Goal: Information Seeking & Learning: Learn about a topic

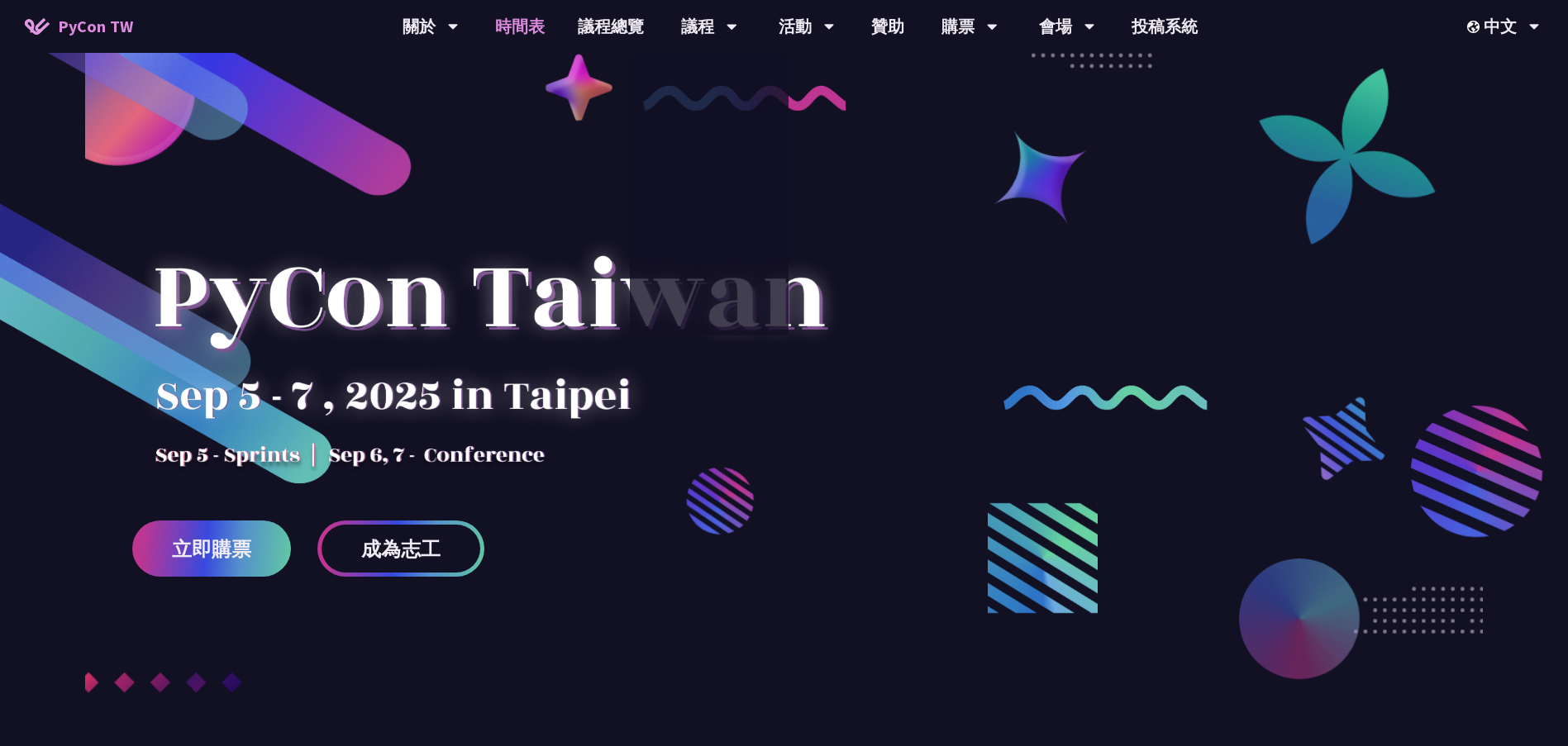
click at [527, 19] on link "時間表" at bounding box center [519, 26] width 82 height 53
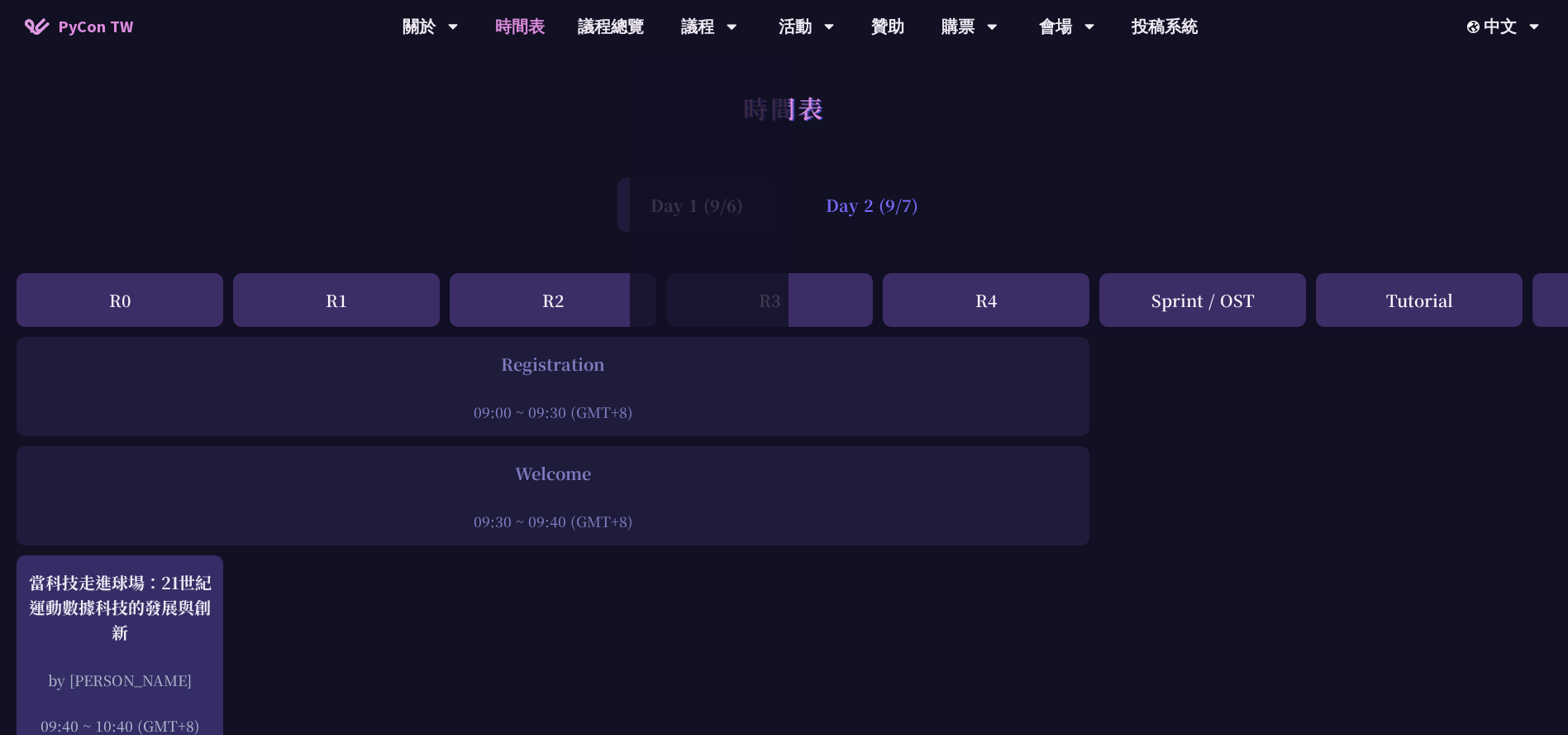
click at [863, 189] on div "Day 2 (9/7)" at bounding box center [872, 204] width 159 height 53
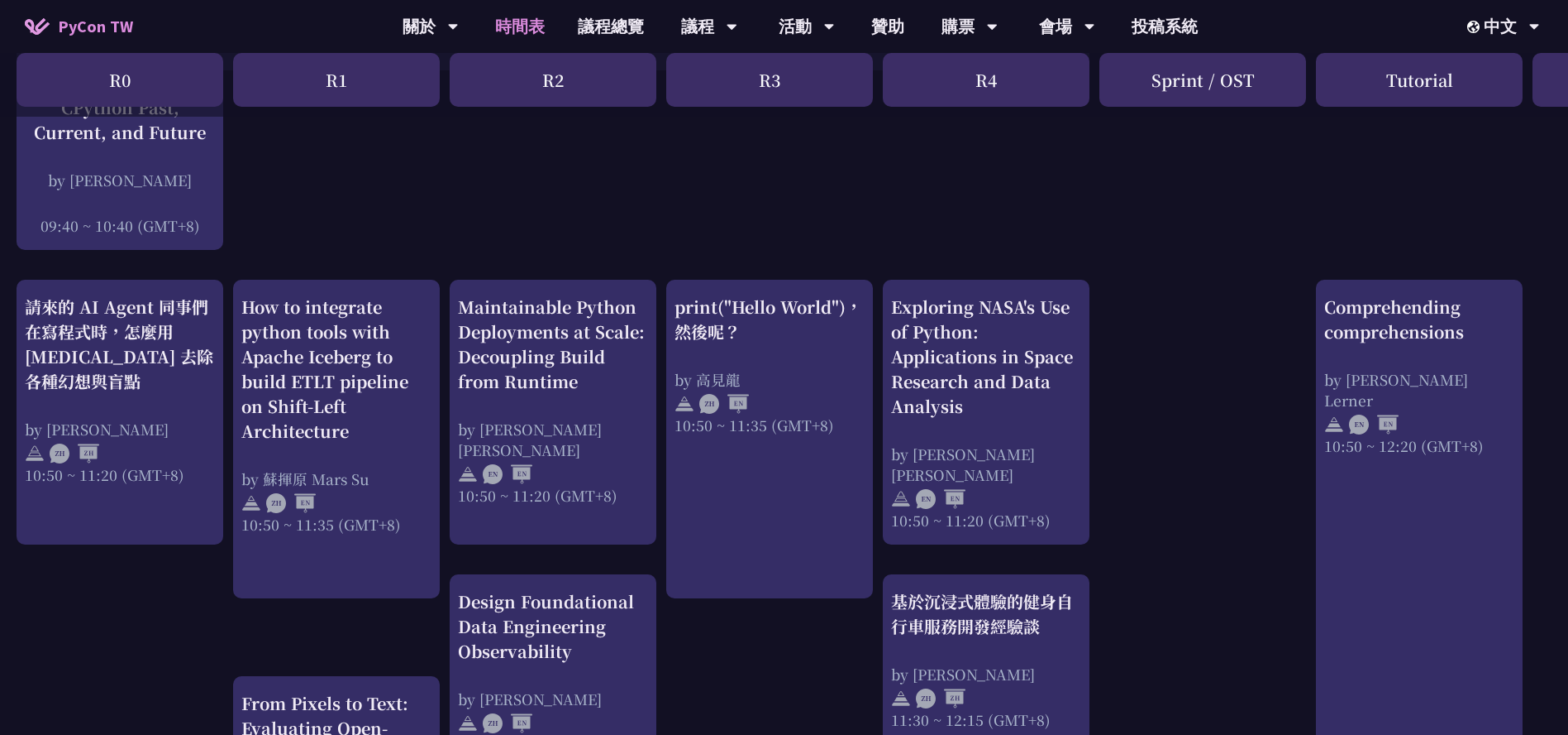
scroll to position [331, 0]
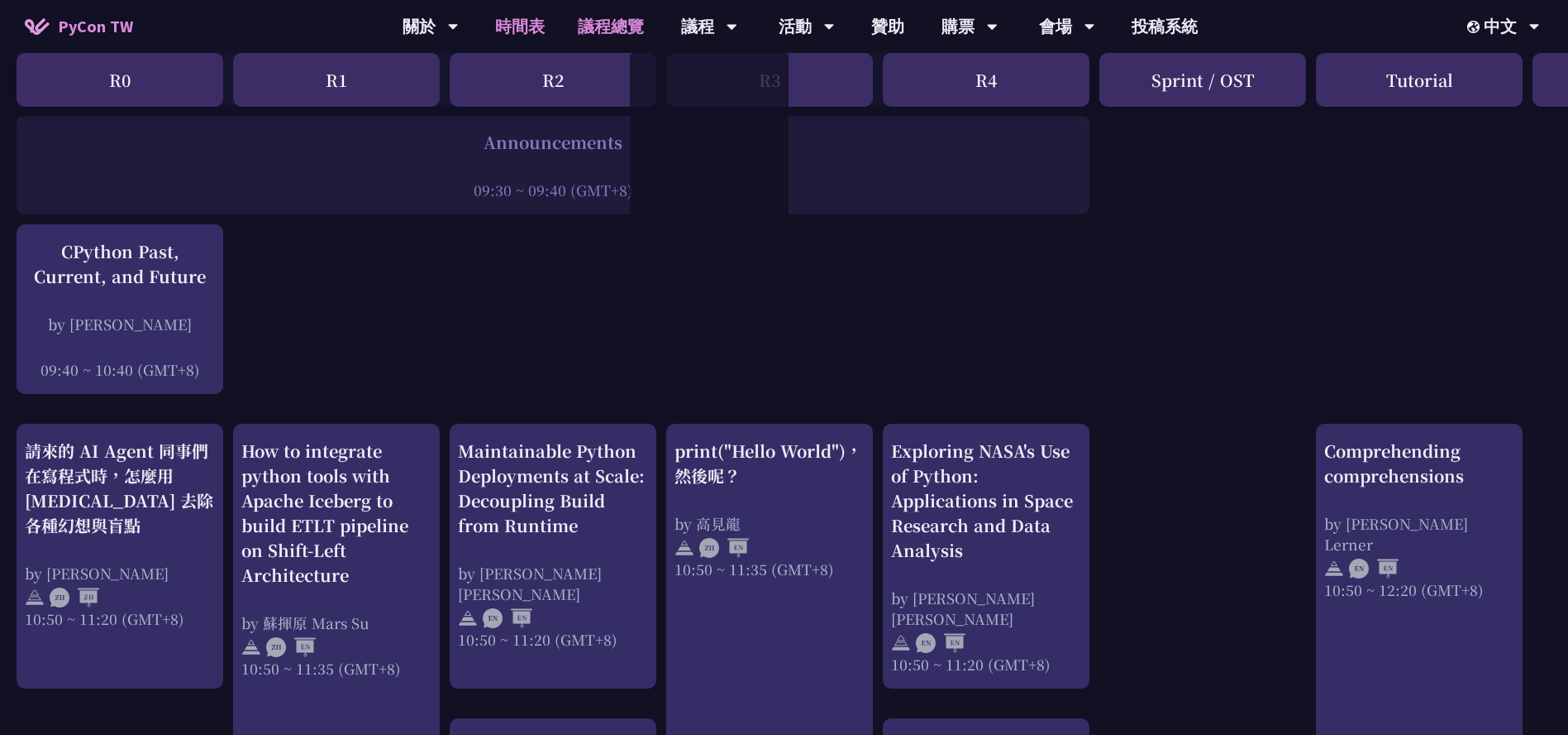
click at [621, 30] on link "議程總覽" at bounding box center [611, 26] width 99 height 53
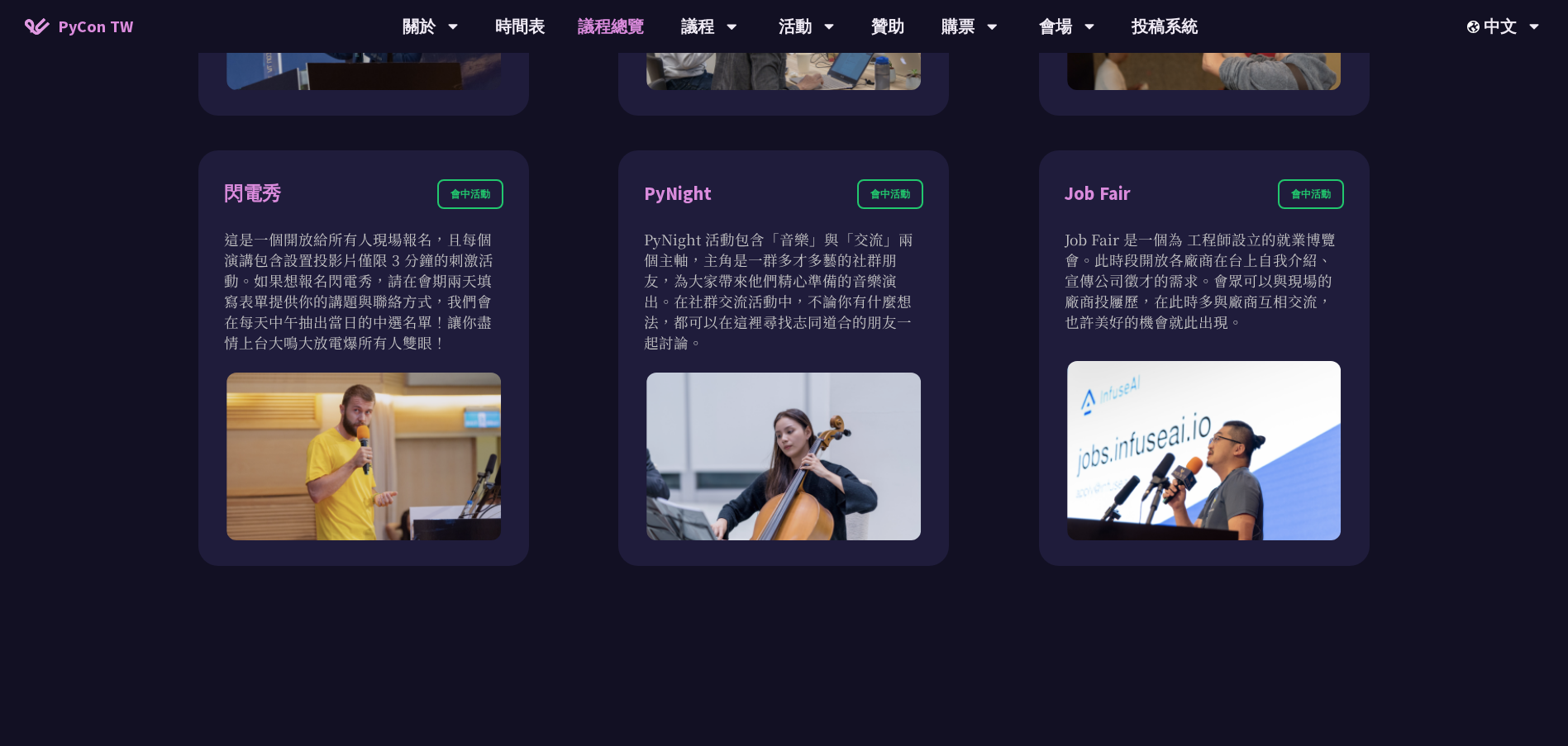
scroll to position [1405, 0]
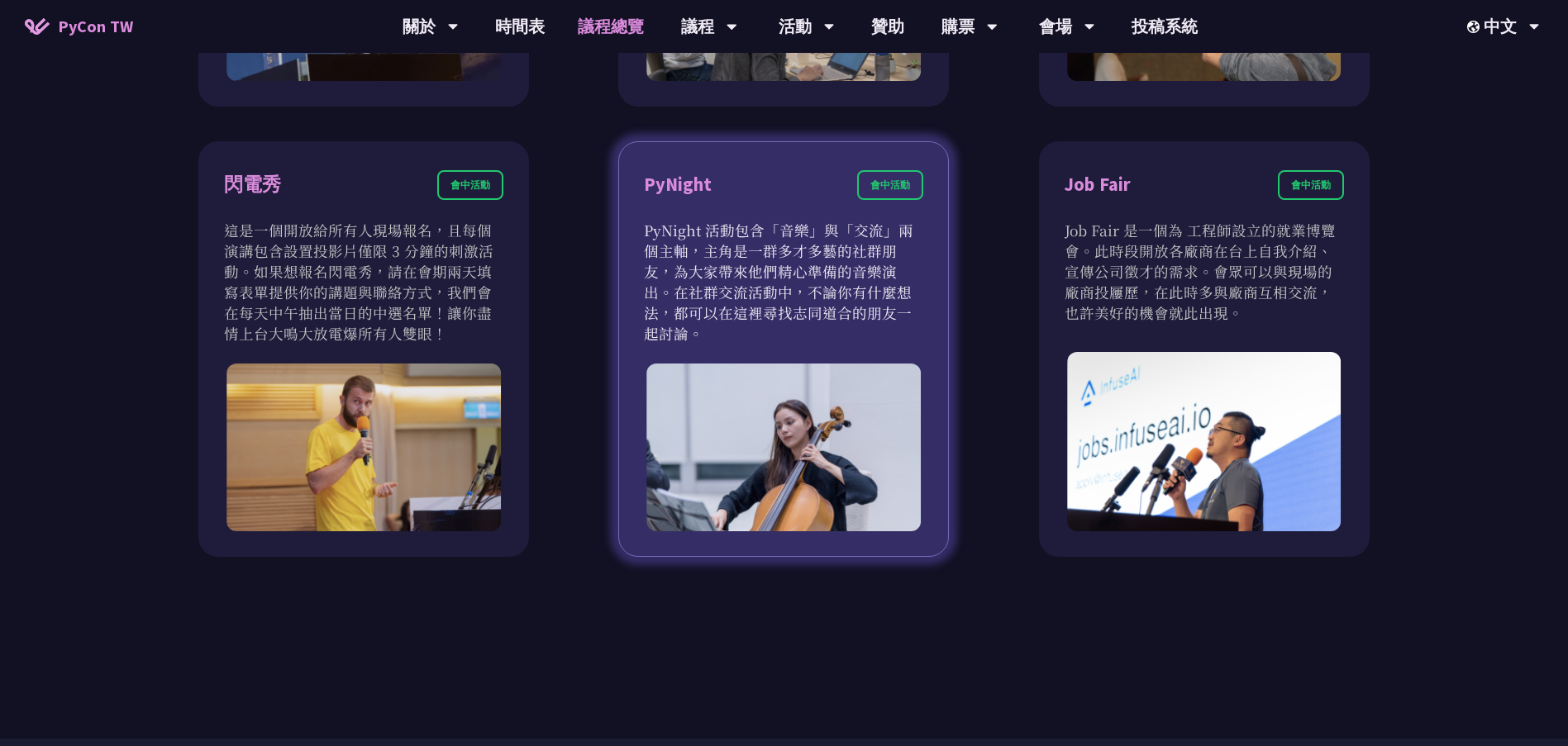
click at [808, 439] on img at bounding box center [784, 447] width 274 height 168
click at [813, 297] on p "PyNight 活動包含「音樂」與「交流」兩個主軸，主角是一群多才多藝的社群朋友，為大家帶來他們精心準備的音樂演出。在社群交流活動中，不論你有什麼想法，都可以…" at bounding box center [784, 282] width 279 height 124
click at [755, 279] on p "PyNight 活動包含「音樂」與「交流」兩個主軸，主角是一群多才多藝的社群朋友，為大家帶來他們精心準備的音樂演出。在社群交流活動中，不論你有什麼想法，都可以…" at bounding box center [784, 282] width 279 height 124
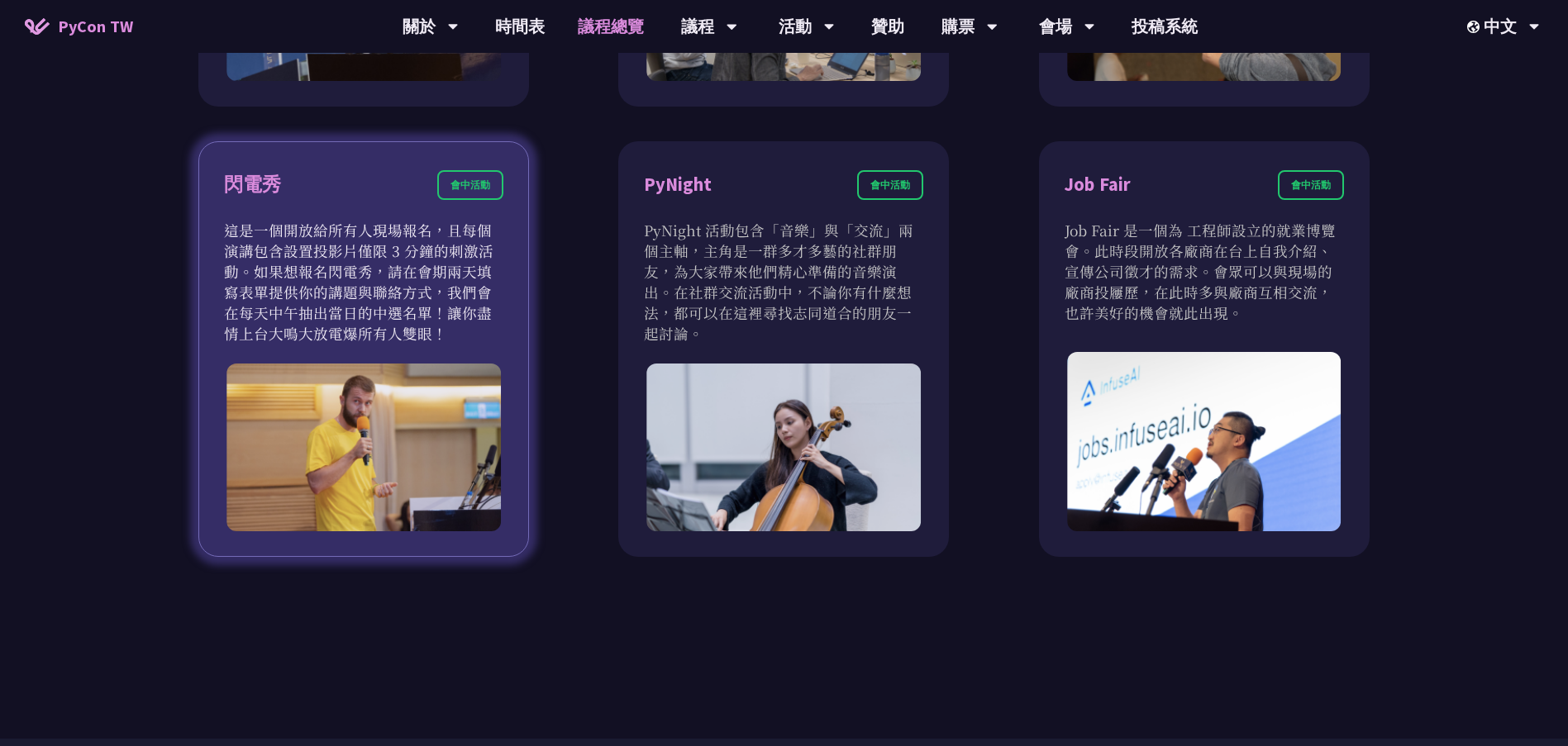
click at [345, 292] on p "這是一個開放給所有人現場報名，且每個演講包含設置投影片僅限 3 分鐘的刺激活動。如果想報名閃電秀，請在會期兩天填寫表單提供你的講題與聯絡方式，我們會在每天中午…" at bounding box center [363, 282] width 279 height 124
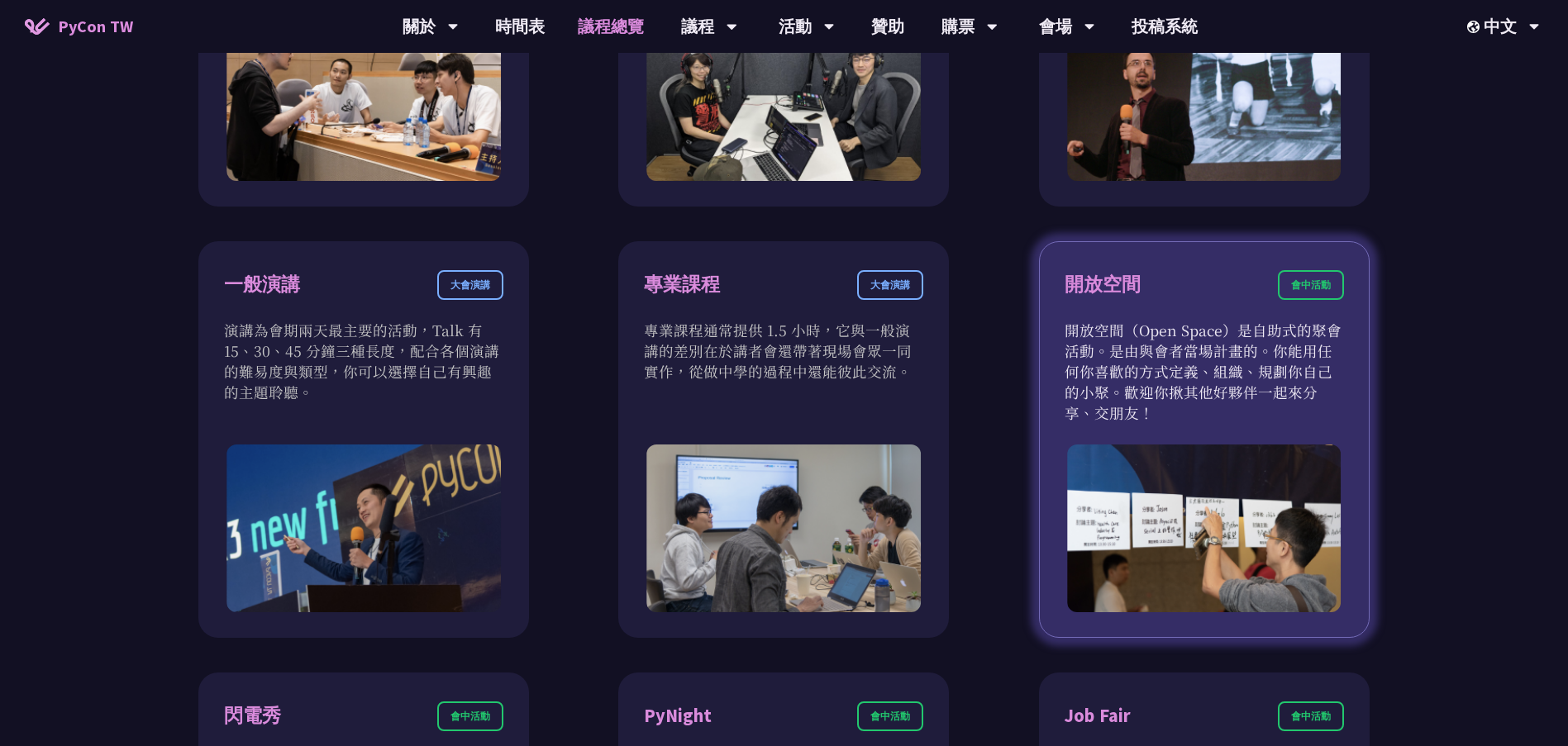
scroll to position [826, 0]
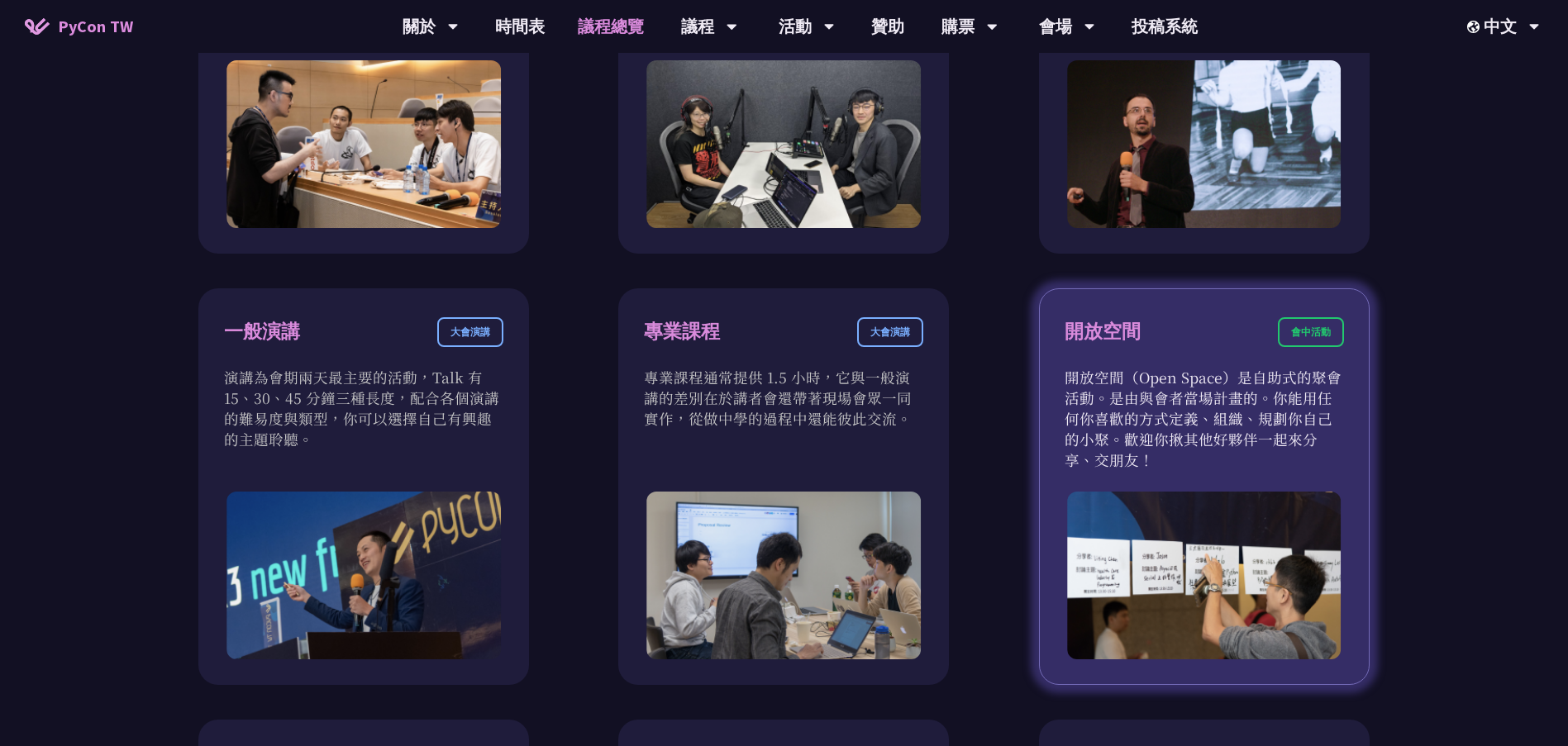
click at [1267, 420] on p "開放空間（Open Space）是自助式的聚會活動。是由與會者當場計畫的。你能用任何你喜歡的方式定義、組織、規劃你自己的小聚。歡迎你揪其他好夥伴一起來分享、交…" at bounding box center [1205, 419] width 279 height 104
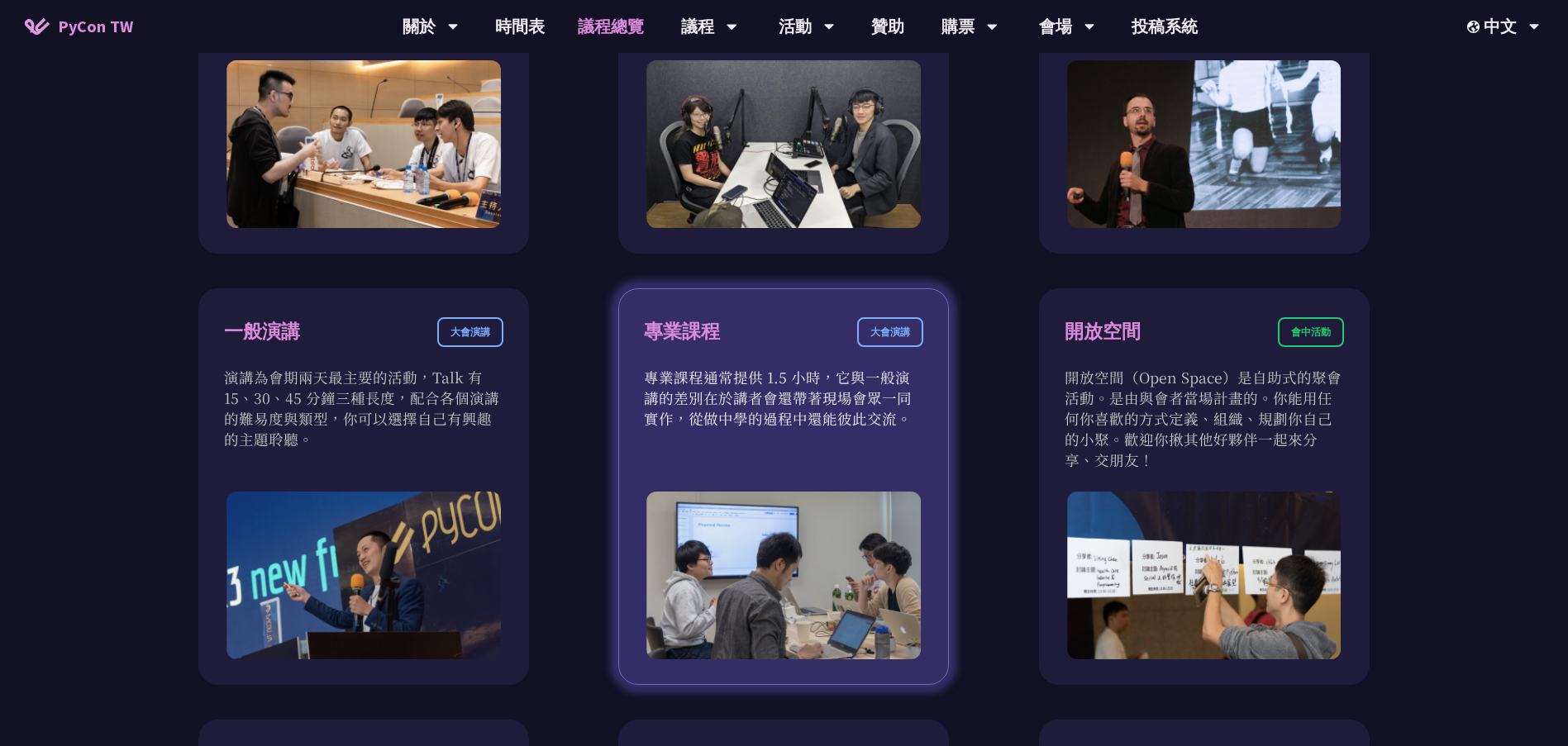
click at [771, 390] on p "專業課程通常提供 1.5 小時，它與一般演講的差別在於講者會還帶著現場會眾一同實作，從做中學的過程中還能彼此交流。" at bounding box center [784, 398] width 279 height 62
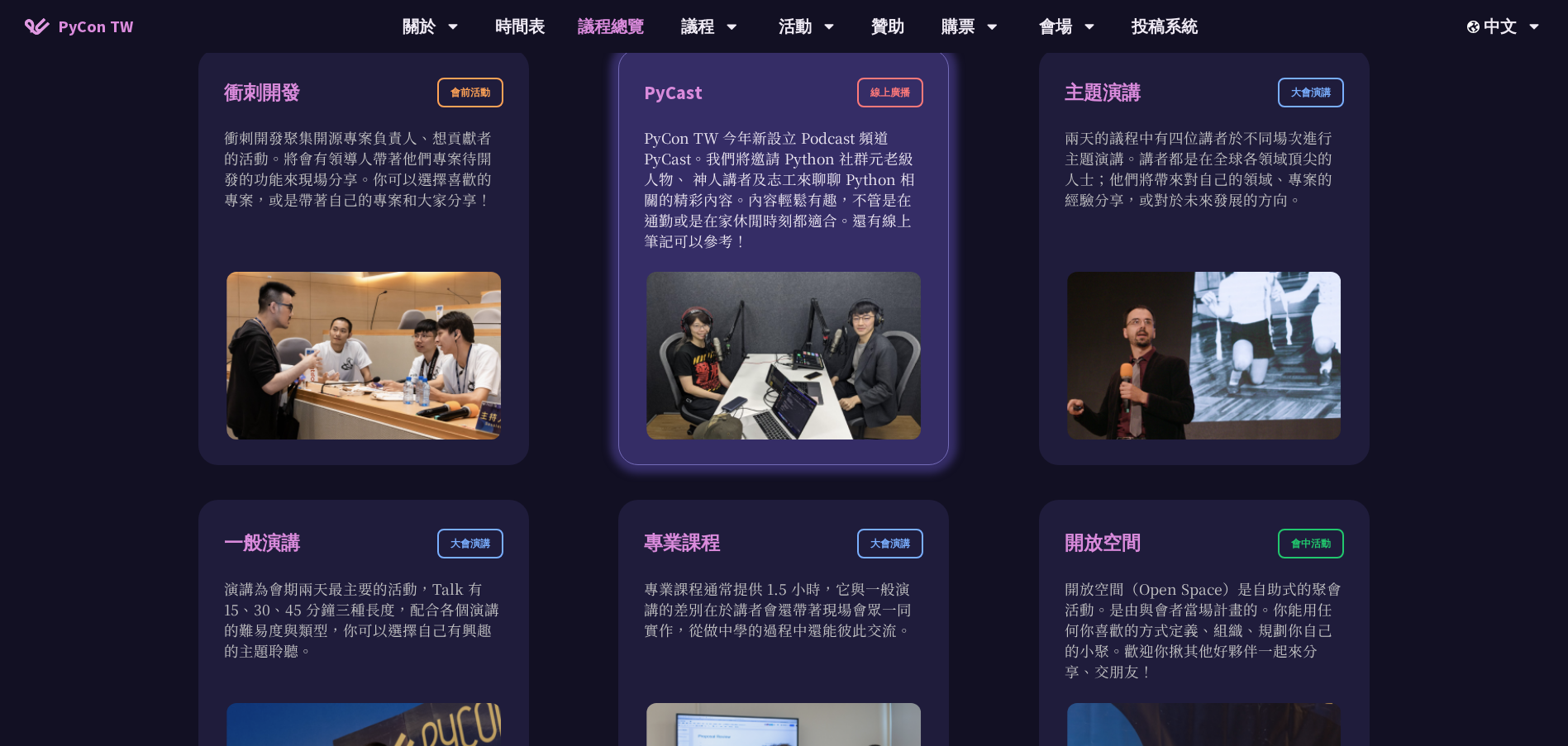
scroll to position [578, 0]
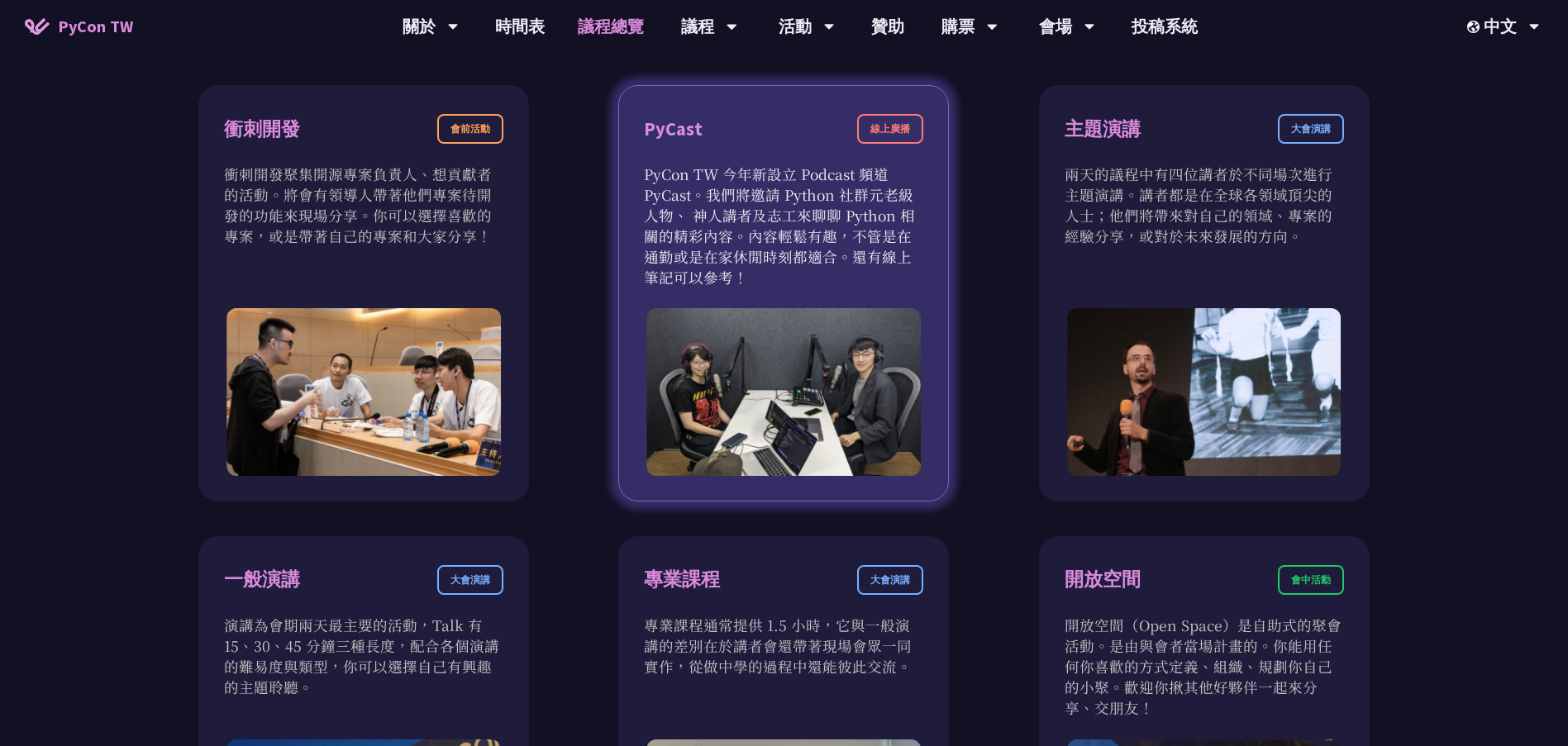
click at [762, 245] on p "PyCon TW 今年新設立 Podcast 頻道 PyCast。我們將邀請 Python 社群元老級人物、 神人講者及志工來聊聊 Python 相關的精彩內…" at bounding box center [784, 226] width 279 height 124
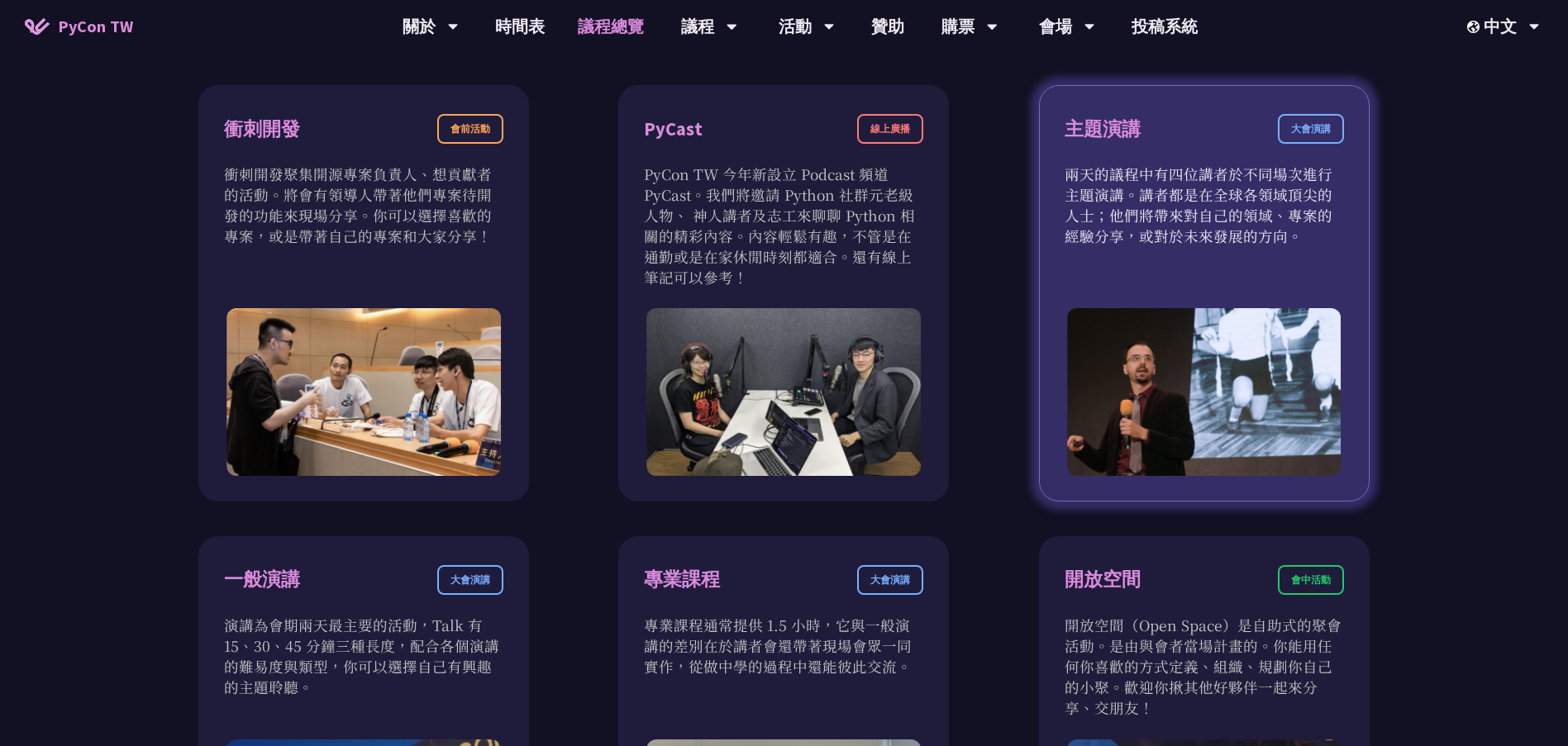
click at [1172, 244] on p "兩天的議程中有四位講者於不同場次進行主題演講。講者都是在全球各領域頂尖的人士；他們將帶來對自己的領域、專案的經驗分享，或對於未來發展的方向。" at bounding box center [1205, 204] width 279 height 82
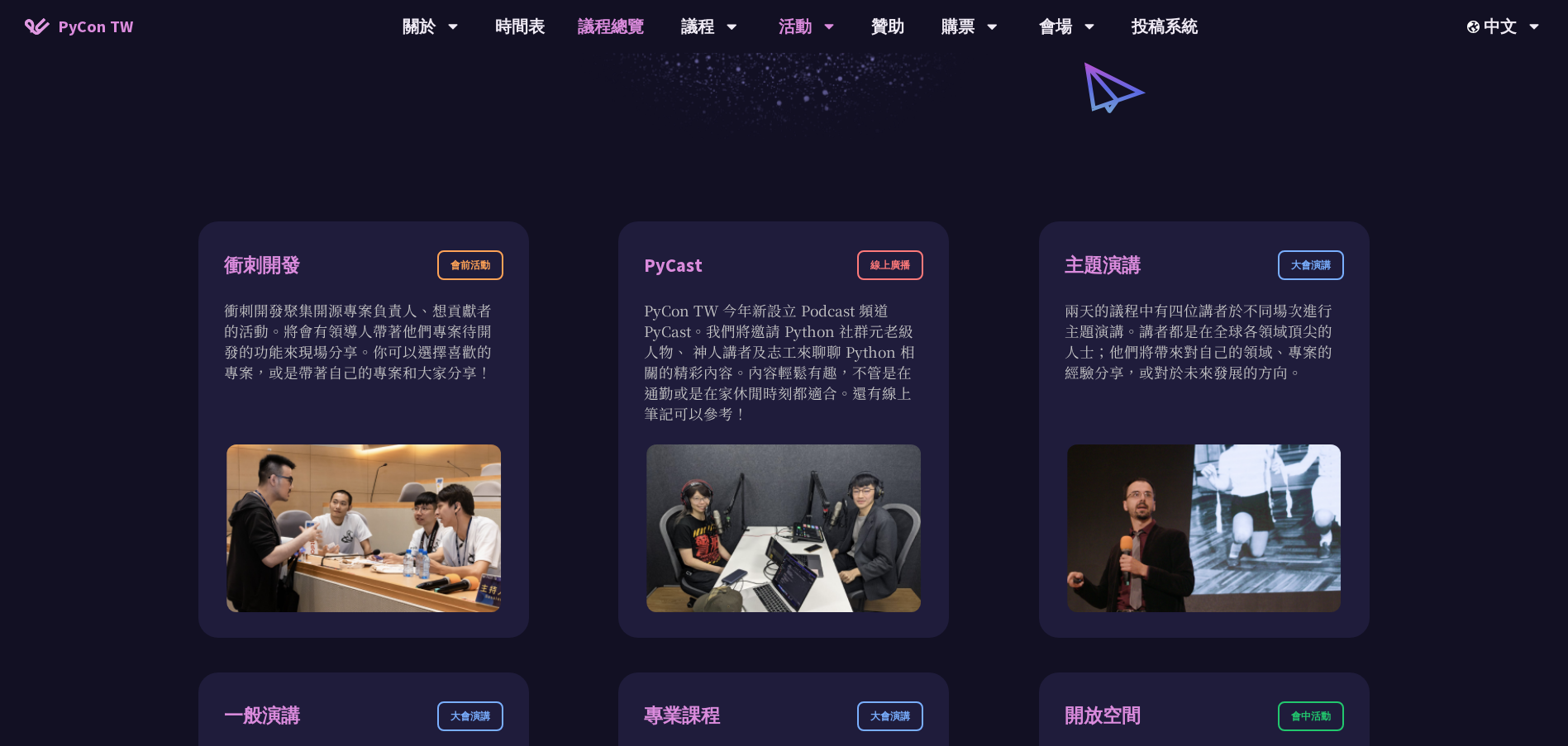
scroll to position [414, 0]
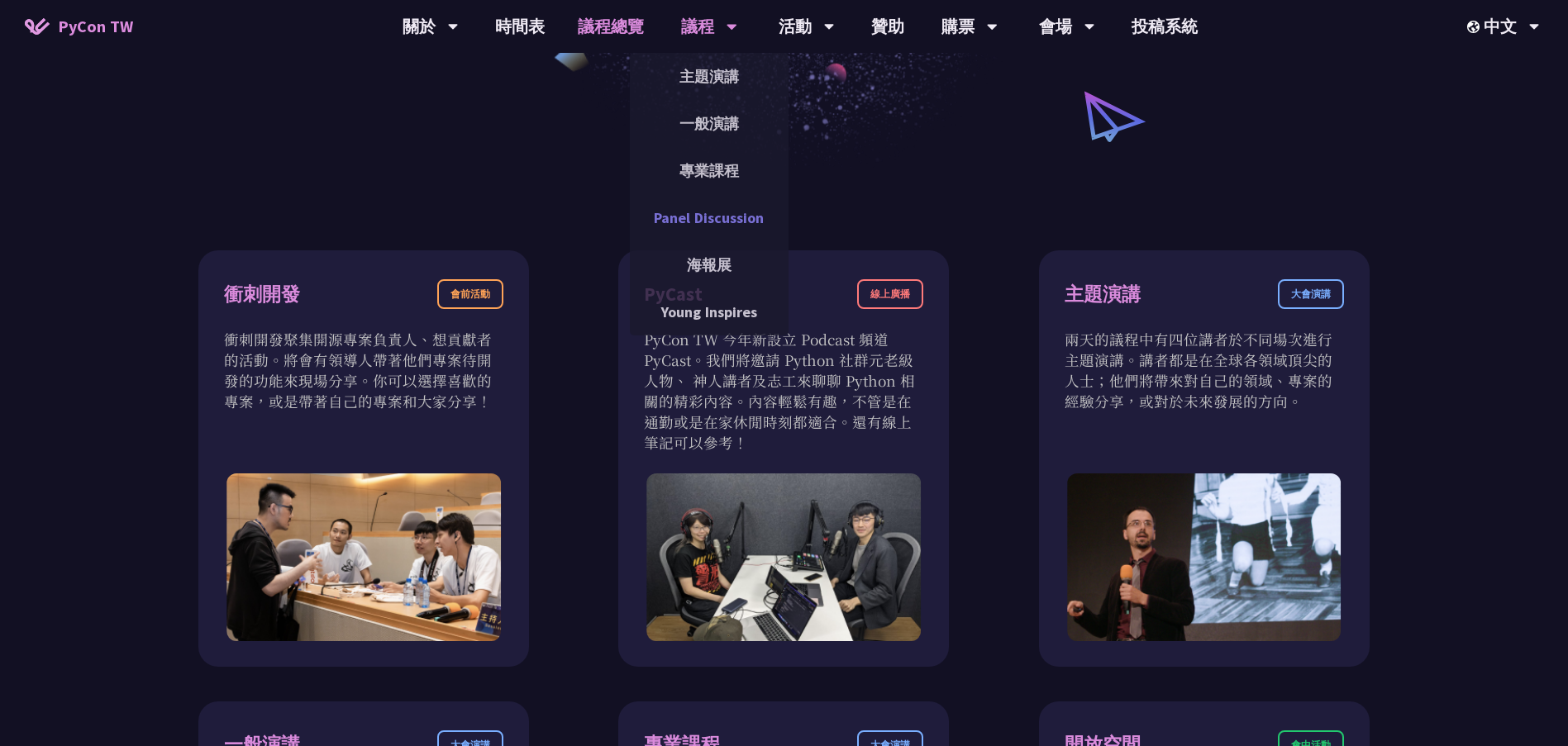
click at [727, 209] on link "Panel Discussion" at bounding box center [709, 218] width 159 height 39
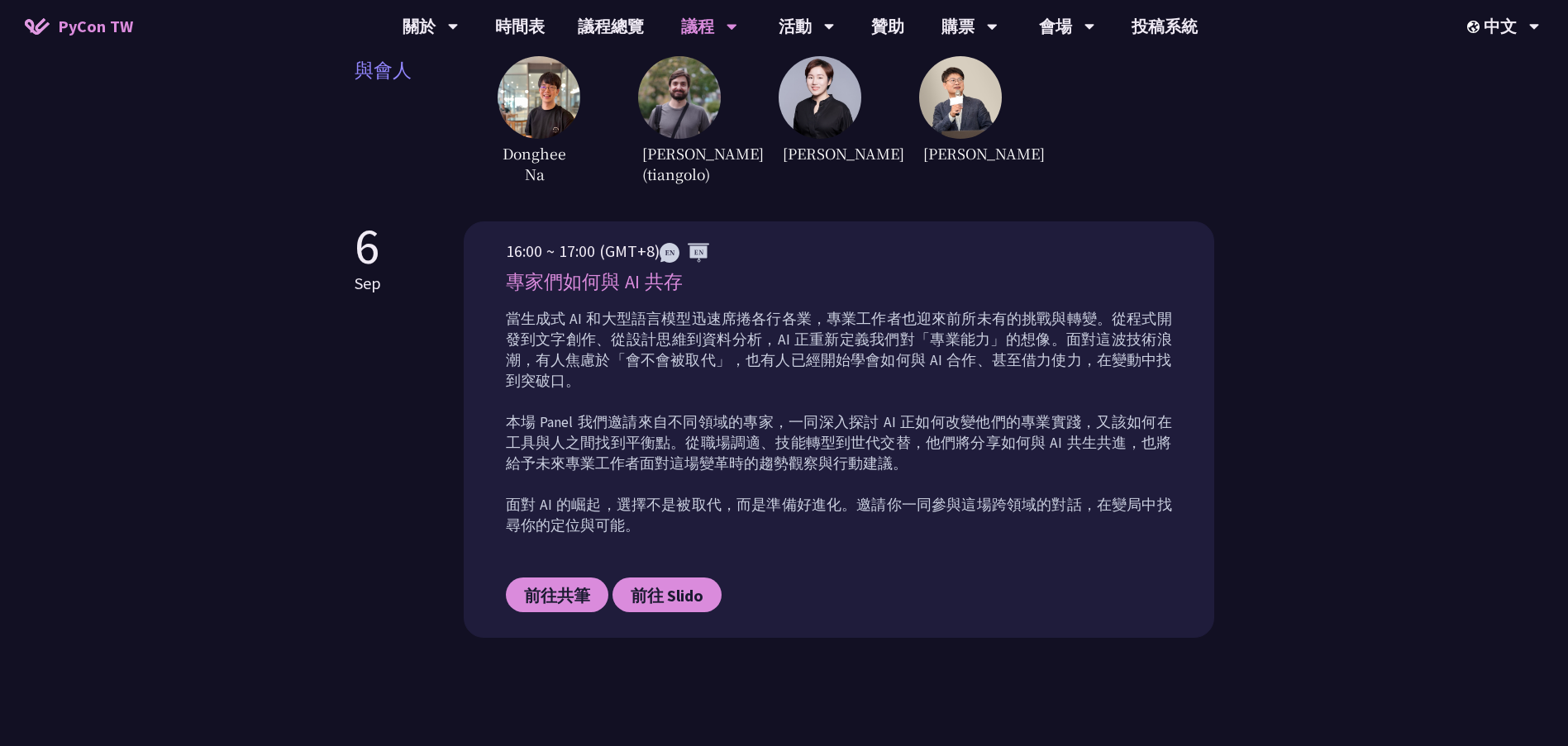
scroll to position [578, 0]
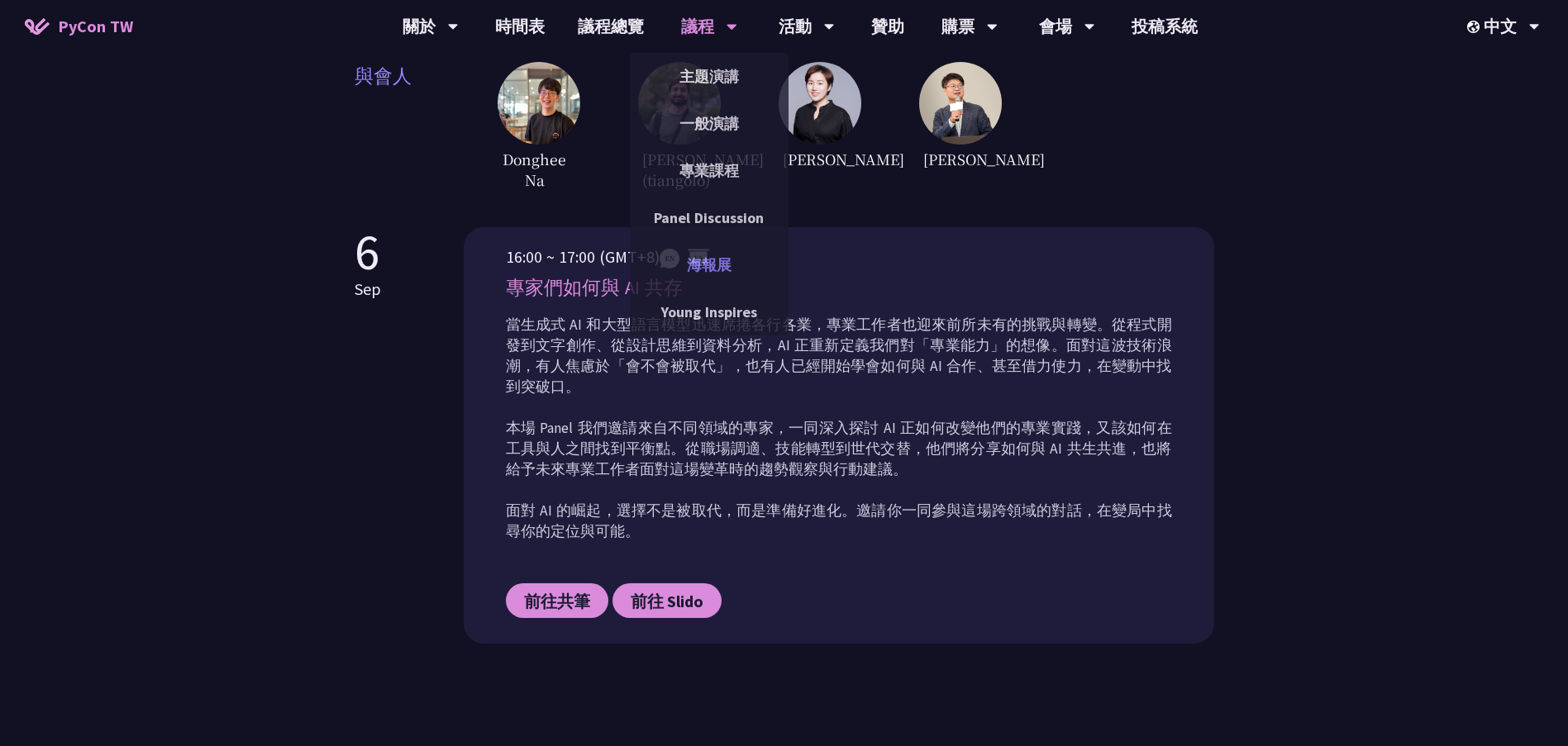
click at [712, 247] on link "海報展" at bounding box center [709, 264] width 159 height 39
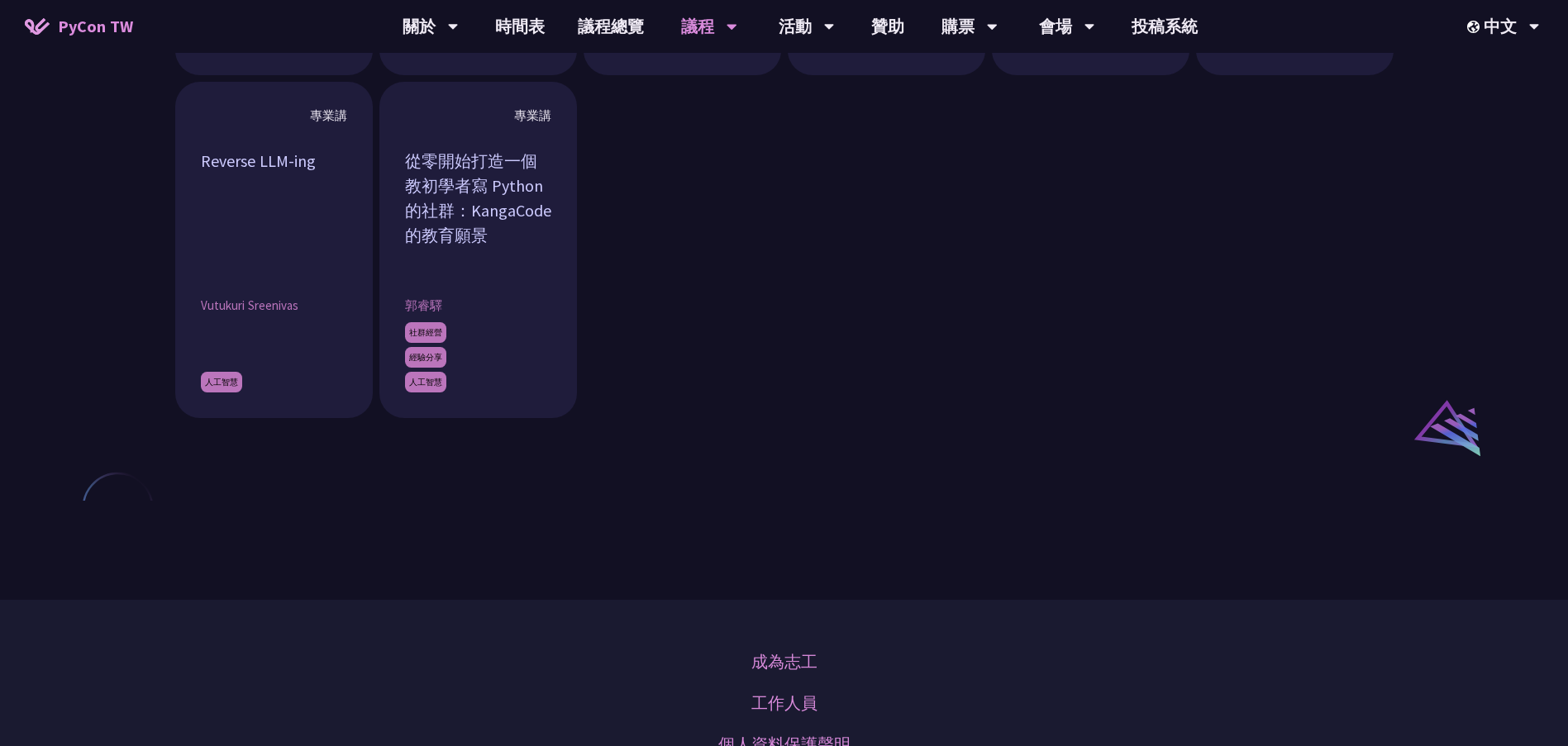
scroll to position [1653, 0]
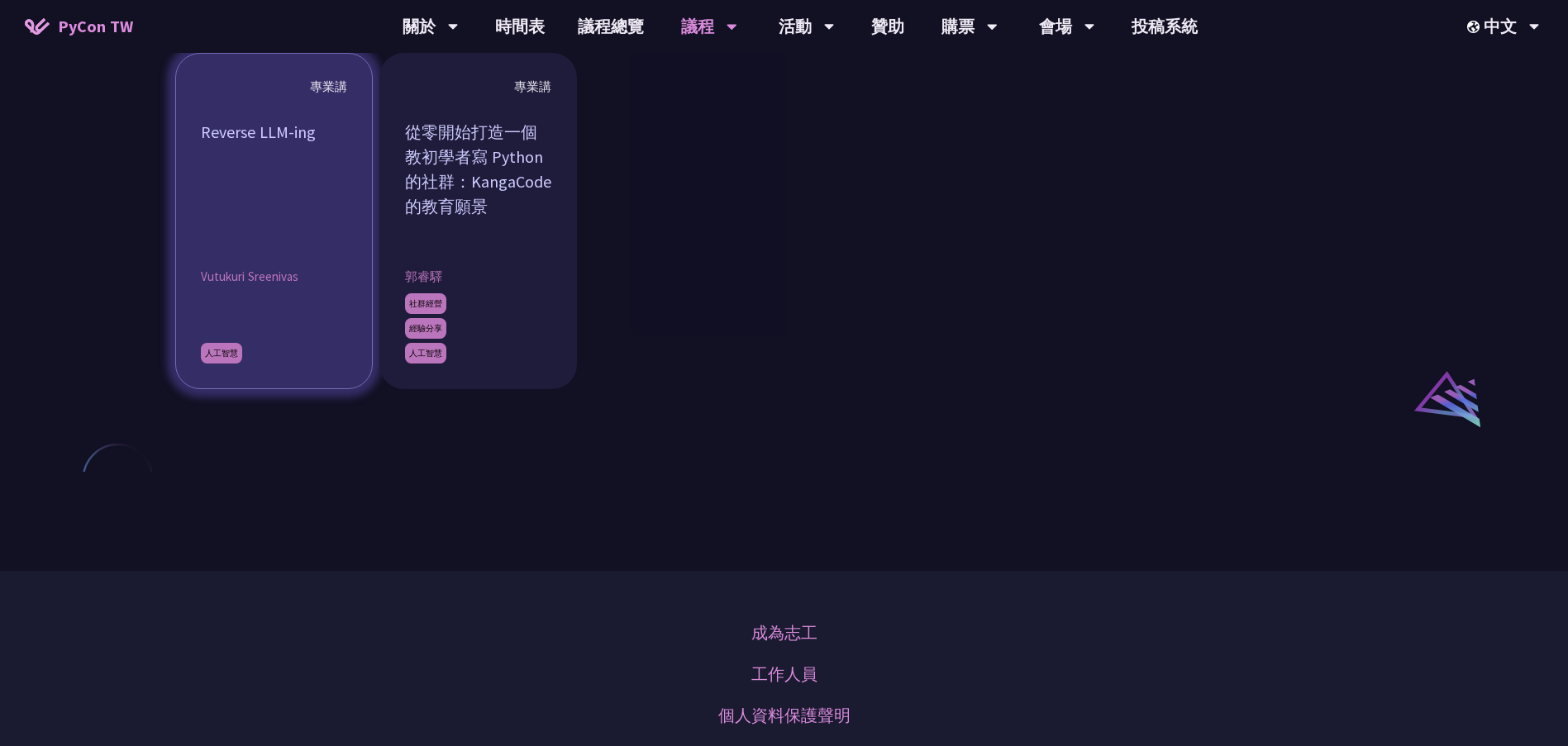
click at [259, 264] on article "專業講 Reverse LLM-ing Vutukuri Sreenivas 人工智慧" at bounding box center [274, 221] width 198 height 336
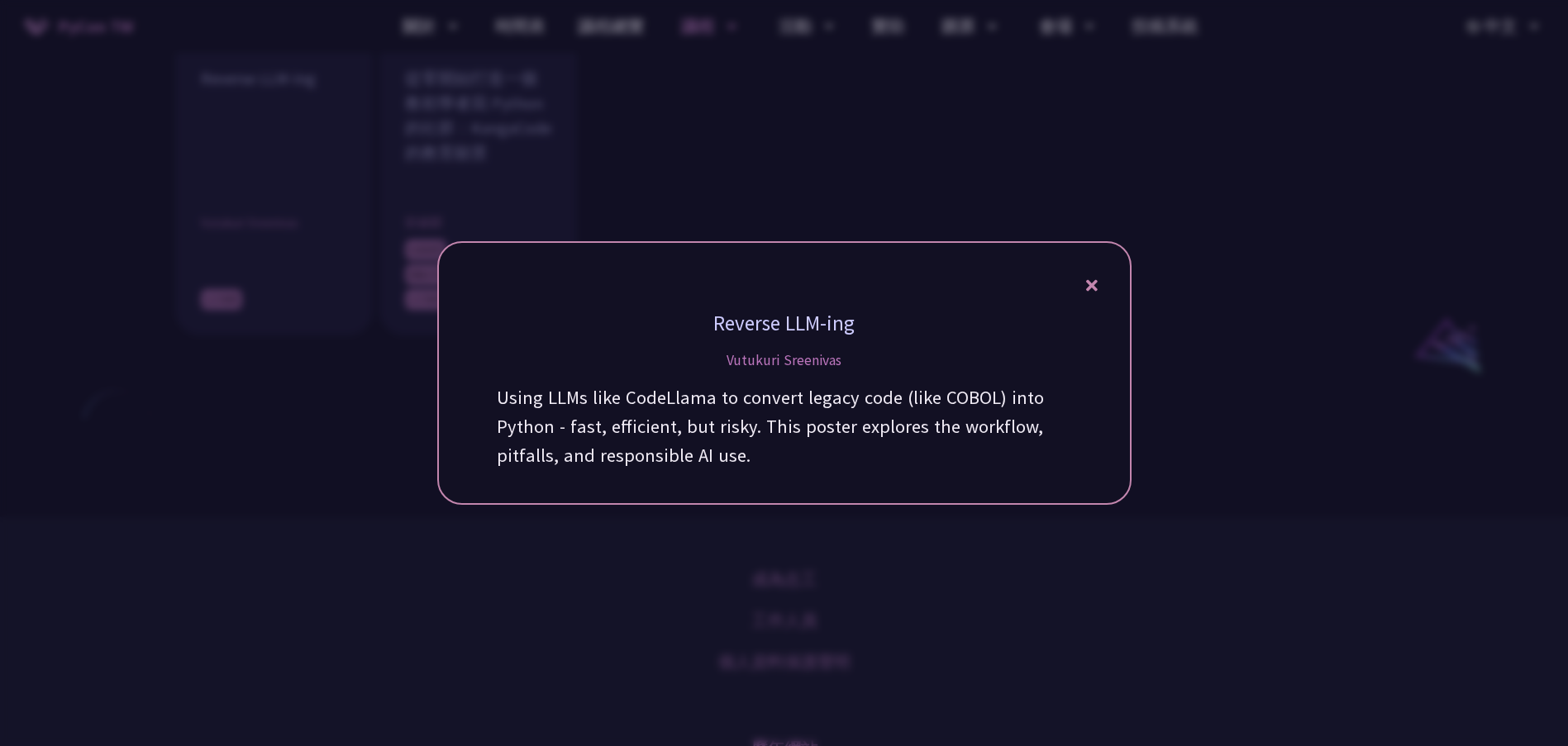
scroll to position [1736, 0]
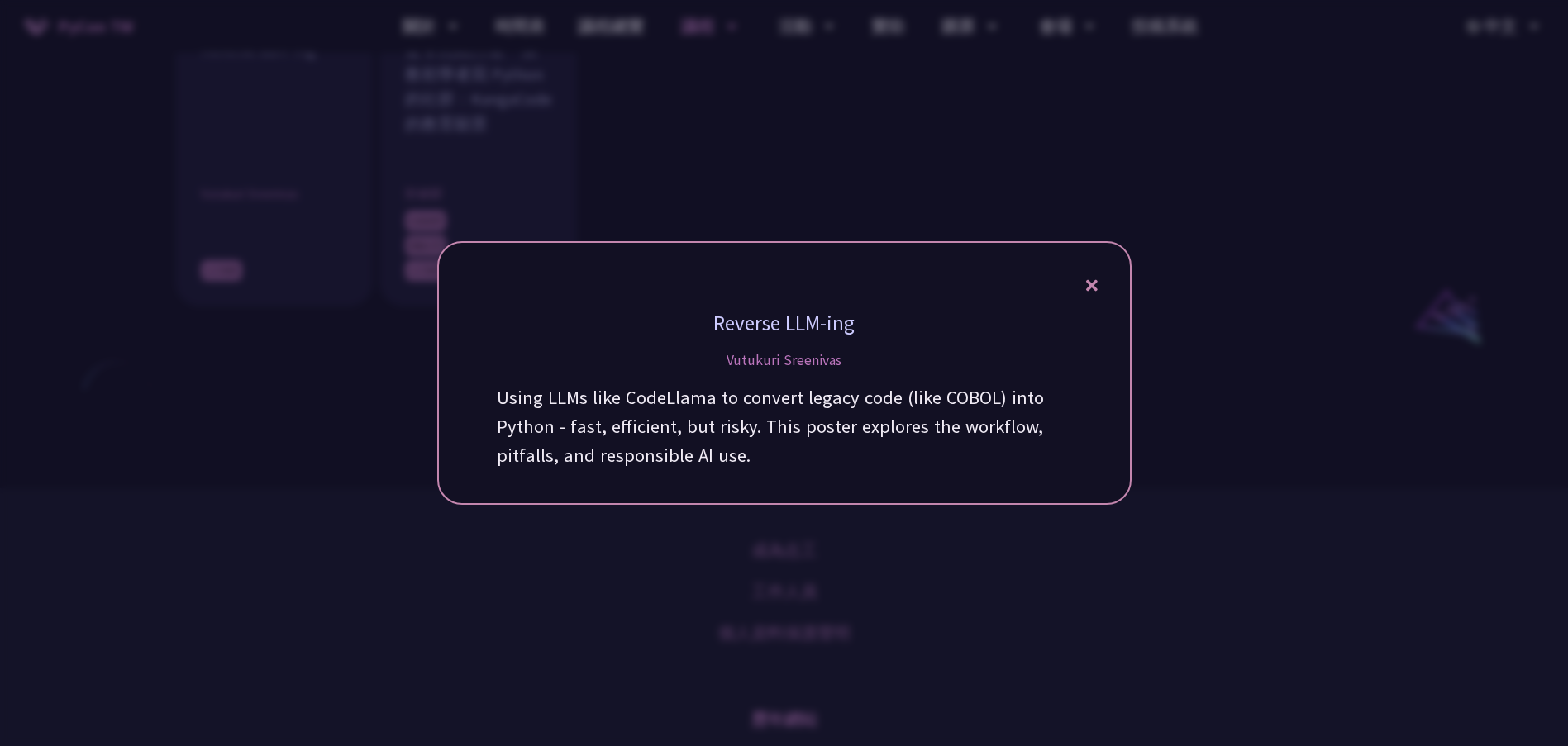
click at [1099, 284] on div "Reverse LLM-ing Vutukuri Sreenivas Using LLMs like CodeLlama to convert legacy …" at bounding box center [784, 373] width 695 height 264
click at [1101, 282] on div "Reverse LLM-ing Vutukuri Sreenivas Using LLMs like CodeLlama to convert legacy …" at bounding box center [784, 373] width 695 height 264
click at [1099, 290] on div "Reverse LLM-ing Vutukuri Sreenivas Using LLMs like CodeLlama to convert legacy …" at bounding box center [784, 373] width 695 height 264
click at [1093, 293] on icon at bounding box center [1092, 285] width 12 height 20
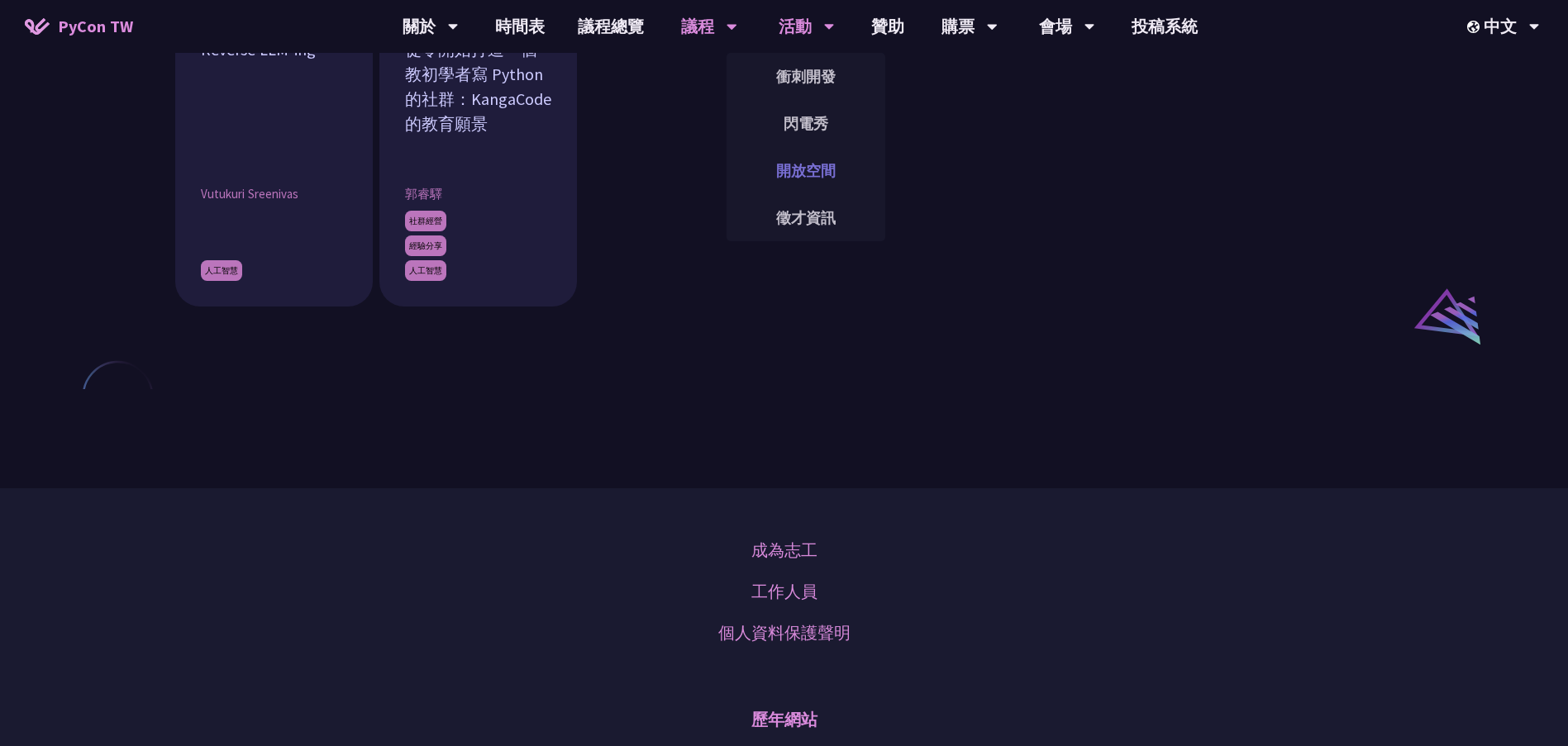
click at [826, 166] on link "開放空間" at bounding box center [806, 171] width 159 height 39
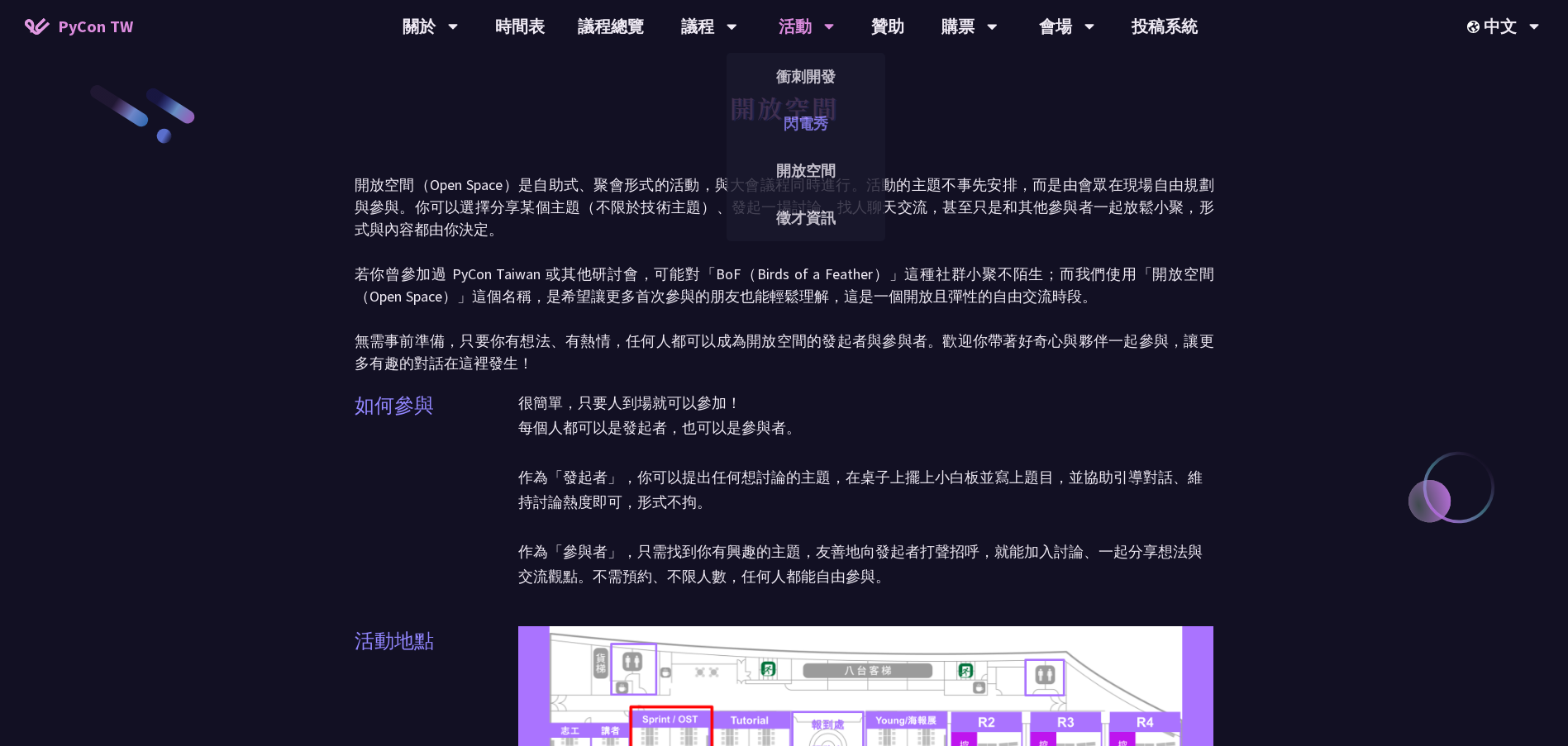
click at [802, 135] on link "閃電秀" at bounding box center [806, 123] width 159 height 39
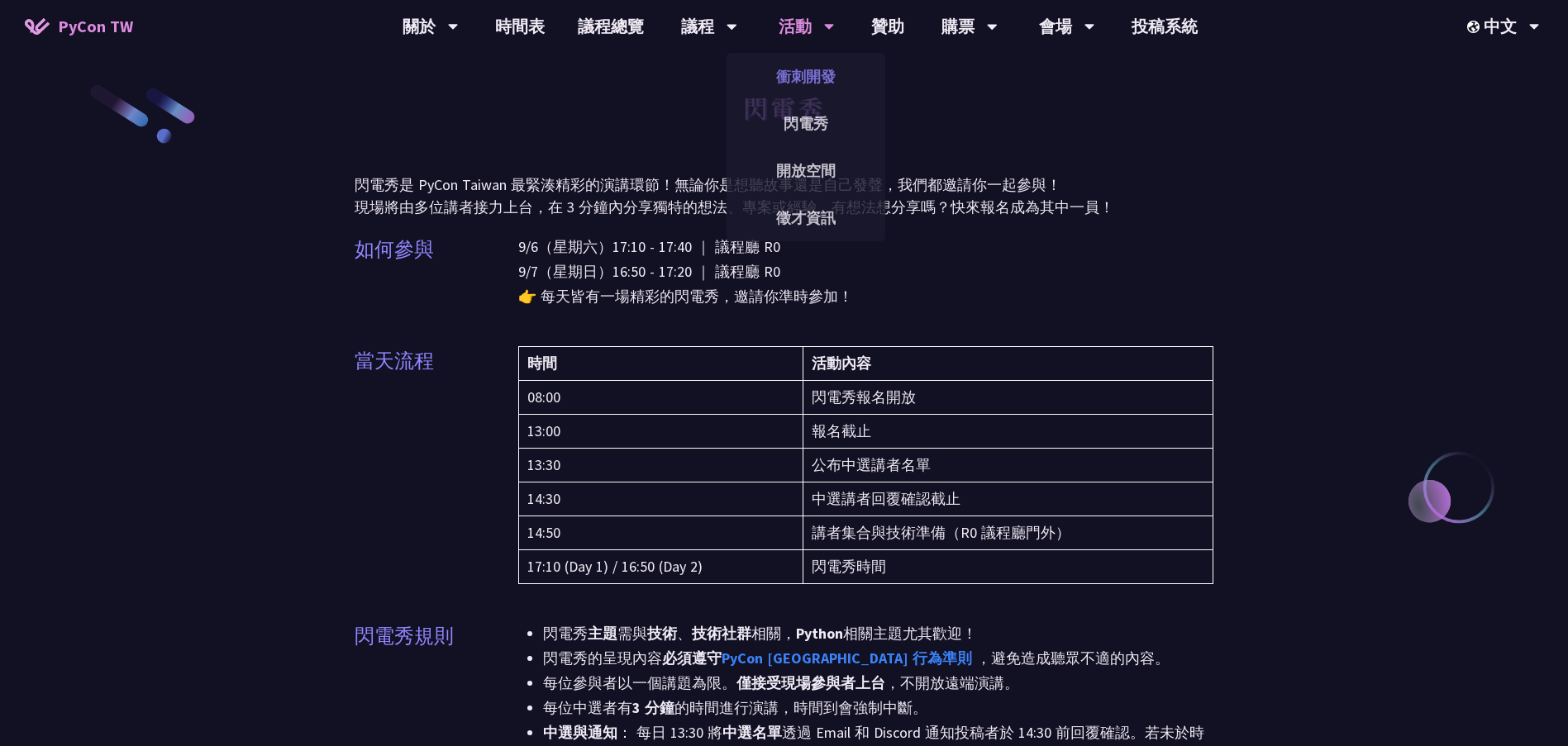
click at [795, 76] on link "衝刺開發" at bounding box center [806, 77] width 159 height 39
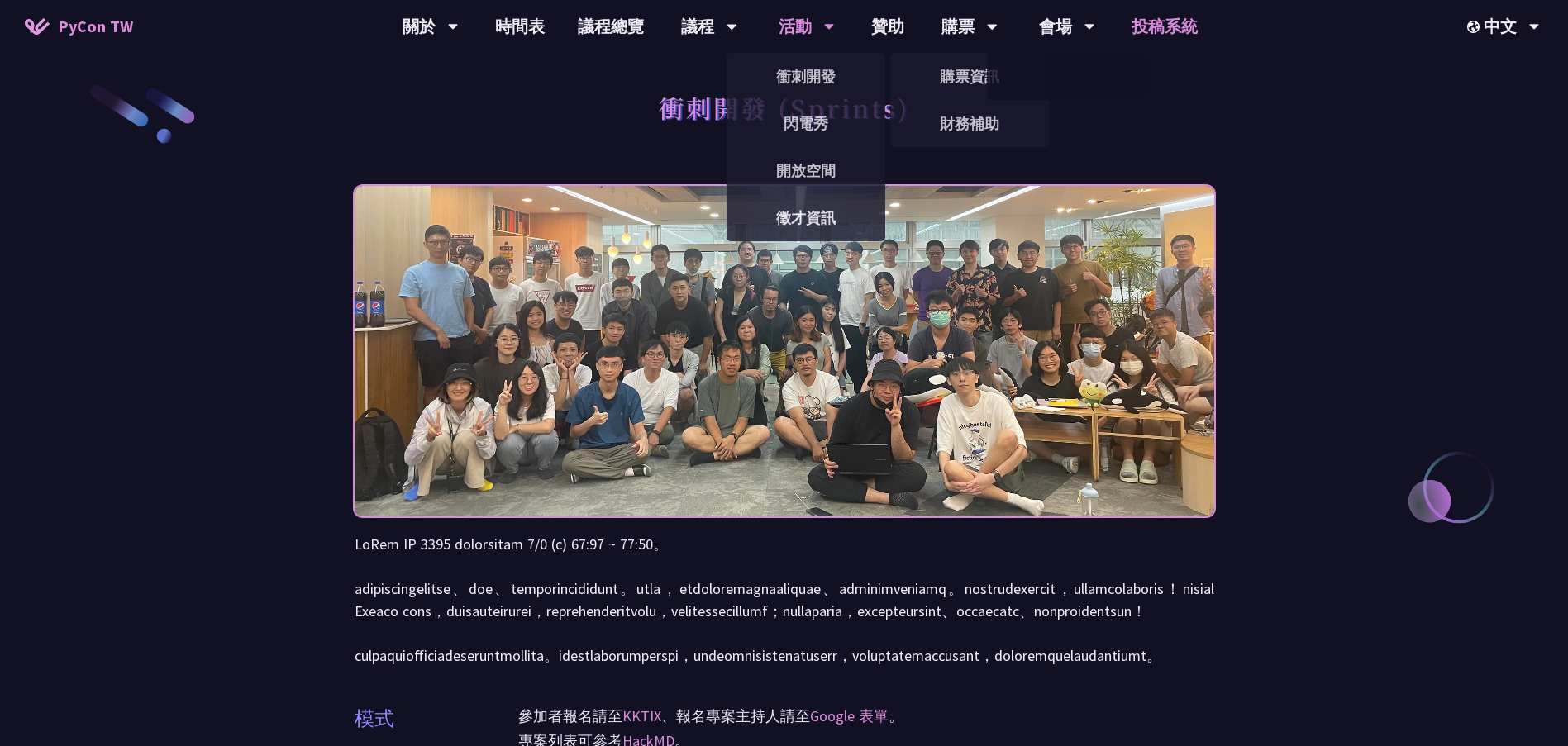
click at [1153, 32] on link "投稿系統" at bounding box center [1165, 26] width 99 height 53
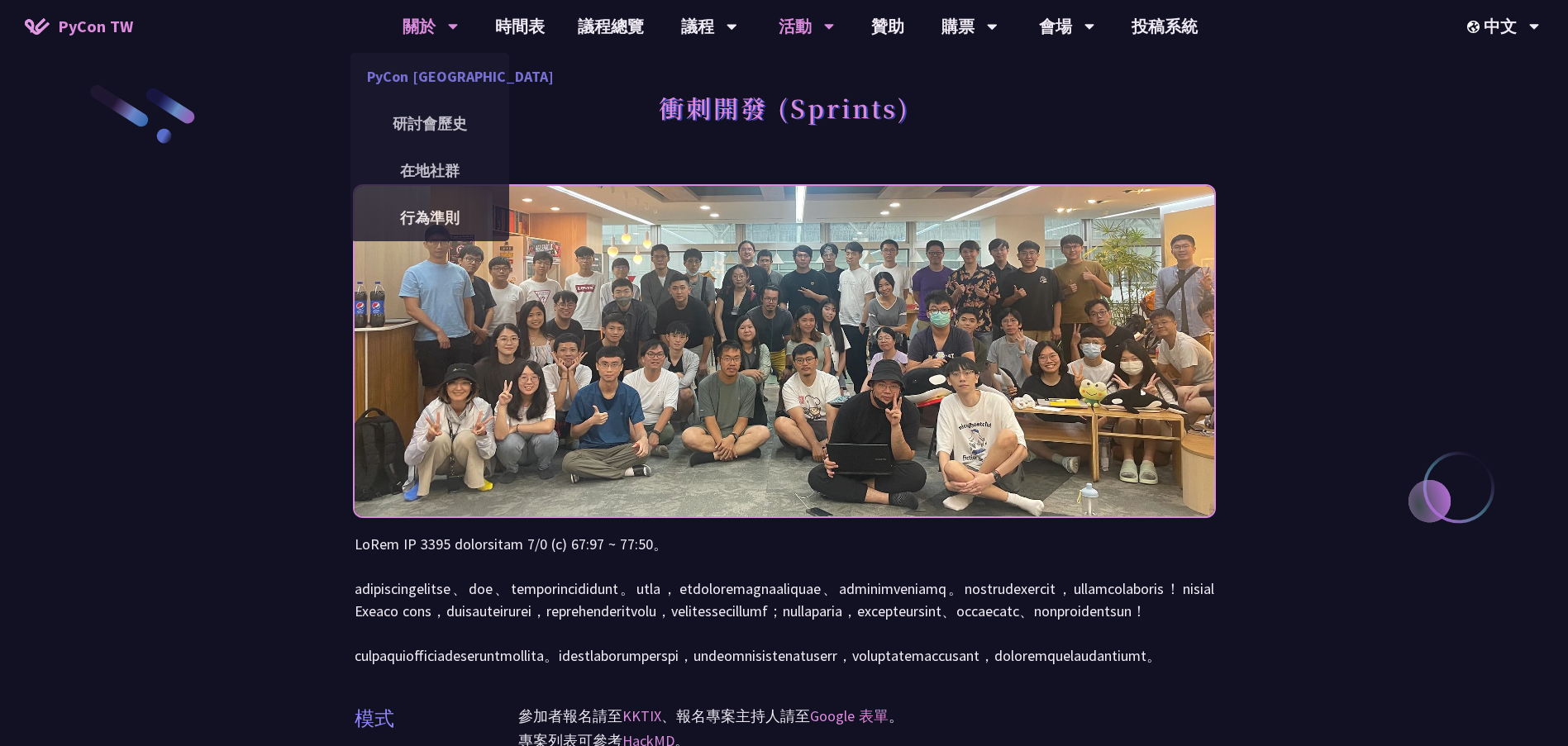
click at [418, 67] on link "PyCon [GEOGRAPHIC_DATA]" at bounding box center [430, 77] width 159 height 39
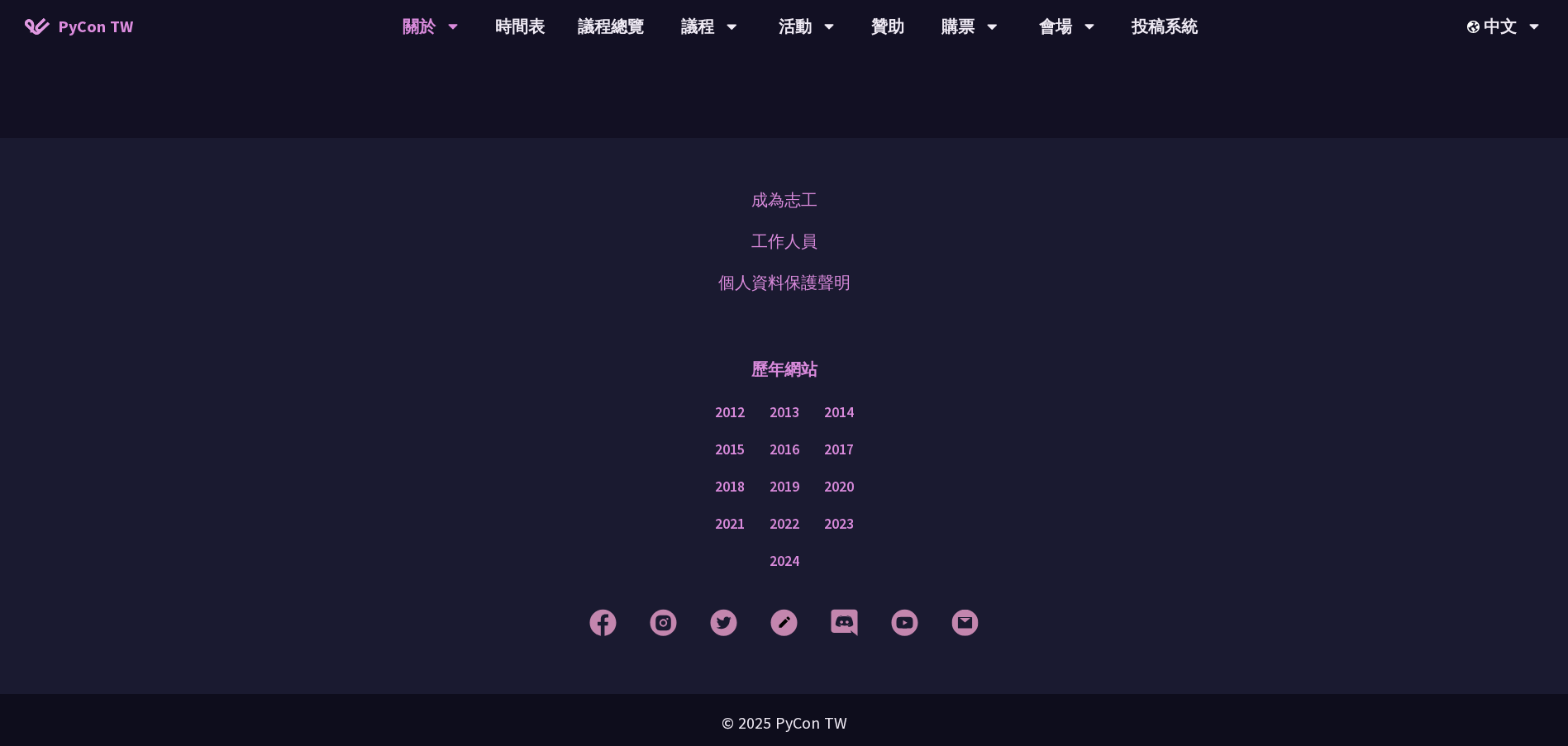
scroll to position [1344, 0]
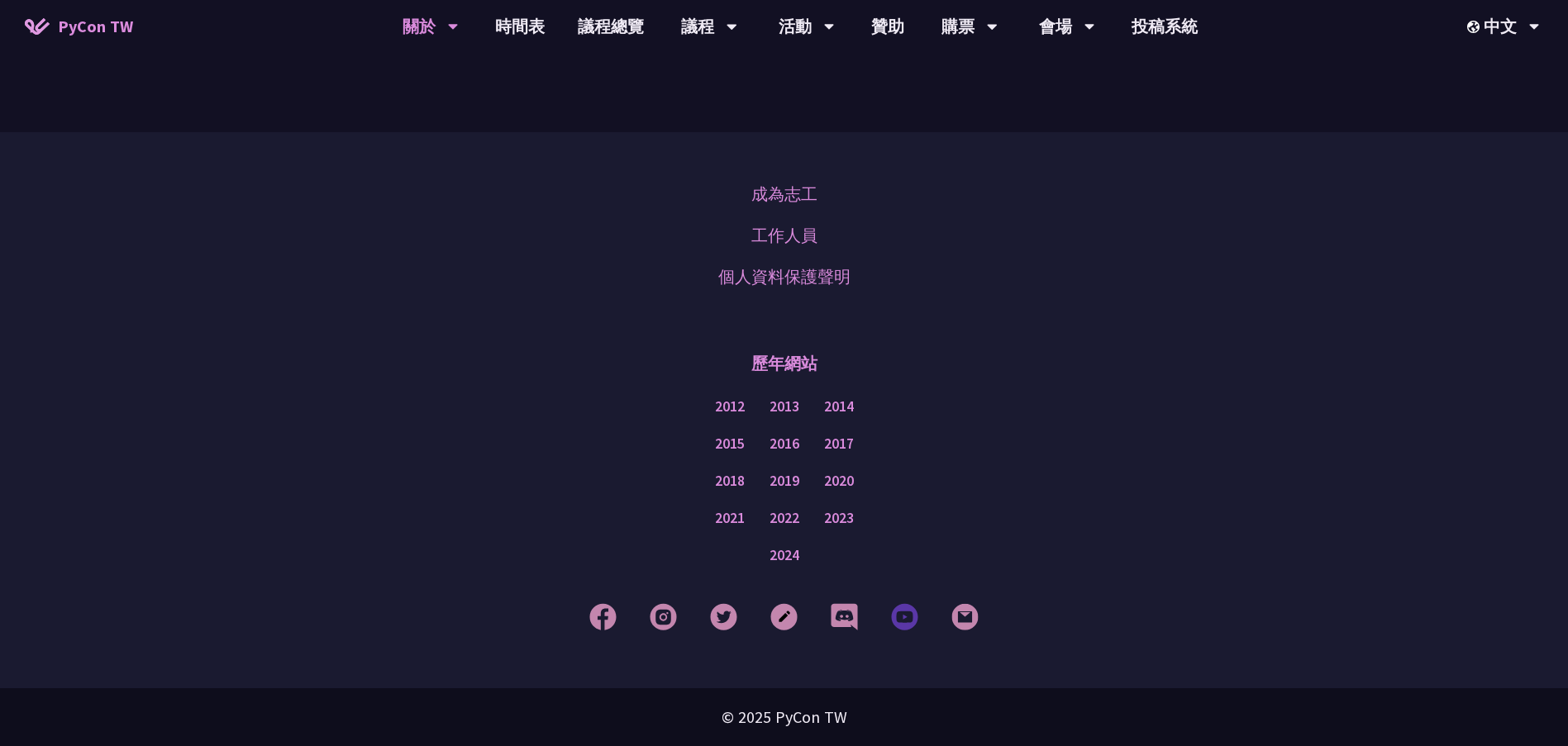
click at [903, 621] on img at bounding box center [905, 617] width 27 height 27
click at [603, 606] on img at bounding box center [603, 617] width 27 height 27
click at [672, 618] on img at bounding box center [664, 617] width 27 height 27
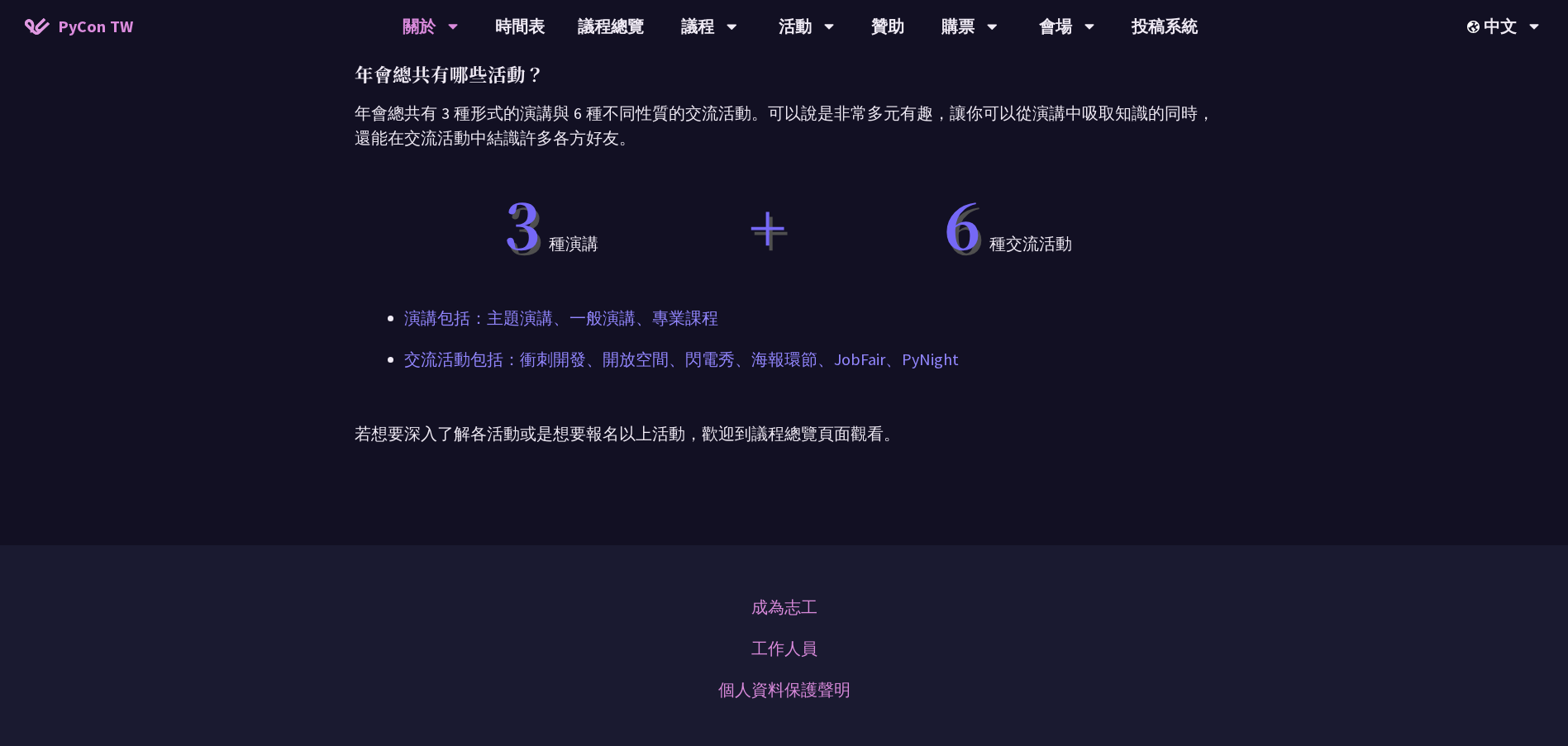
scroll to position [848, 0]
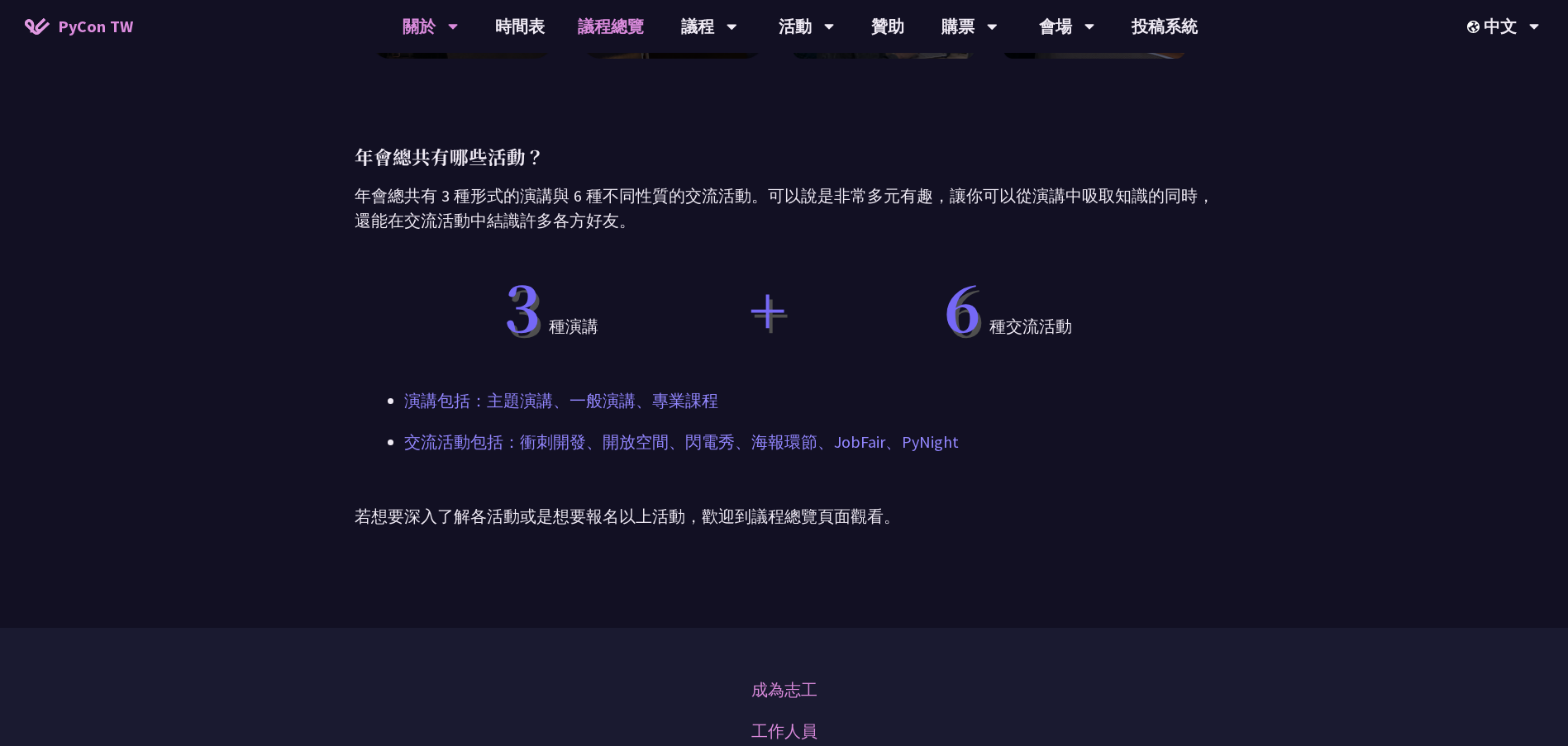
click at [617, 36] on link "議程總覽" at bounding box center [611, 26] width 99 height 53
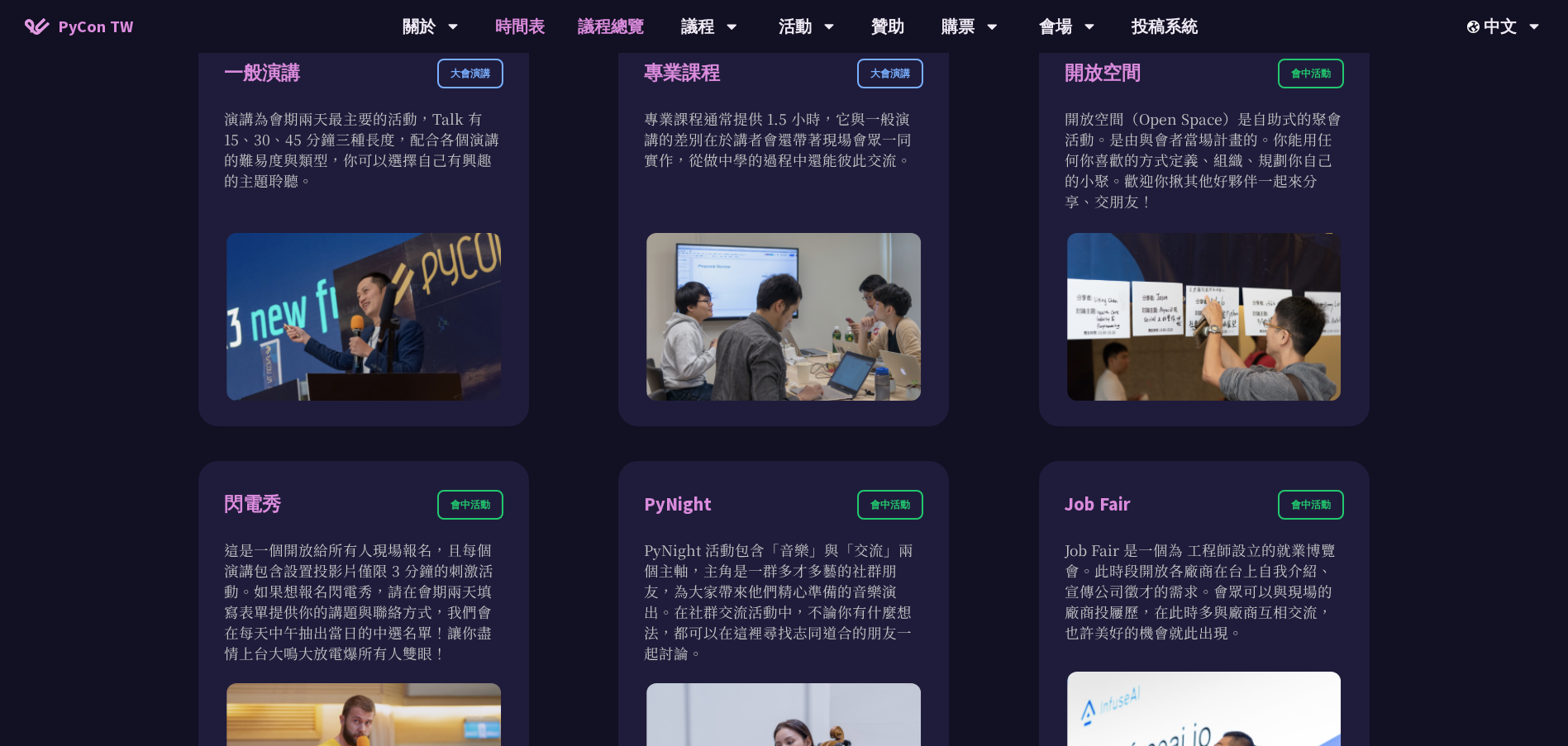
scroll to position [1074, 0]
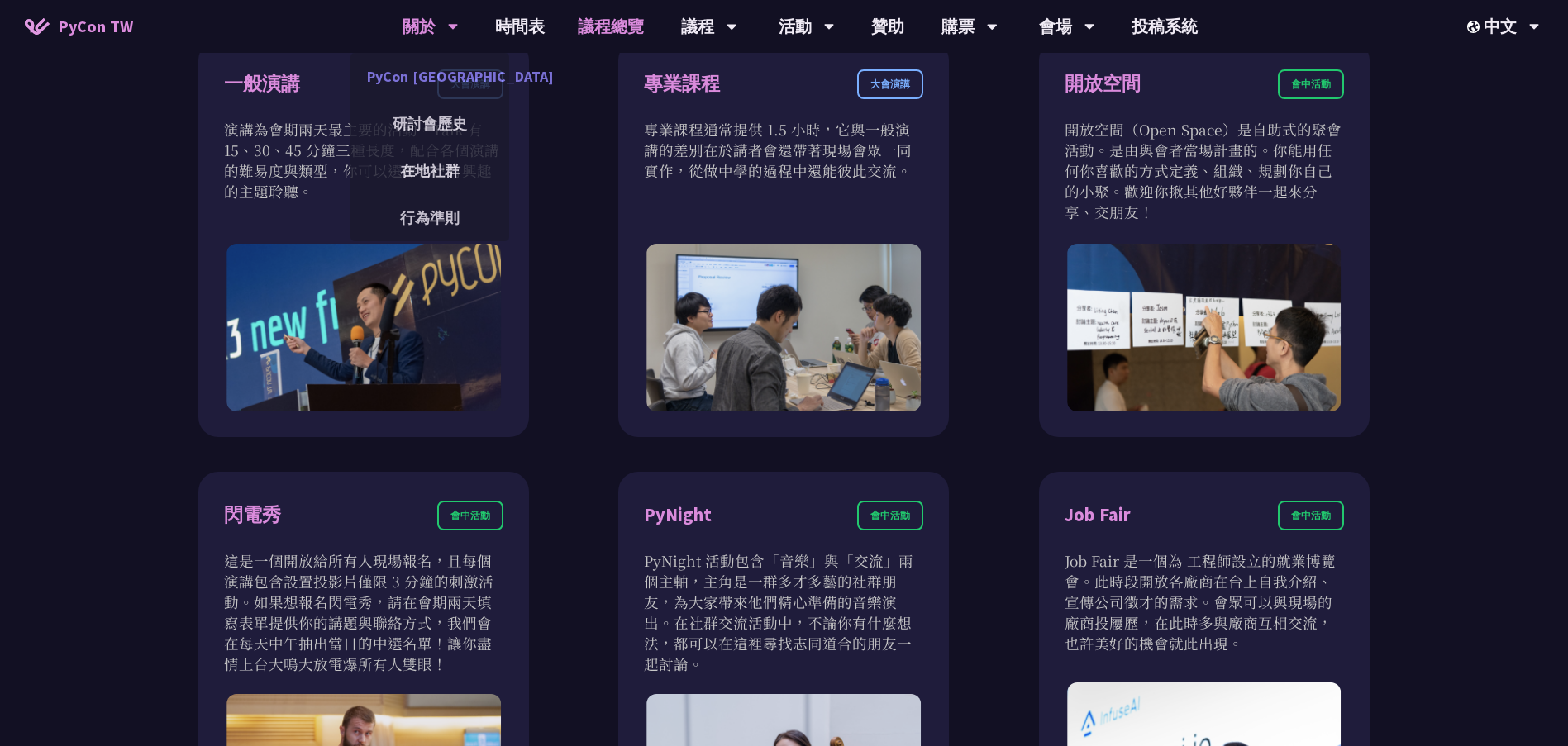
click at [417, 71] on link "PyCon [GEOGRAPHIC_DATA]" at bounding box center [430, 77] width 159 height 39
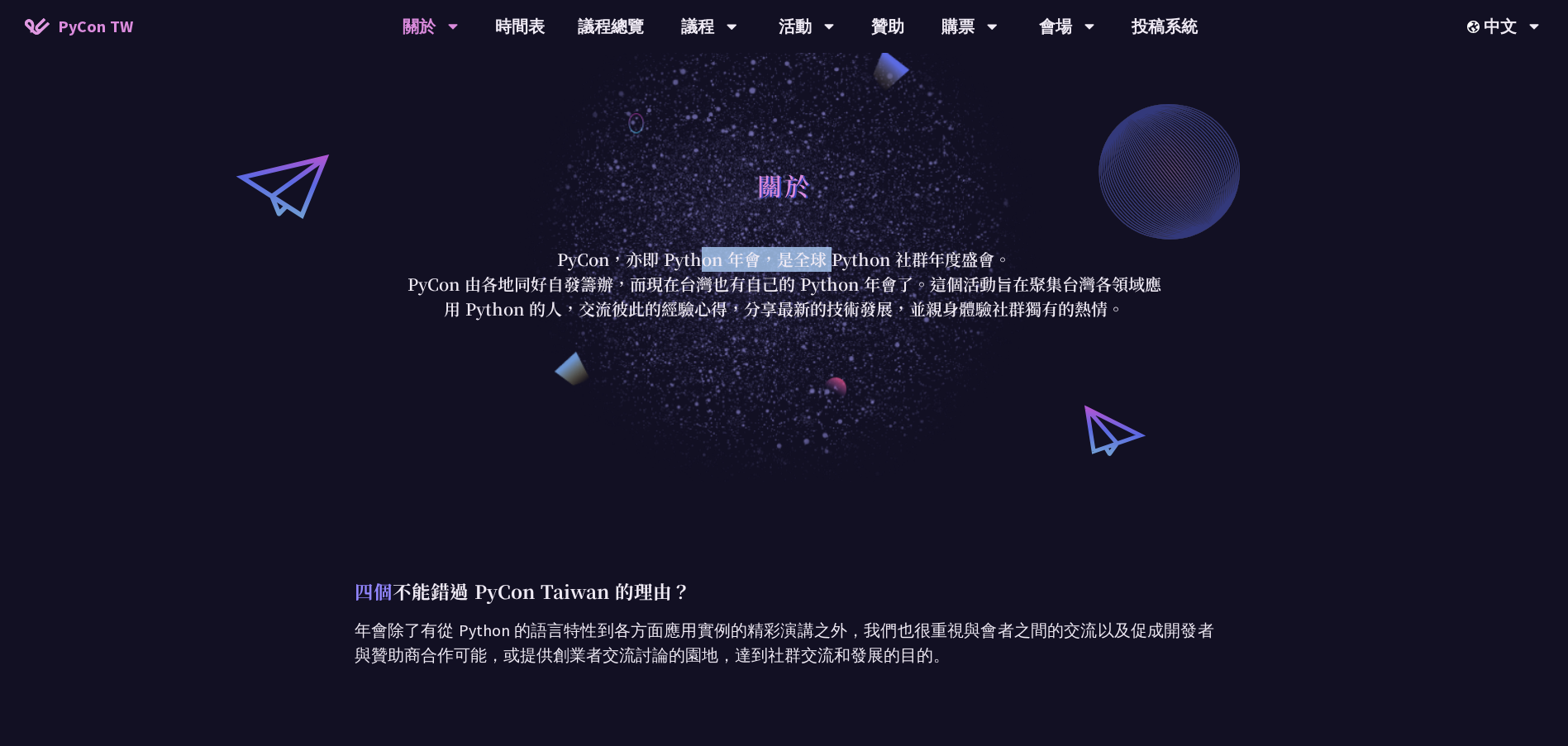
drag, startPoint x: 559, startPoint y: 256, endPoint x: 678, endPoint y: 256, distance: 119.0
click at [678, 256] on p "PyCon，亦即 Python 年會，是全球 Python 社群年度盛會。" at bounding box center [784, 260] width 768 height 25
click at [707, 301] on p "PyCon 由各地同好自發籌辦，而現在台灣也有自己的 Python 年會了。這個活動旨在聚集台灣各領域應用 Python 的人，交流彼此的經驗心得，分享最新的…" at bounding box center [784, 296] width 768 height 49
drag, startPoint x: 561, startPoint y: 256, endPoint x: 1138, endPoint y: 307, distance: 579.2
click at [1138, 307] on div "關於 PyCon，亦即 Python 年會，是全球 Python 社群年度盛會。 PyCon 由各地同好自發籌辦，而現在台灣也有自己的 Python 年會了。…" at bounding box center [784, 241] width 768 height 161
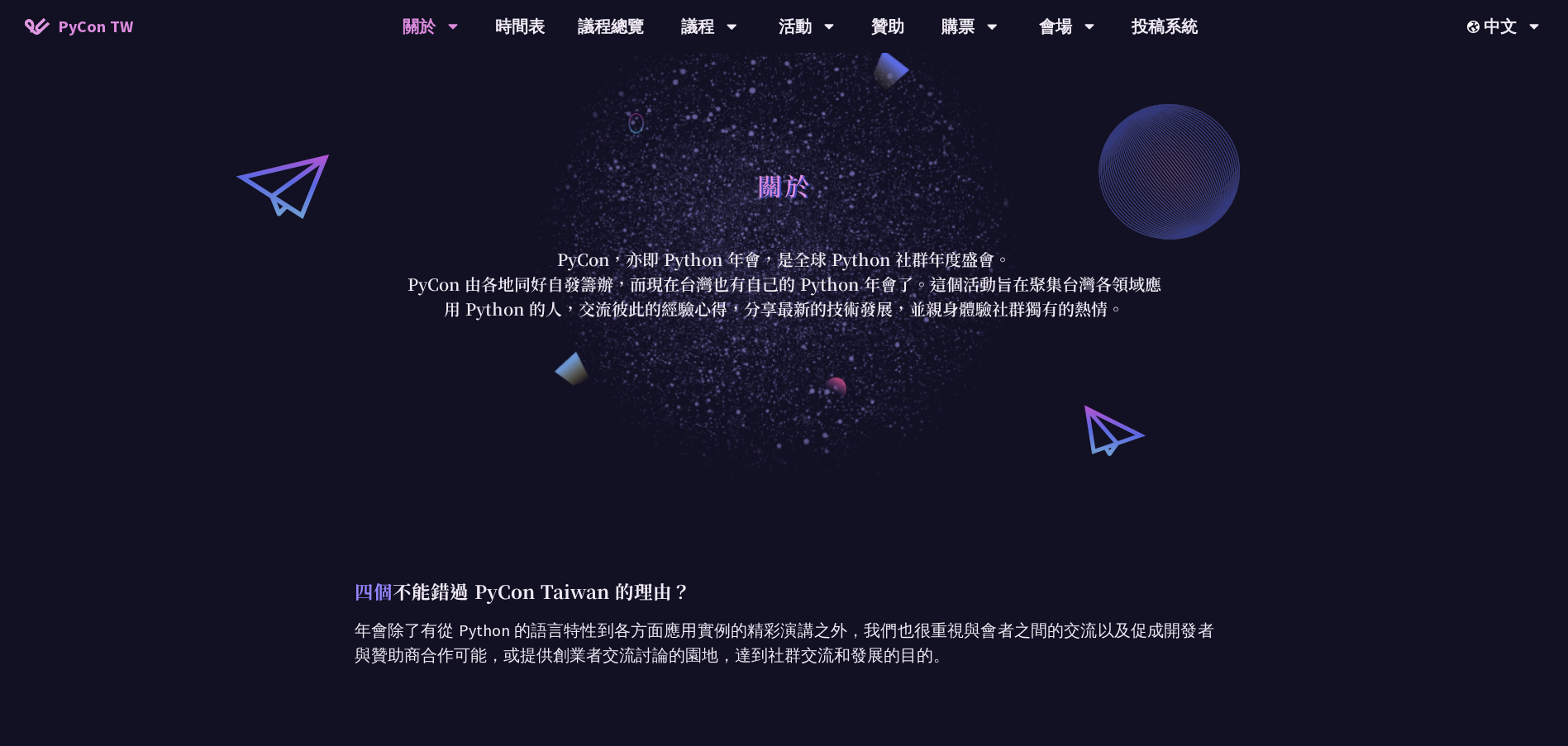
copy div "PyCon，亦即 Python 年會，是全球 Python 社群年度盛會。 PyCon 由各地同好自發籌辦，而現在台灣也有自己的 Python 年會了。這個活…"
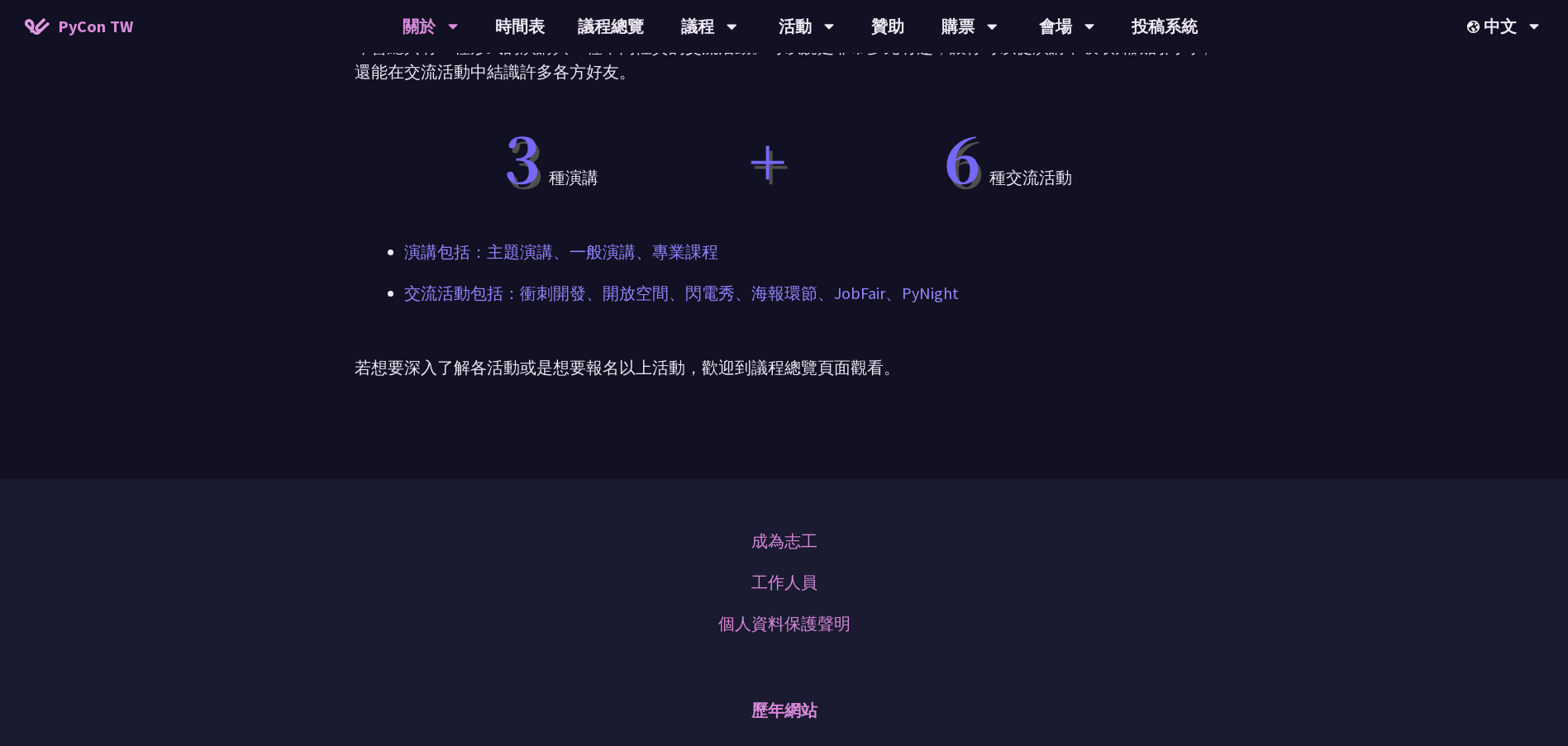
scroll to position [992, 0]
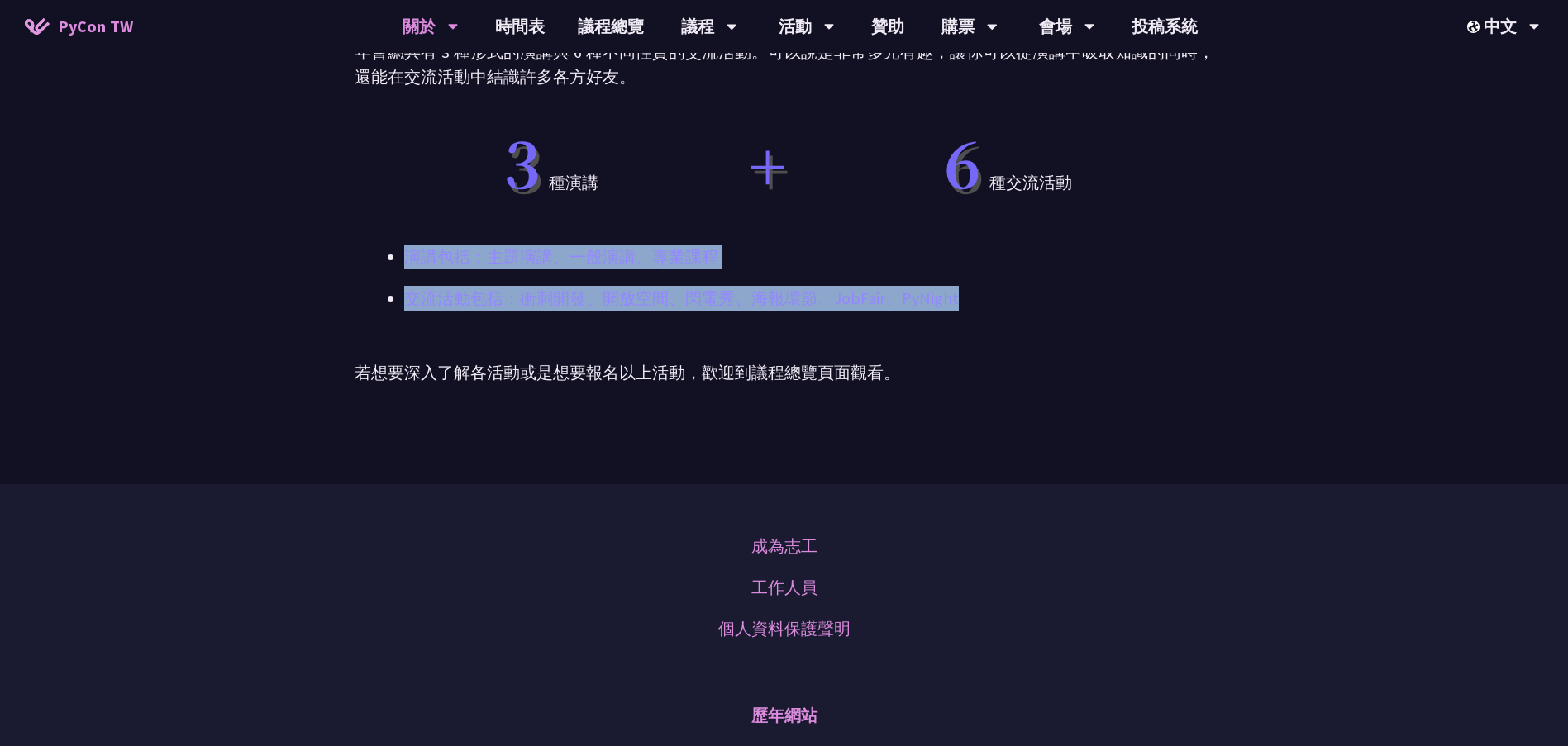
drag, startPoint x: 972, startPoint y: 298, endPoint x: 409, endPoint y: 257, distance: 564.5
click at [409, 257] on ul "演講包括：主題演講、一般演講、專業課程 交流活動包括：衝刺開發、開放空間、閃電秀、海報環節、JobFair、PyNight" at bounding box center [784, 278] width 761 height 66
click at [597, 11] on link "議程總覽" at bounding box center [611, 26] width 99 height 53
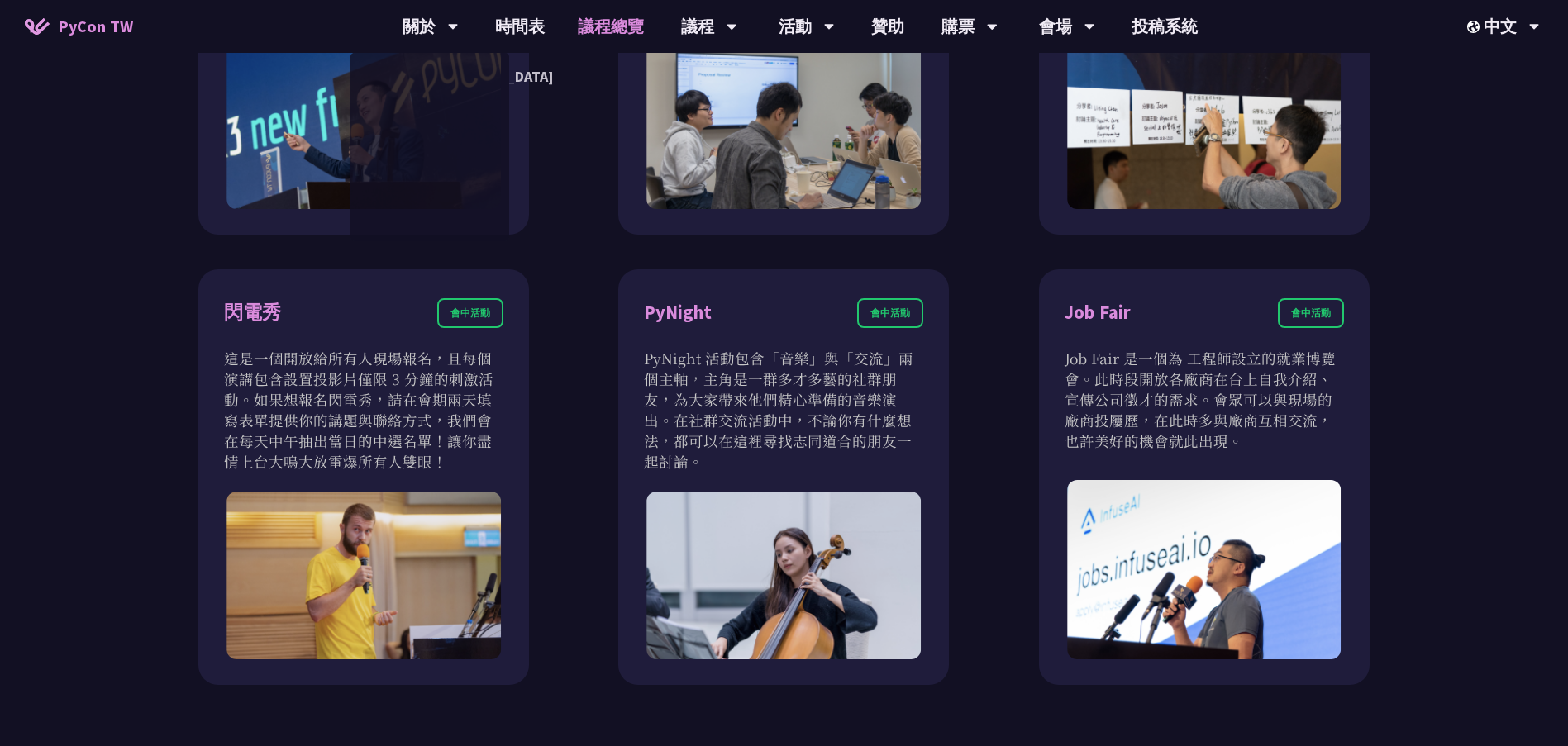
scroll to position [1322, 0]
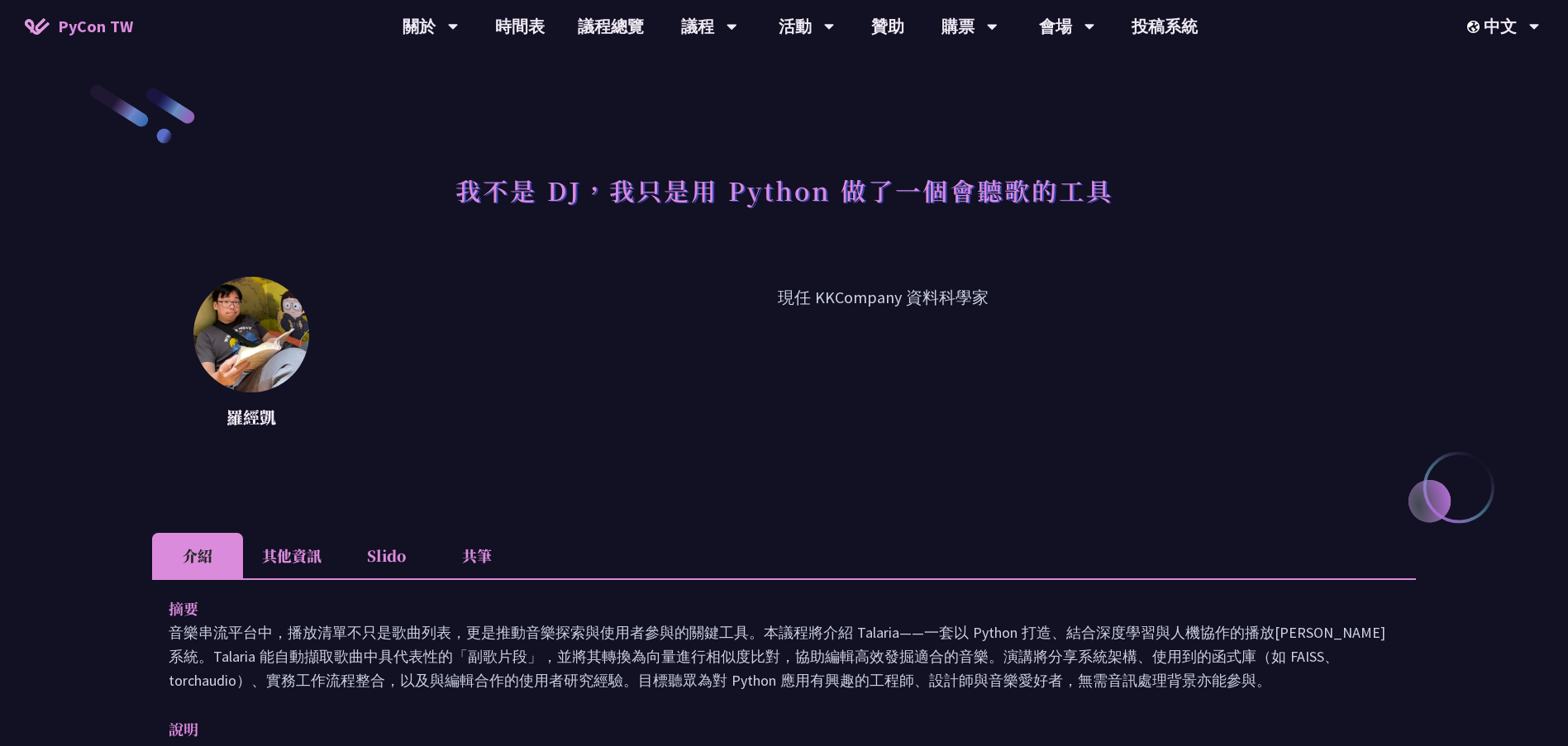
click at [469, 555] on li "共筆" at bounding box center [477, 555] width 91 height 46
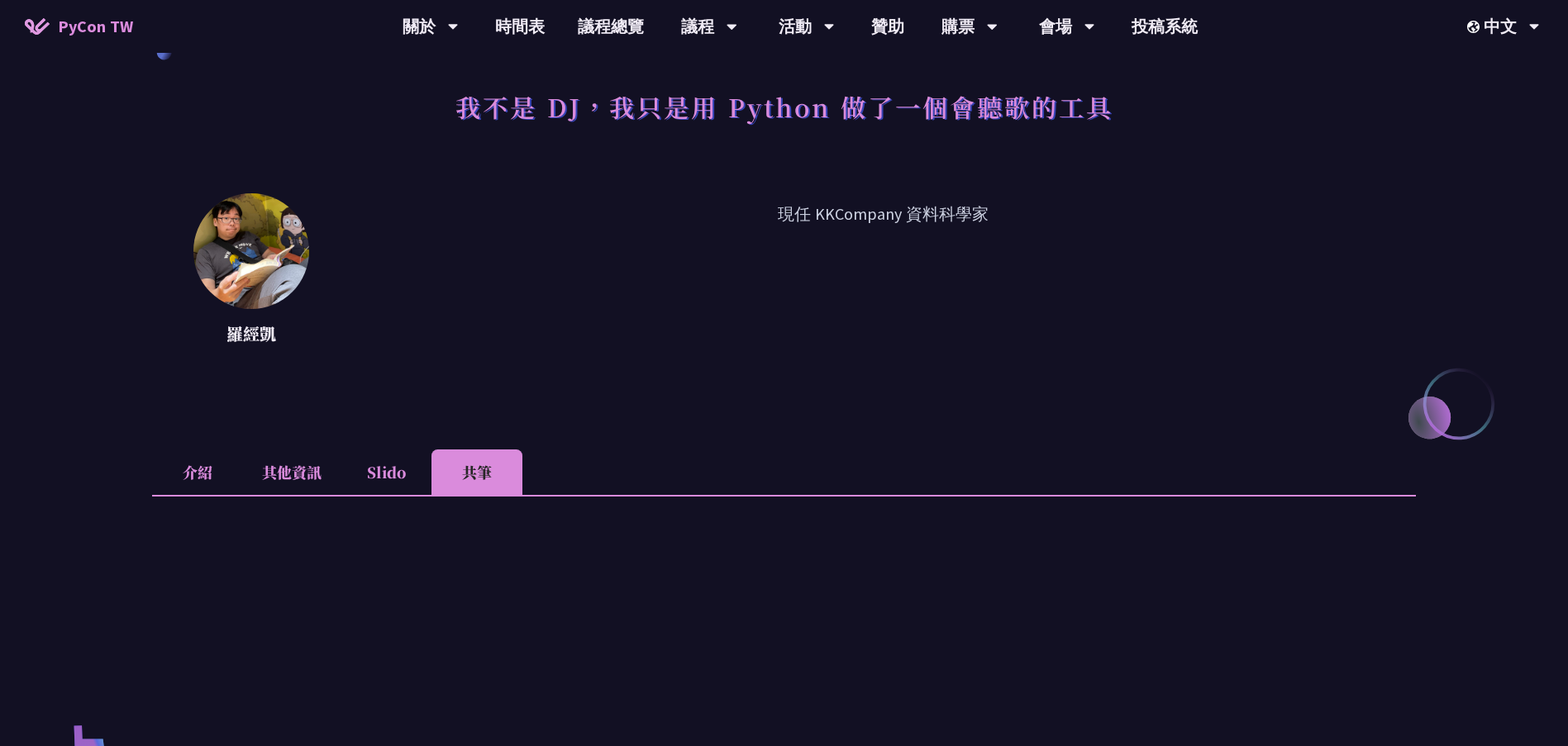
scroll to position [82, 0]
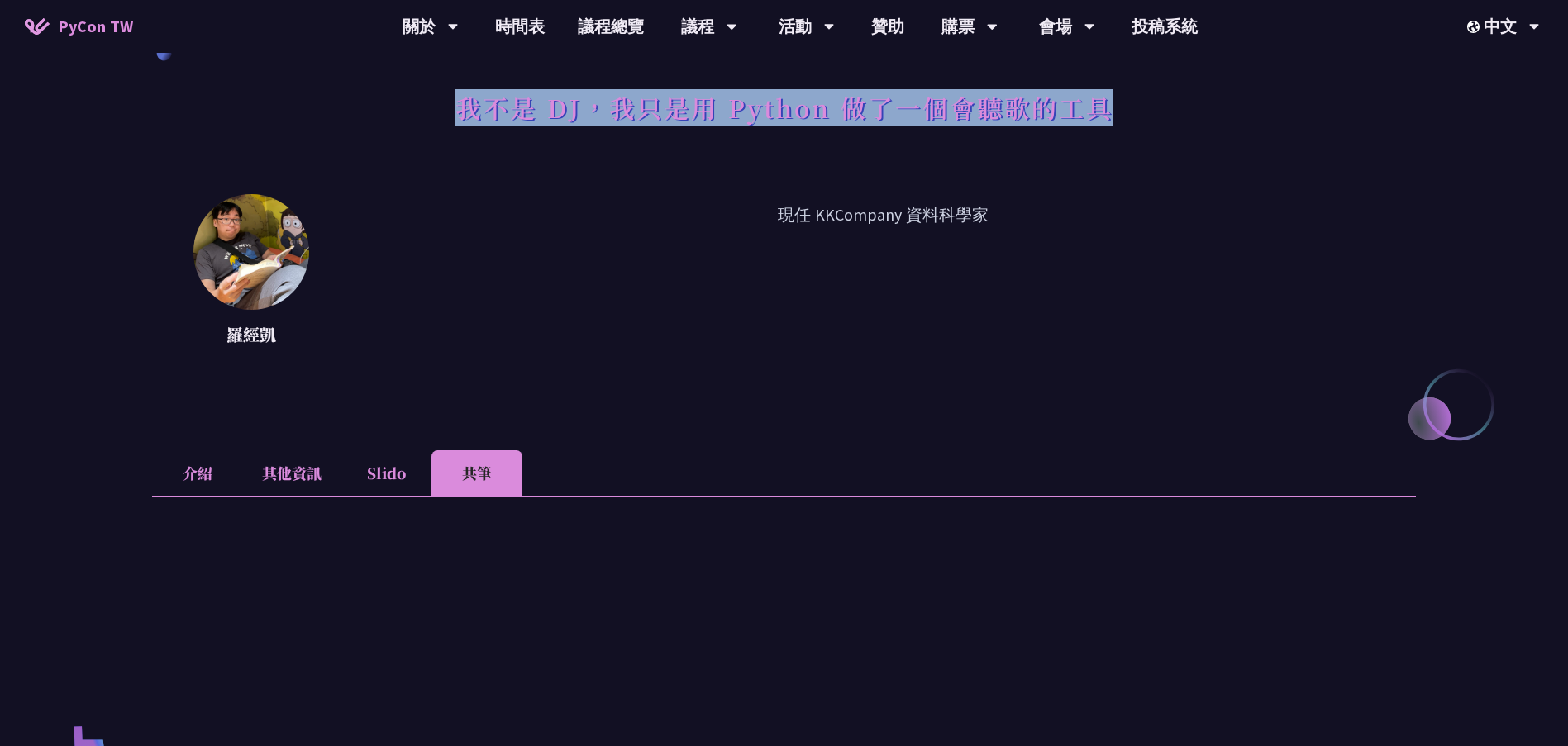
drag, startPoint x: 461, startPoint y: 112, endPoint x: 1110, endPoint y: 118, distance: 649.0
click at [1110, 118] on h1 "我不是 DJ，我只是用 Python 做了一個會聽歌的工具" at bounding box center [784, 107] width 658 height 49
copy h1 "我不是 DJ，我只是用 Python 做了一個會聽歌的工具"
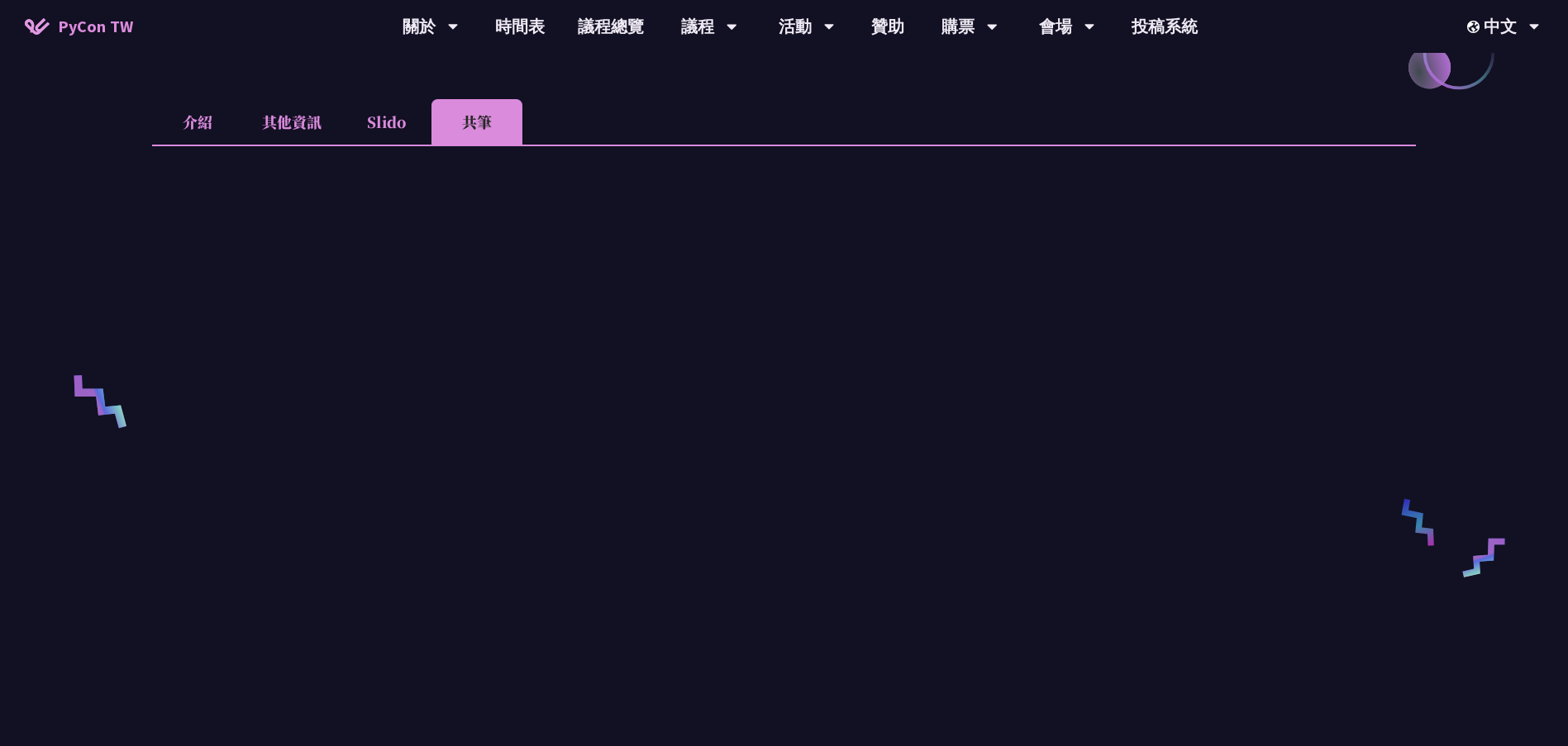
scroll to position [166, 0]
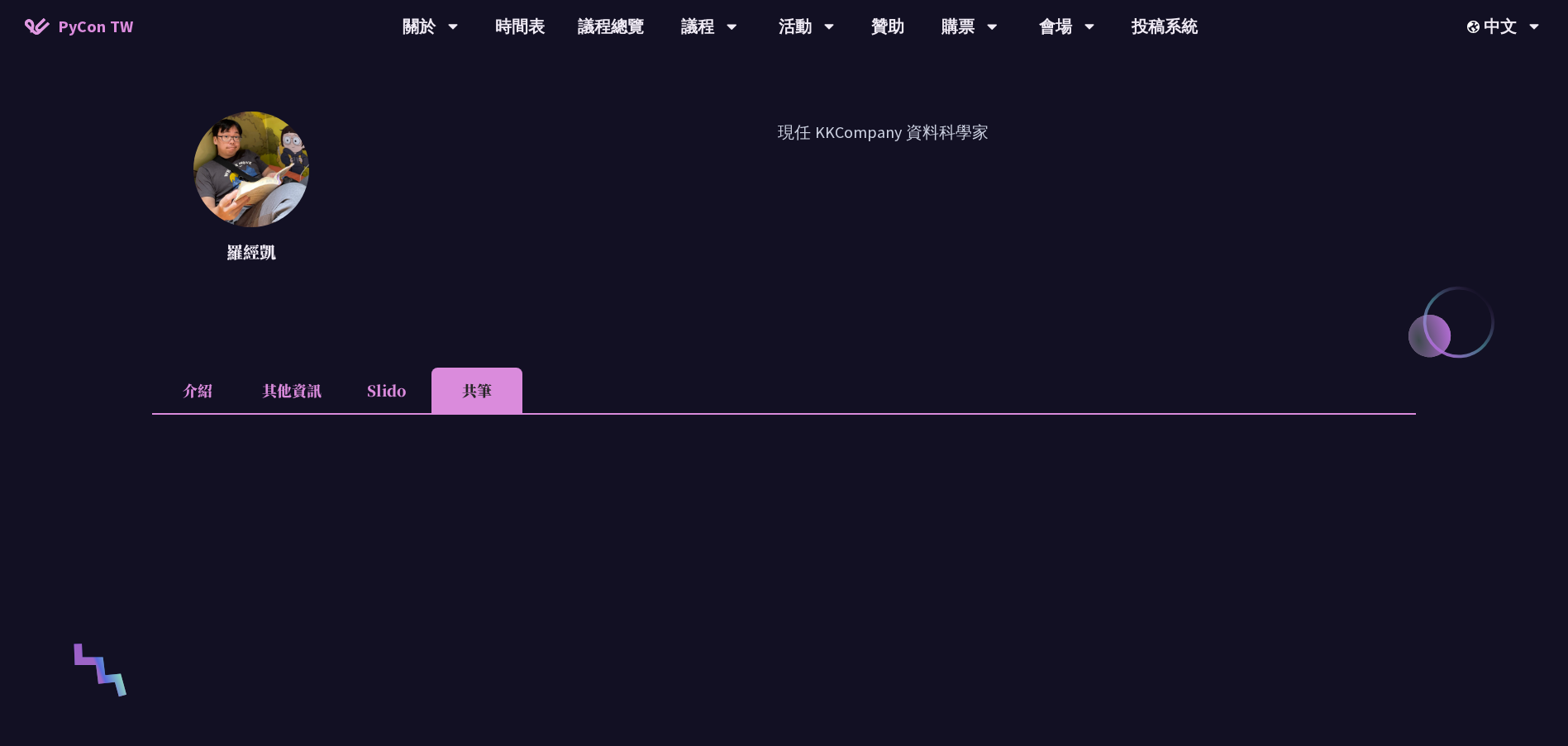
click at [408, 380] on li "Slido" at bounding box center [386, 390] width 91 height 46
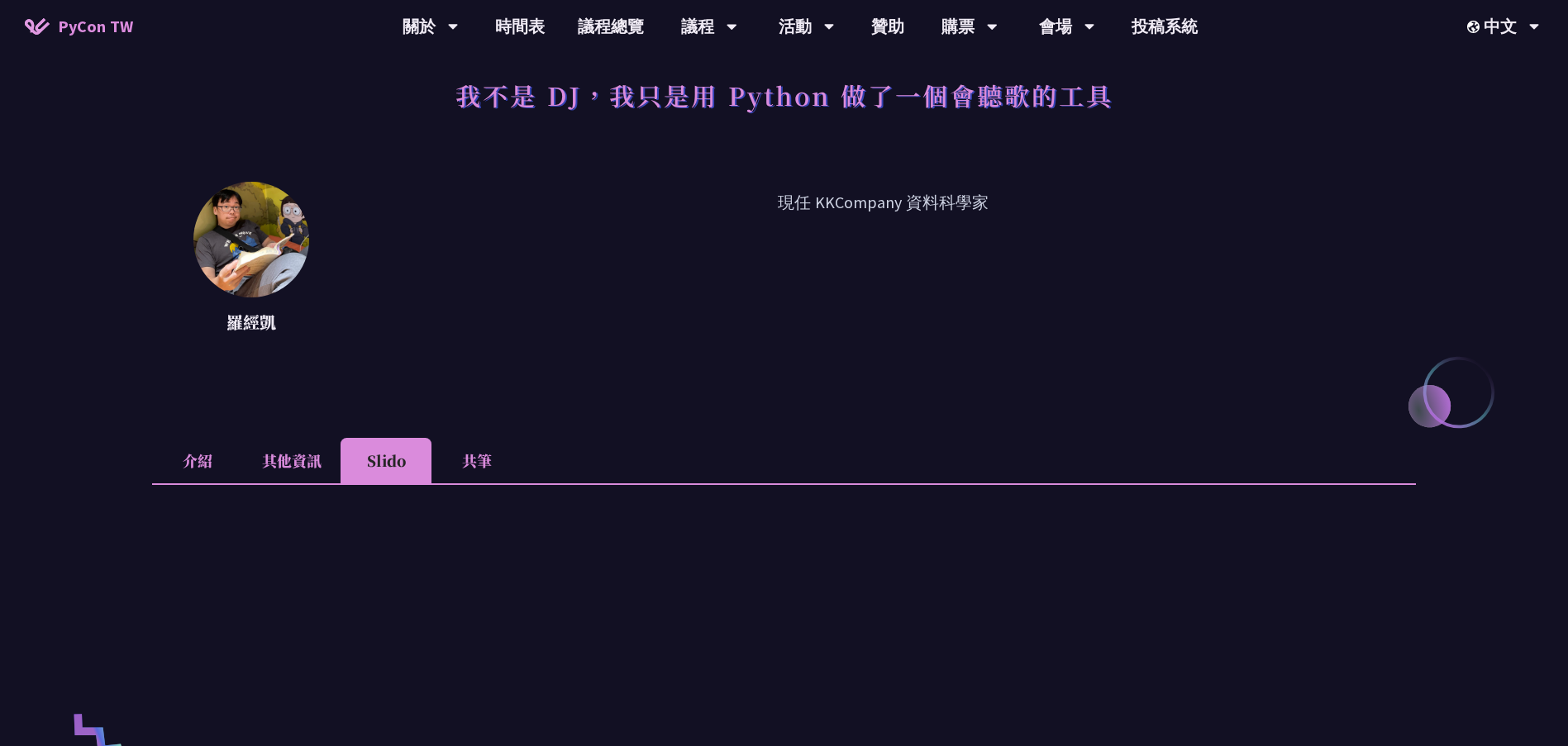
scroll to position [0, 0]
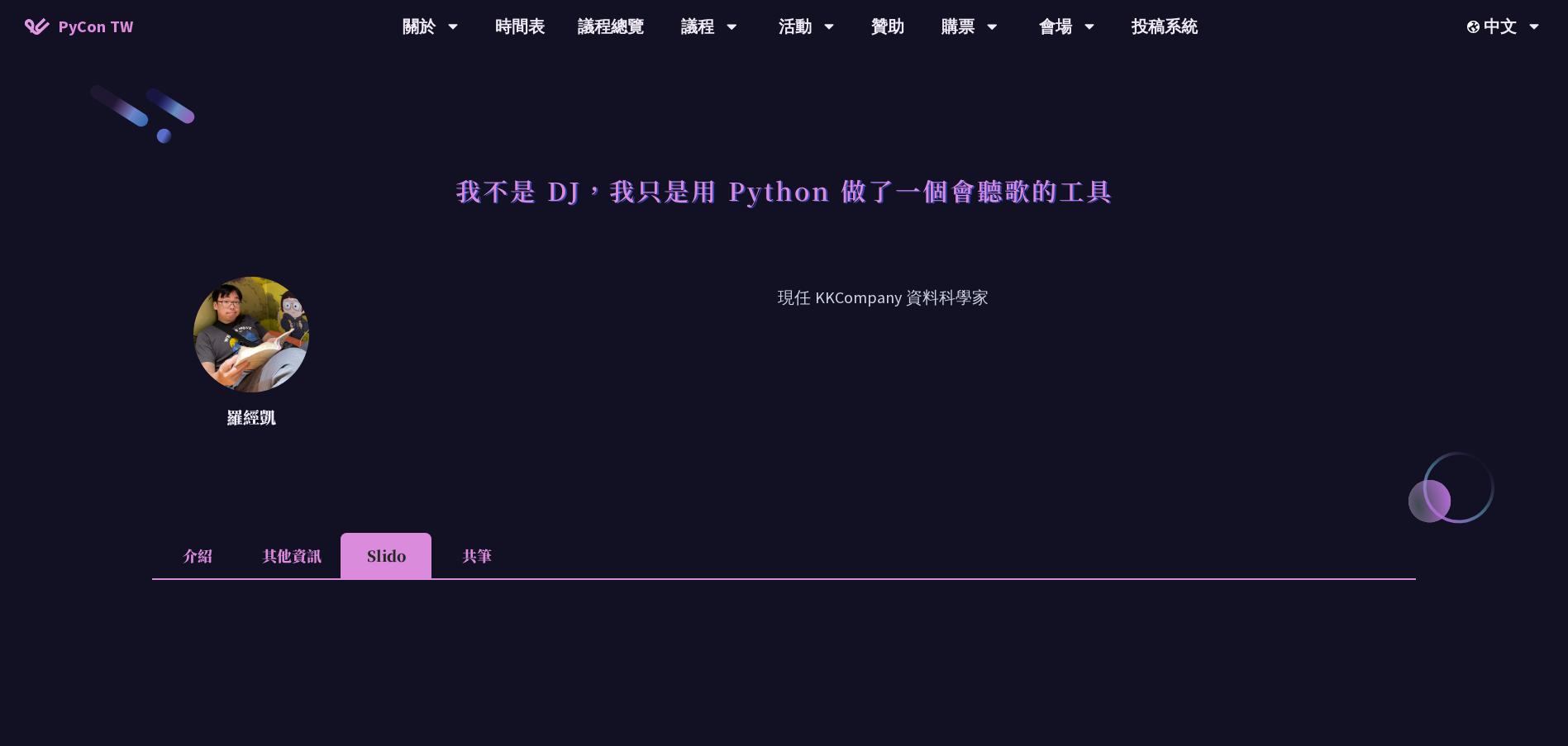
click at [486, 550] on li "共筆" at bounding box center [477, 555] width 91 height 46
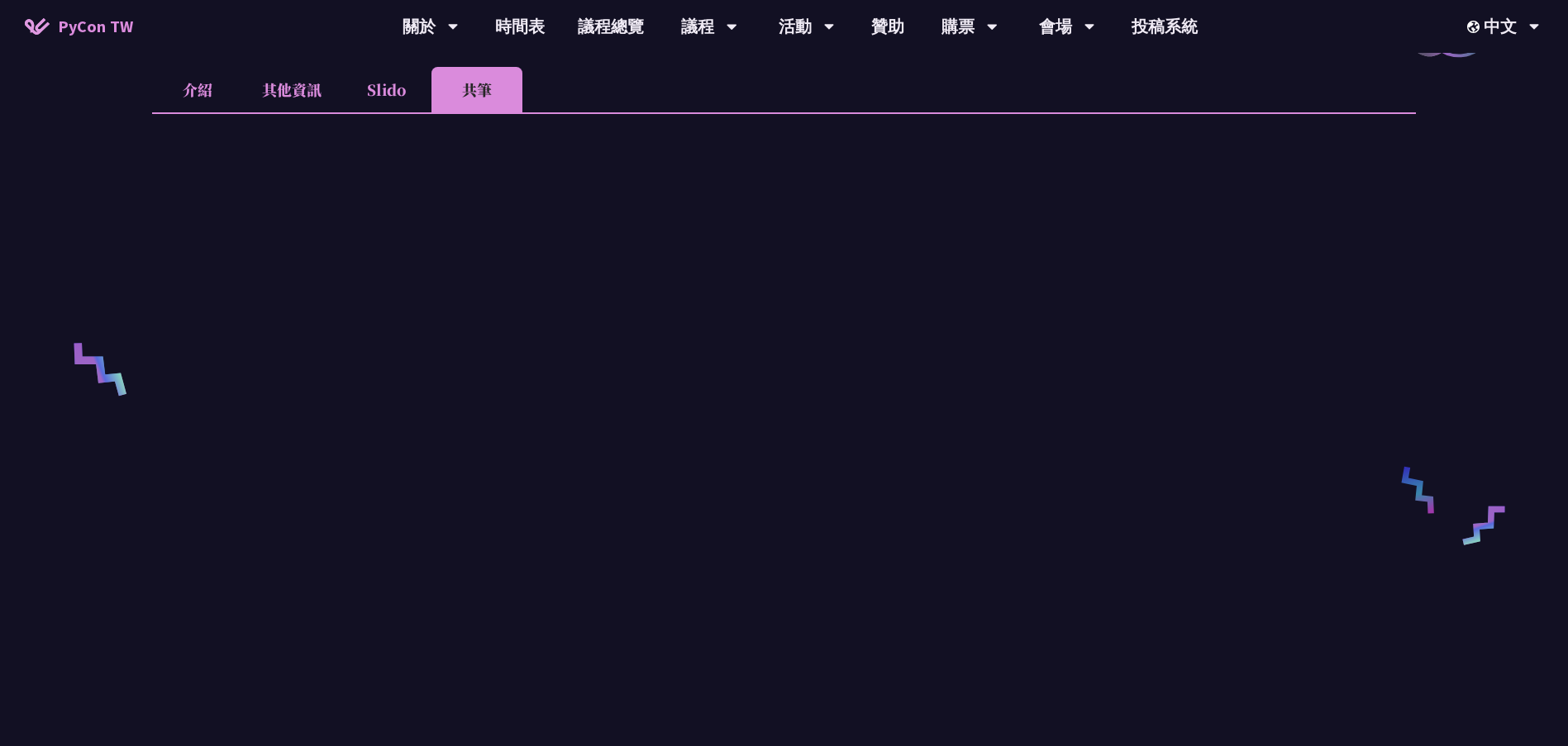
scroll to position [496, 0]
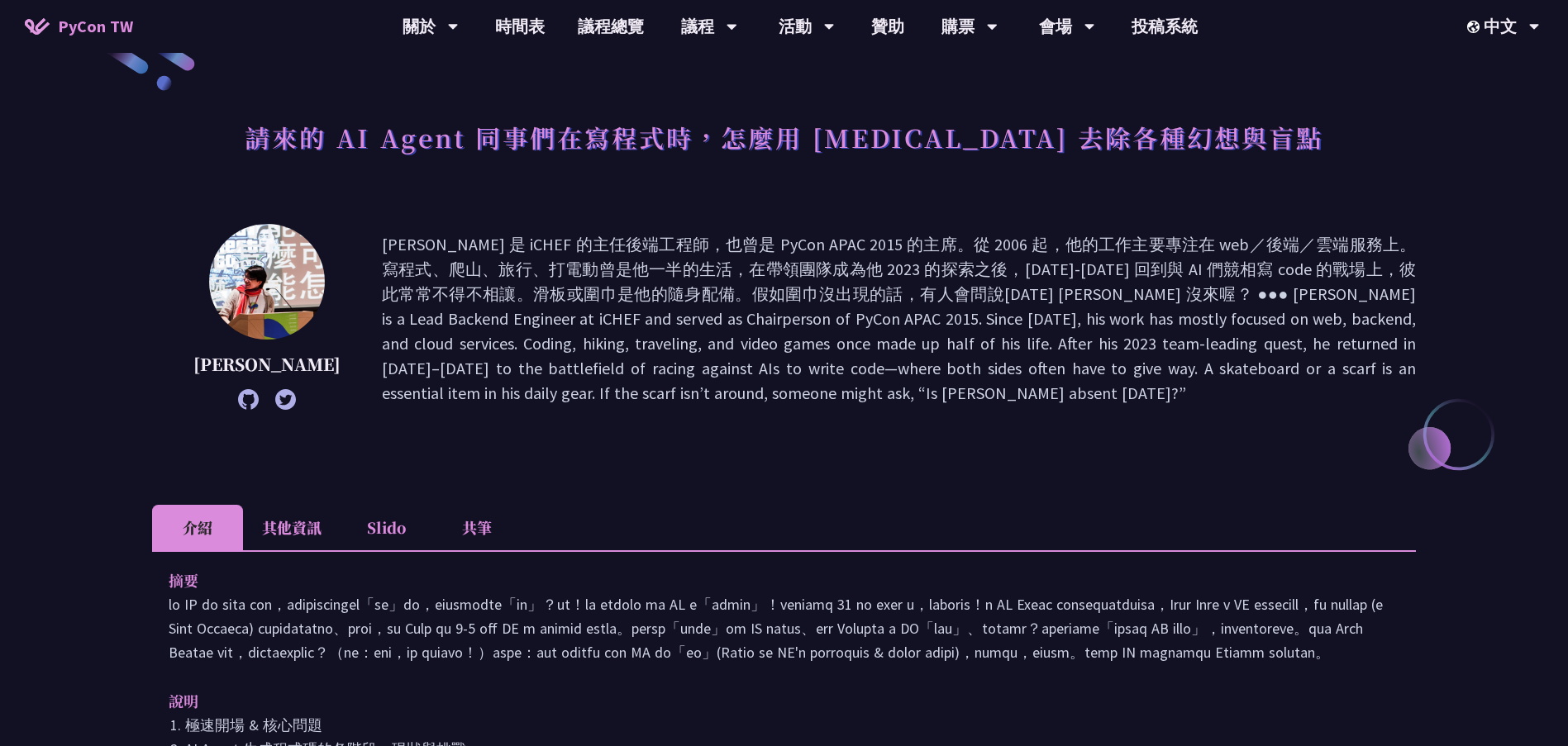
scroll to position [82, 0]
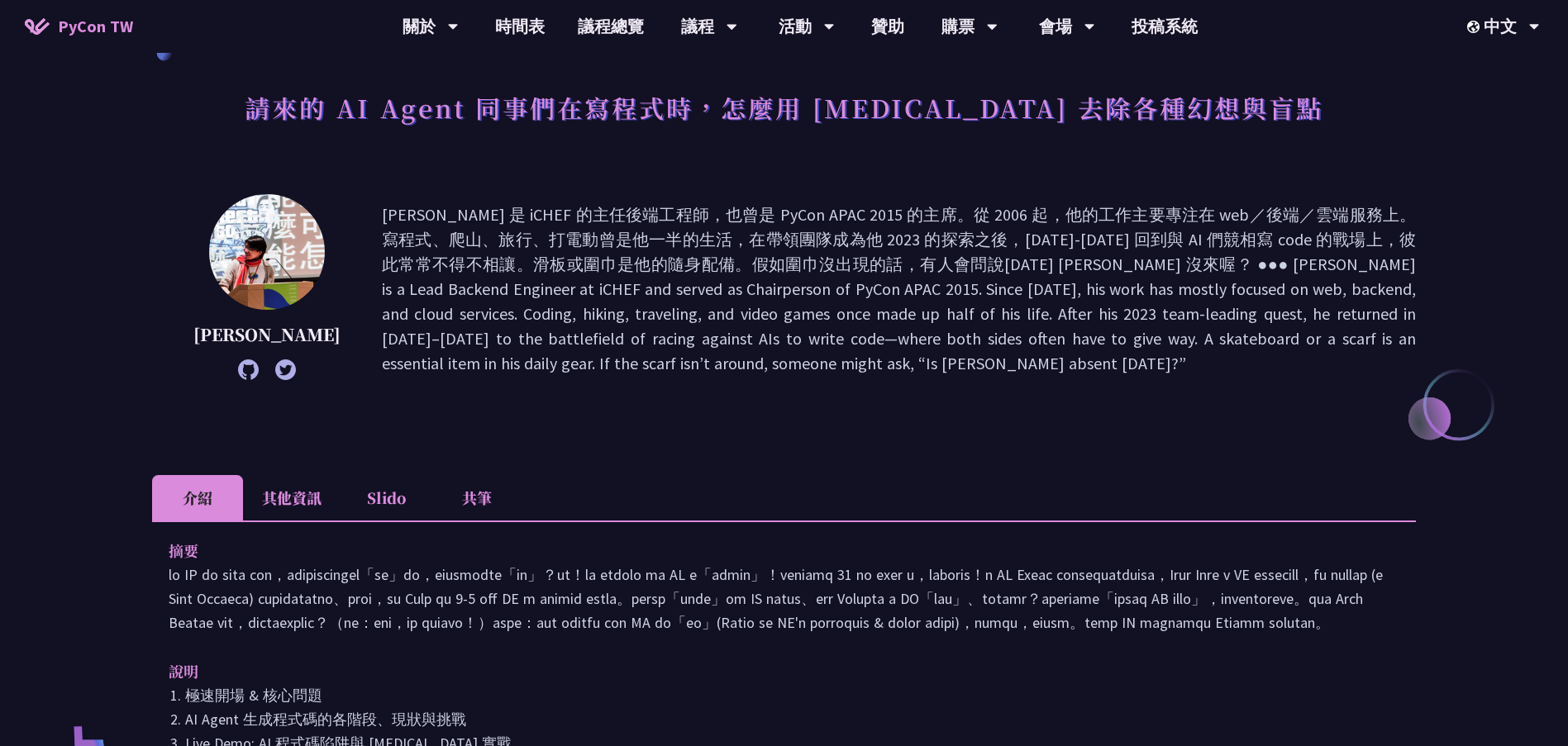
click at [460, 499] on li "共筆" at bounding box center [477, 498] width 91 height 46
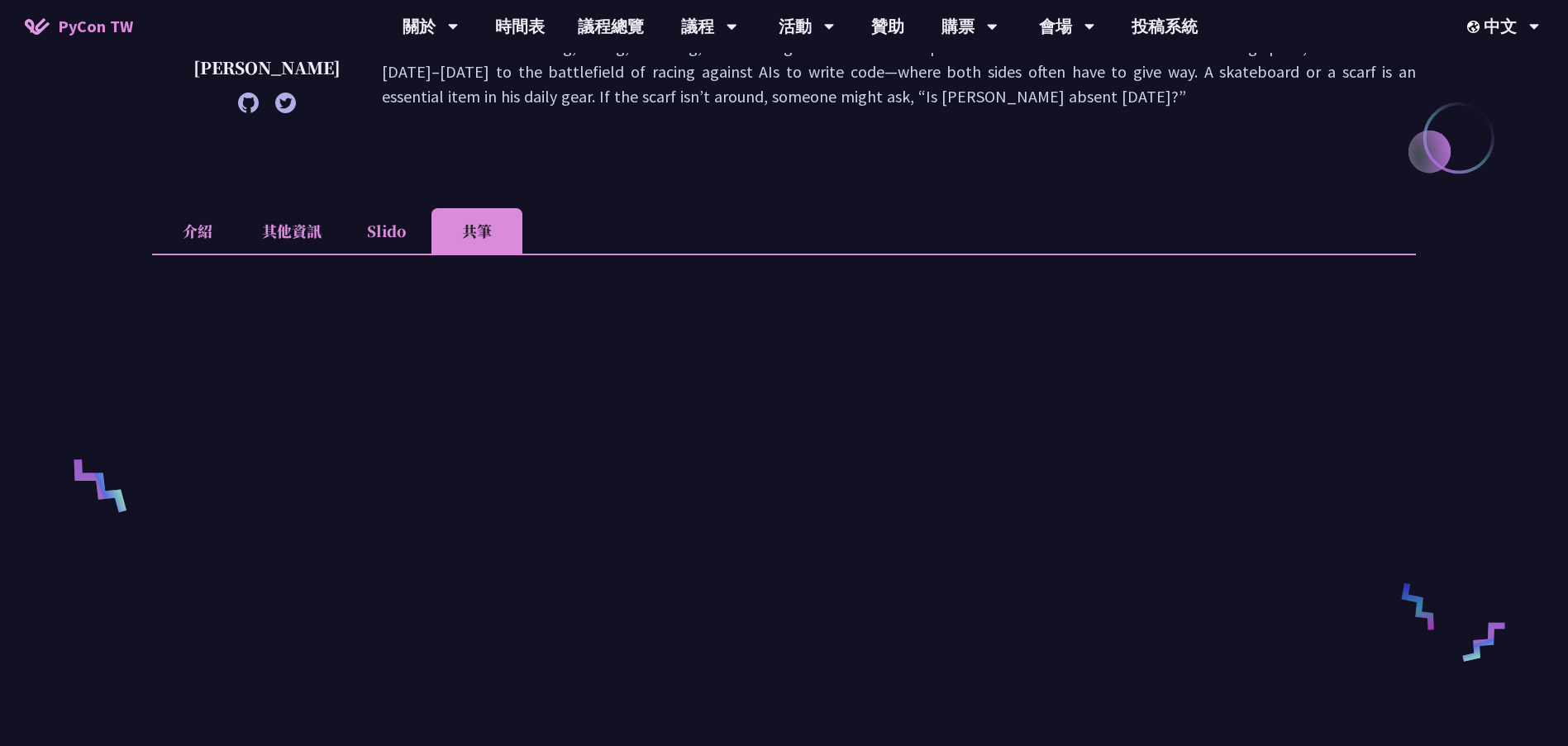
scroll to position [421, 0]
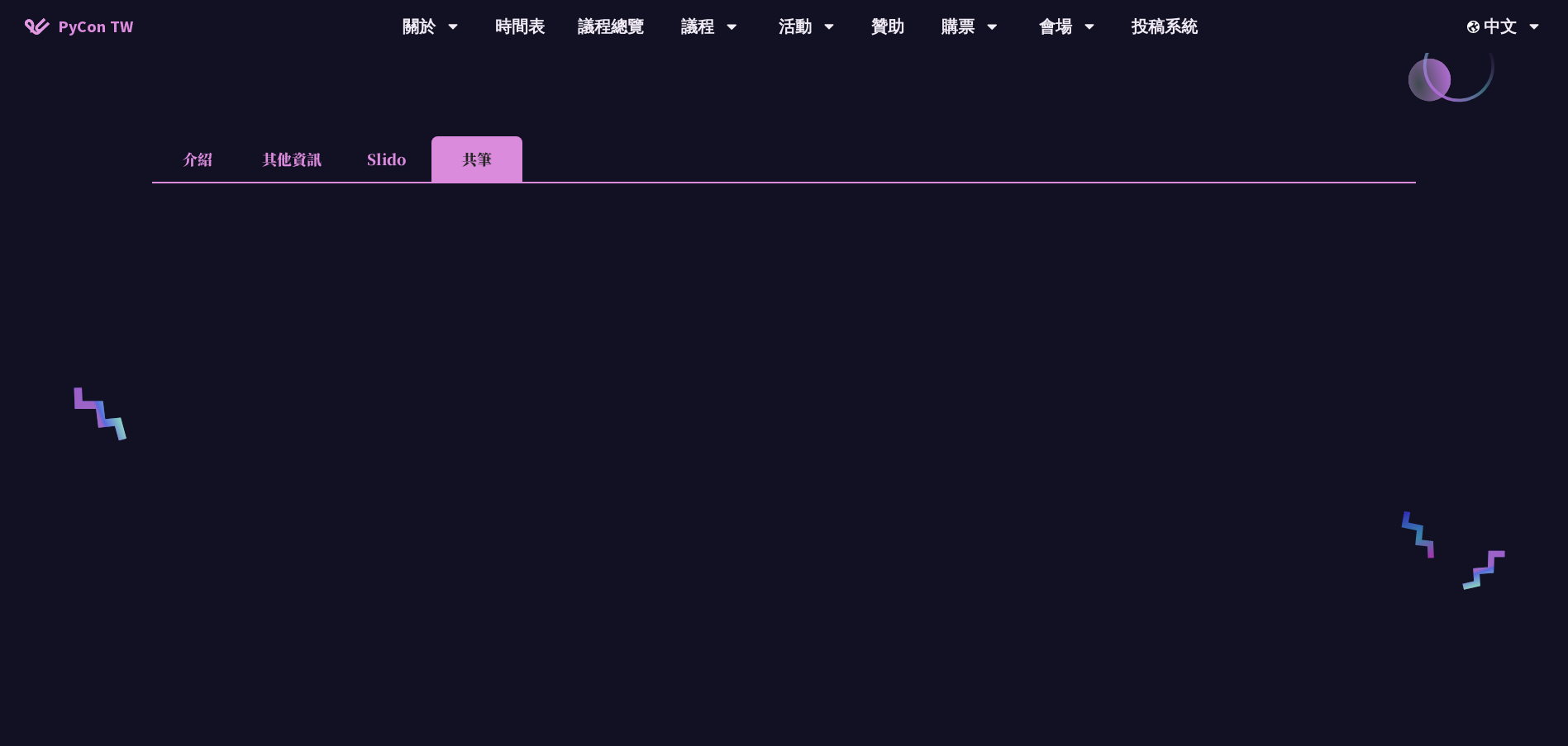
click at [406, 157] on li "Slido" at bounding box center [386, 159] width 91 height 46
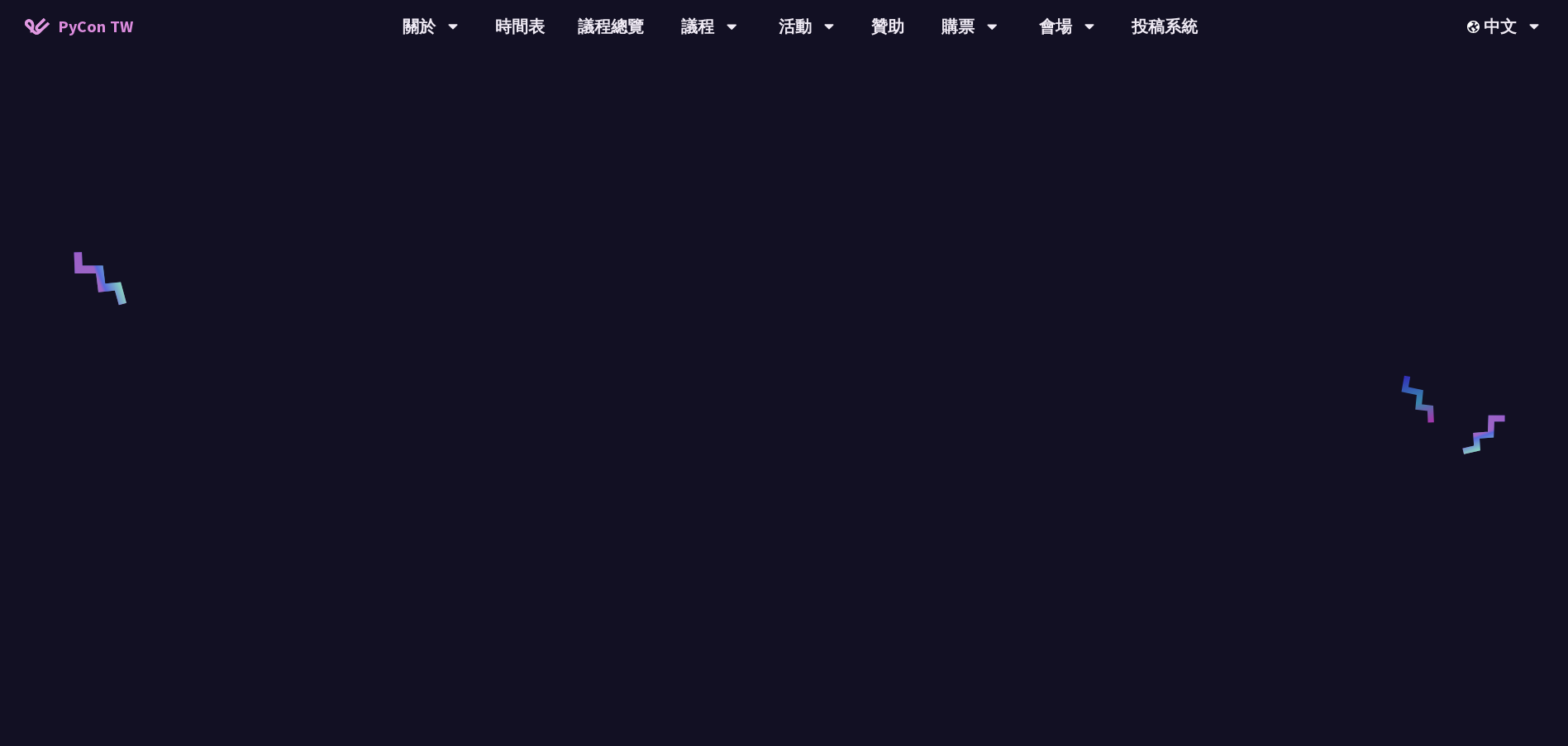
scroll to position [587, 0]
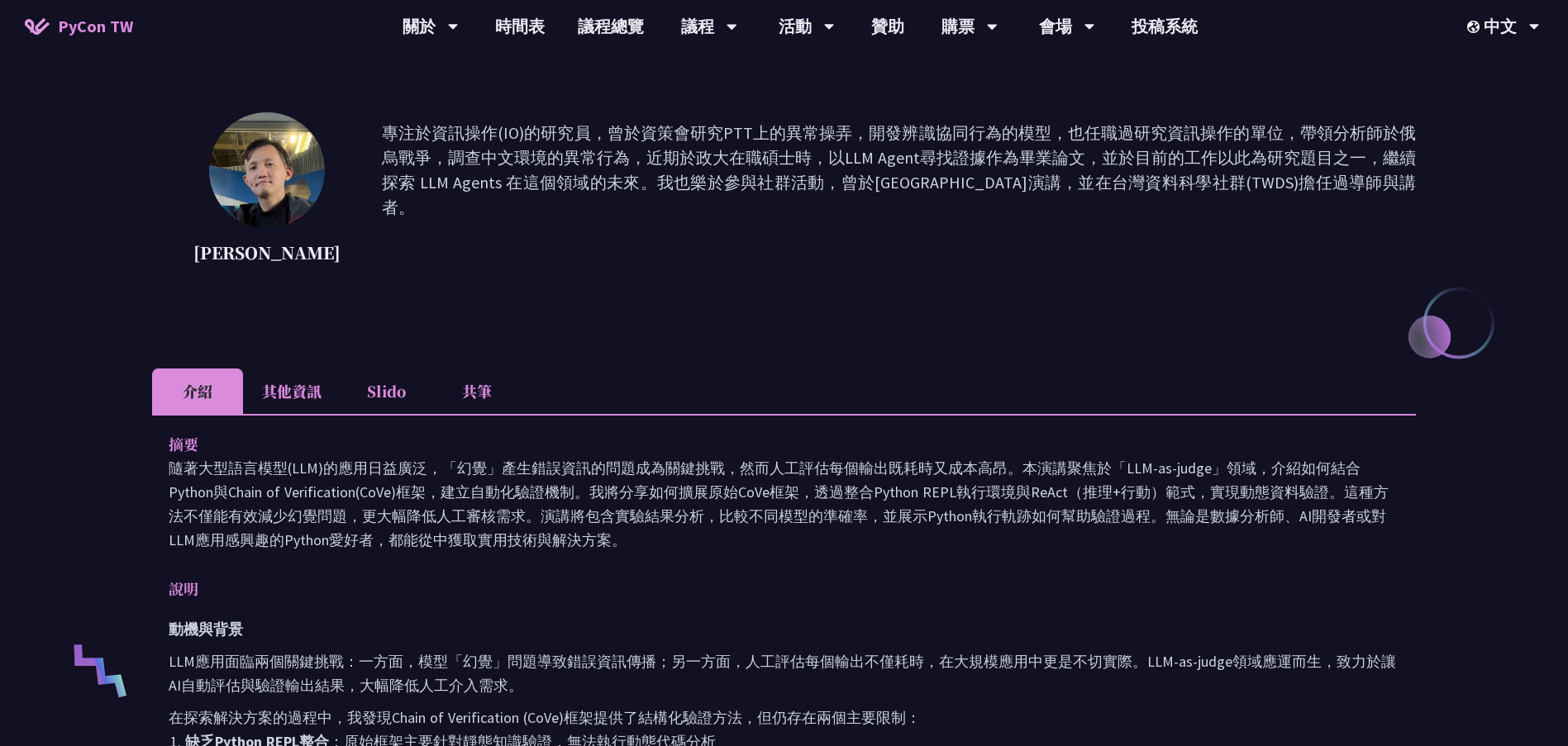
scroll to position [166, 0]
click at [448, 377] on li "共筆" at bounding box center [477, 390] width 91 height 46
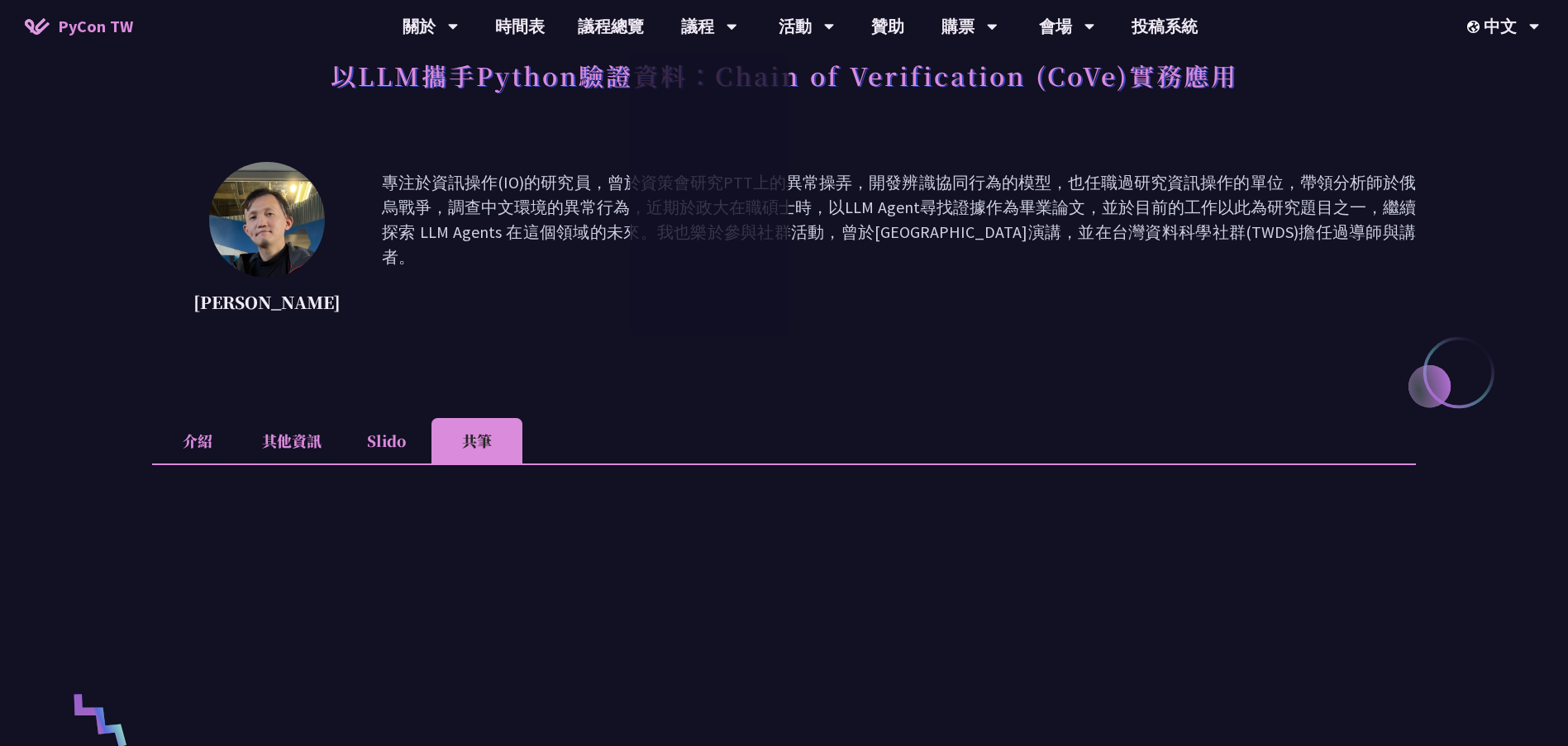
scroll to position [0, 0]
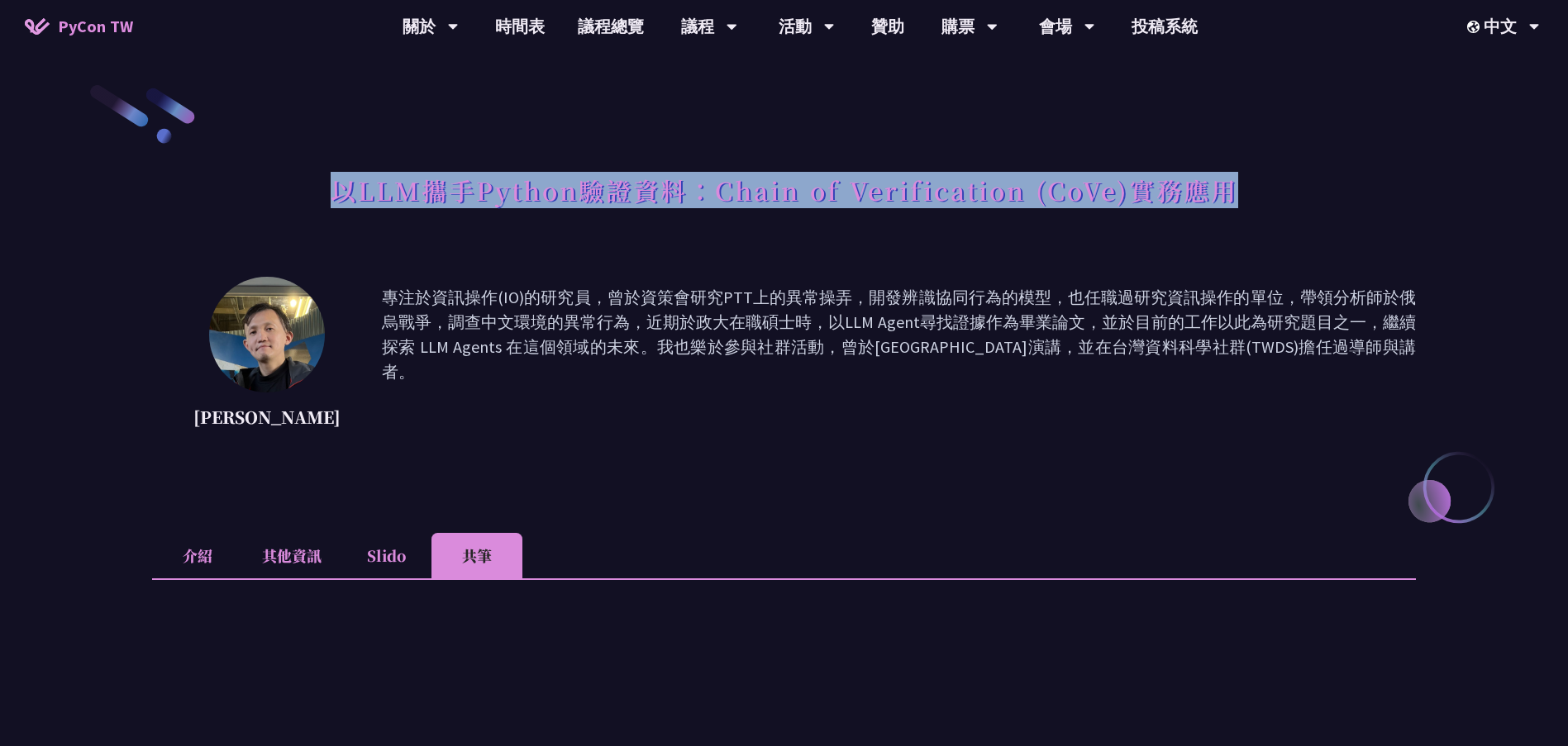
drag, startPoint x: 329, startPoint y: 184, endPoint x: 1231, endPoint y: 194, distance: 902.1
click at [1231, 194] on div "以LLM攜手Python驗證資料：Chain of Verification (CoVe)實務應用" at bounding box center [784, 209] width 1264 height 87
copy h1 "以LLM攜手Python驗證資料：Chain of Verification (CoVe)實務應用"
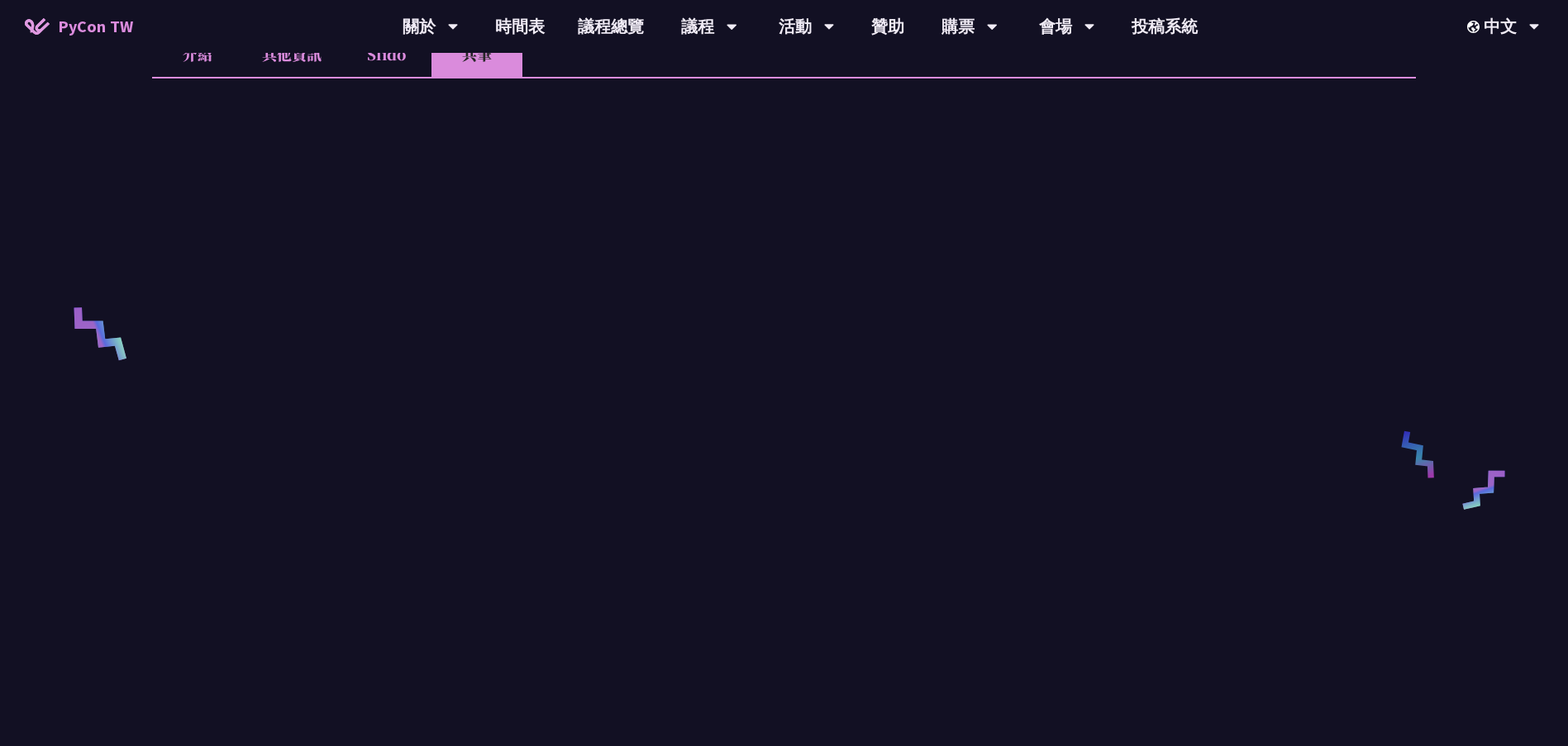
scroll to position [330, 0]
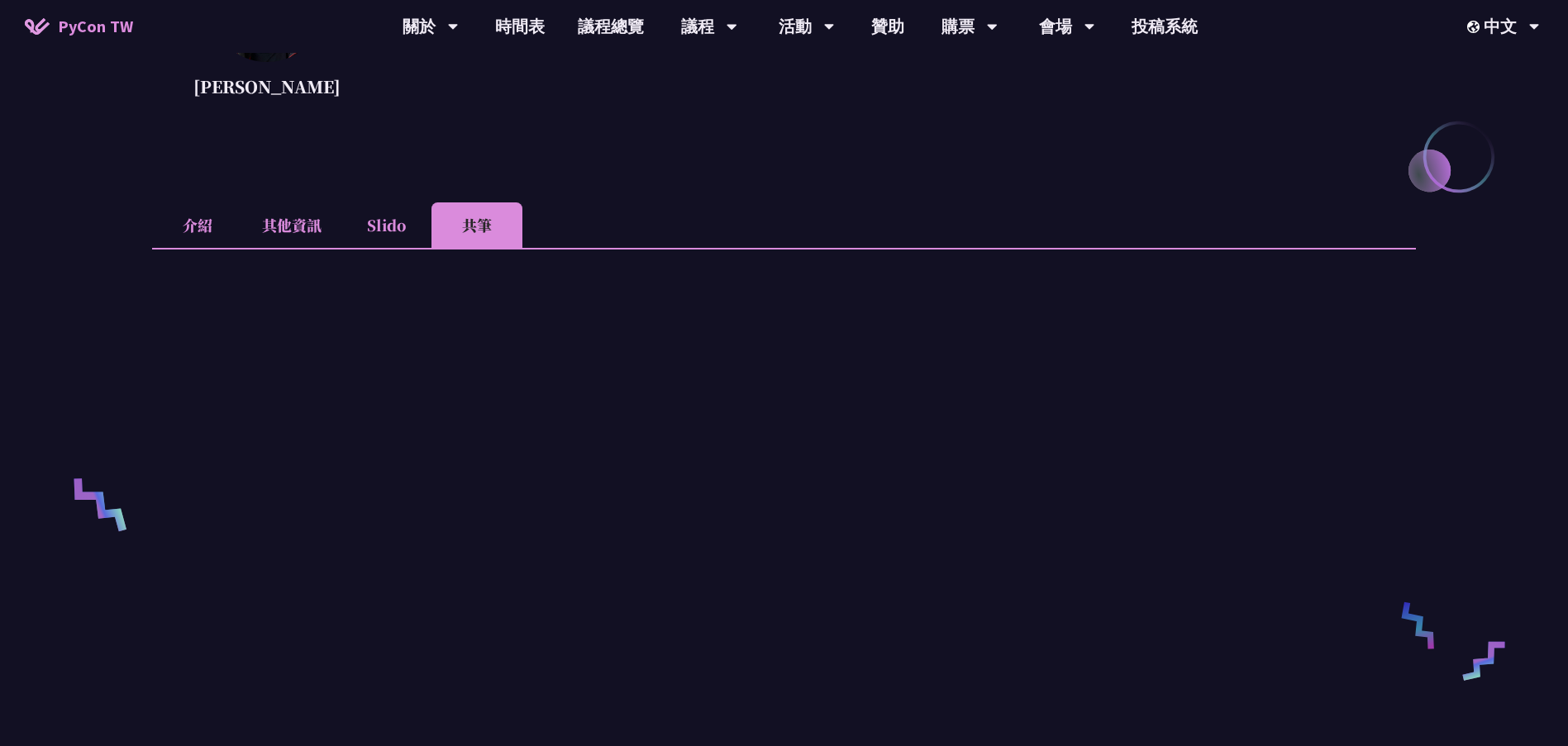
click at [364, 222] on li "Slido" at bounding box center [386, 225] width 91 height 46
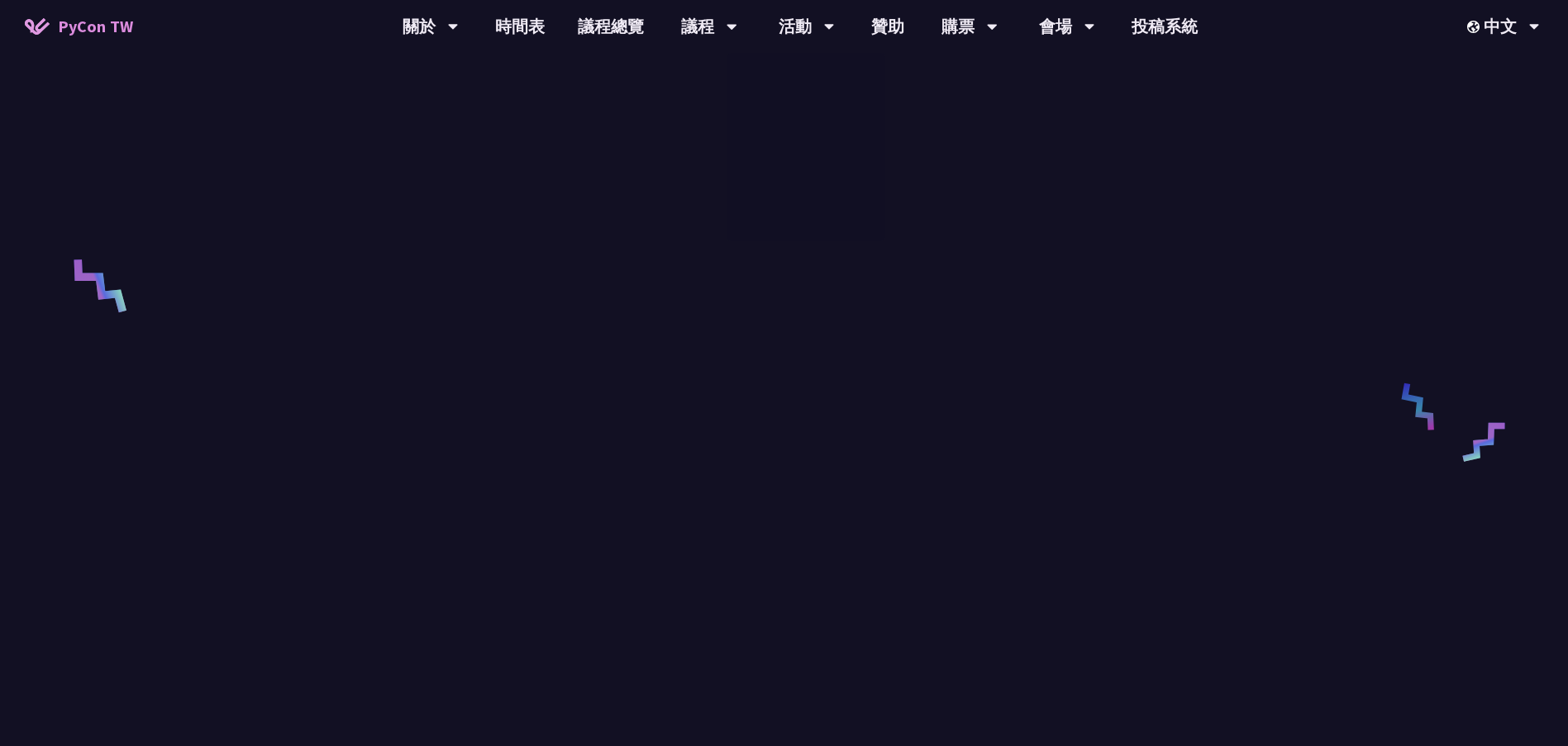
scroll to position [578, 0]
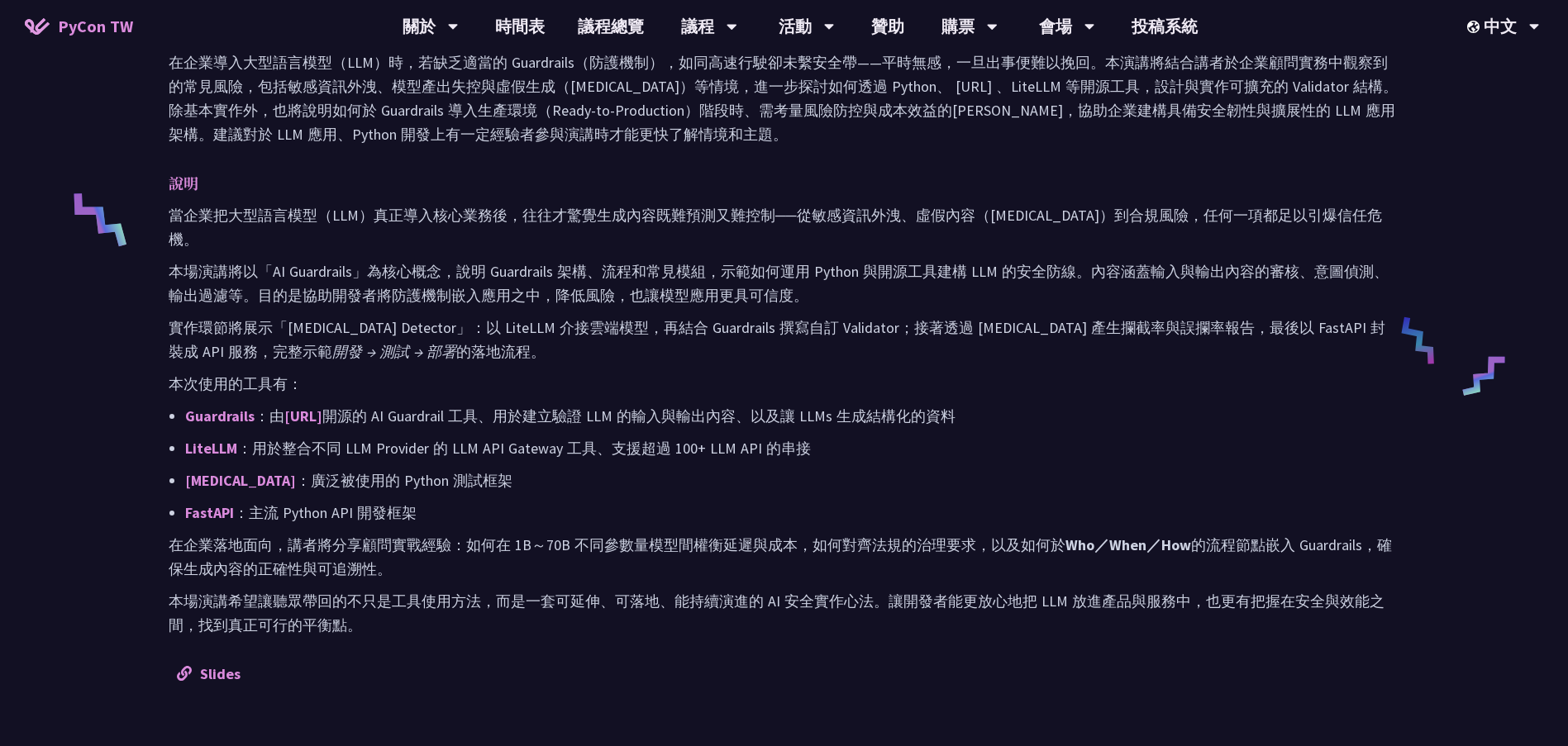
scroll to position [414, 0]
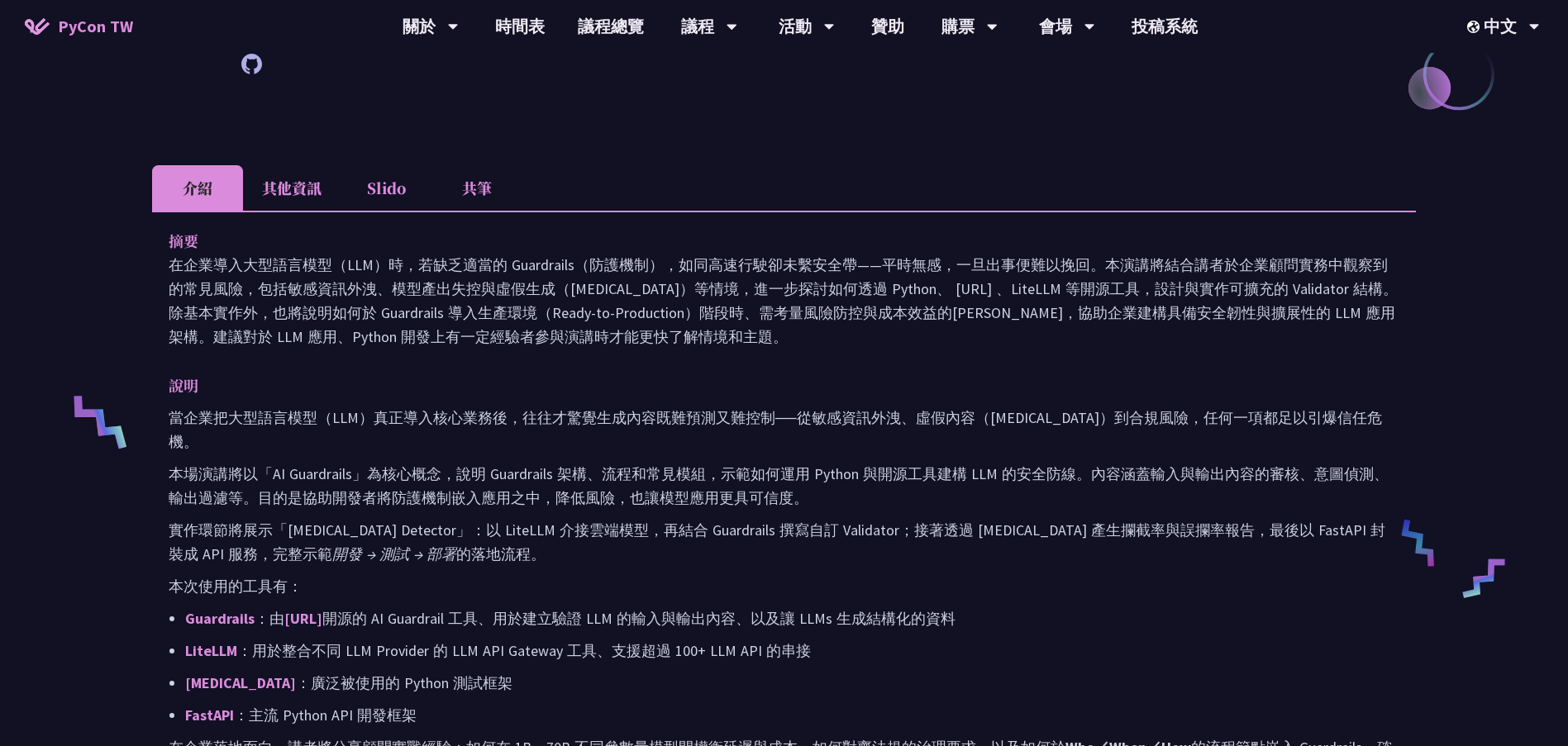
click at [388, 192] on li "Slido" at bounding box center [386, 188] width 91 height 46
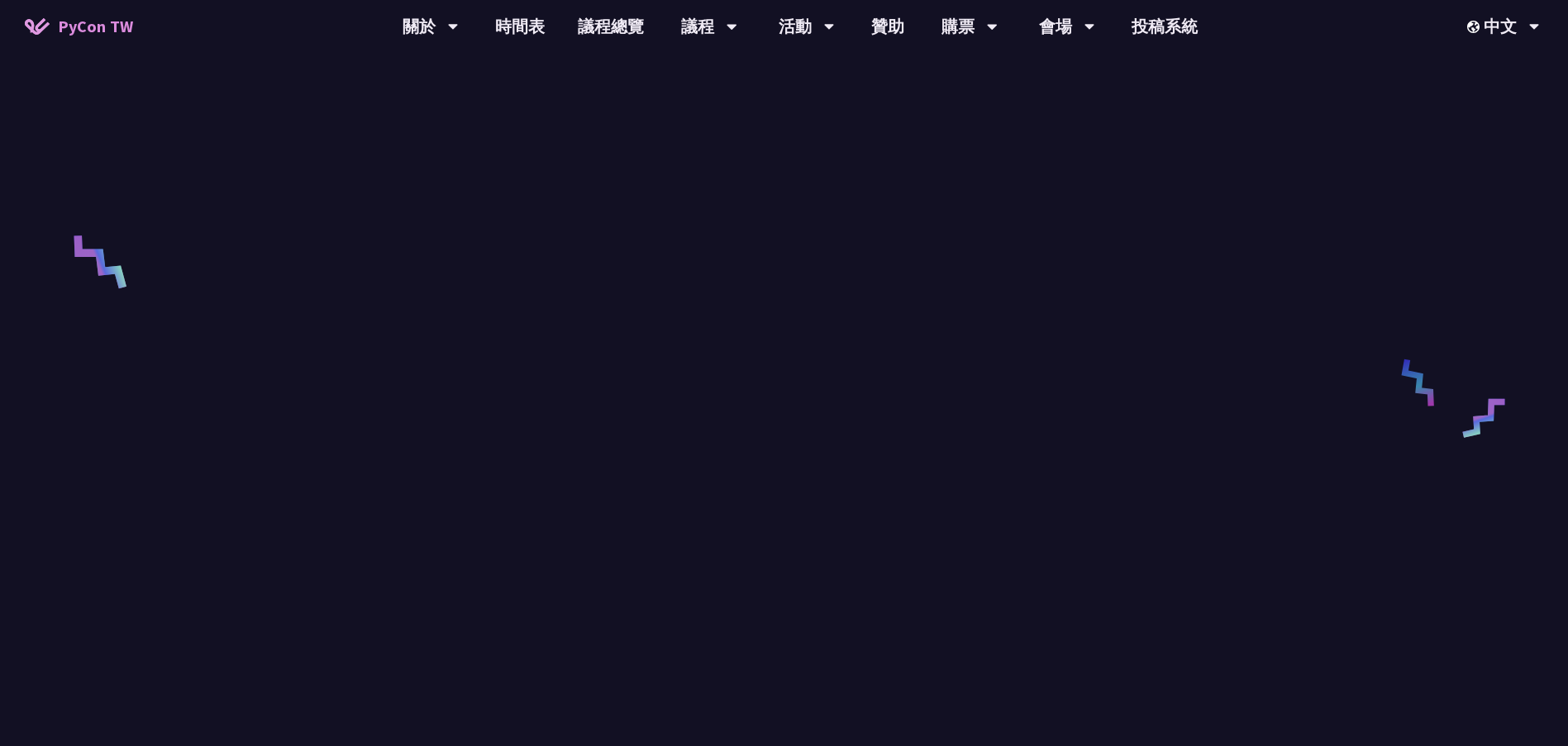
scroll to position [166, 0]
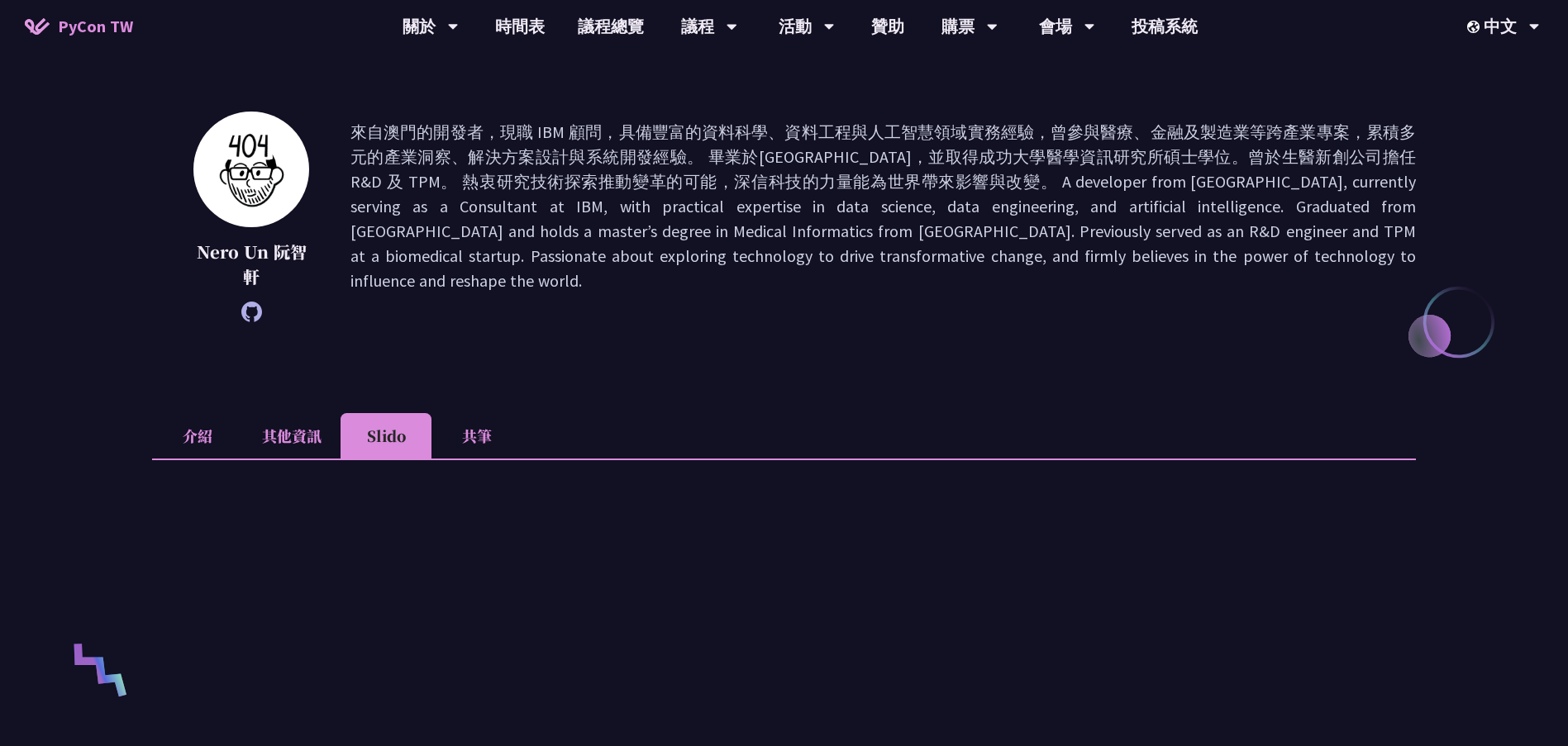
click at [460, 430] on li "共筆" at bounding box center [477, 436] width 91 height 46
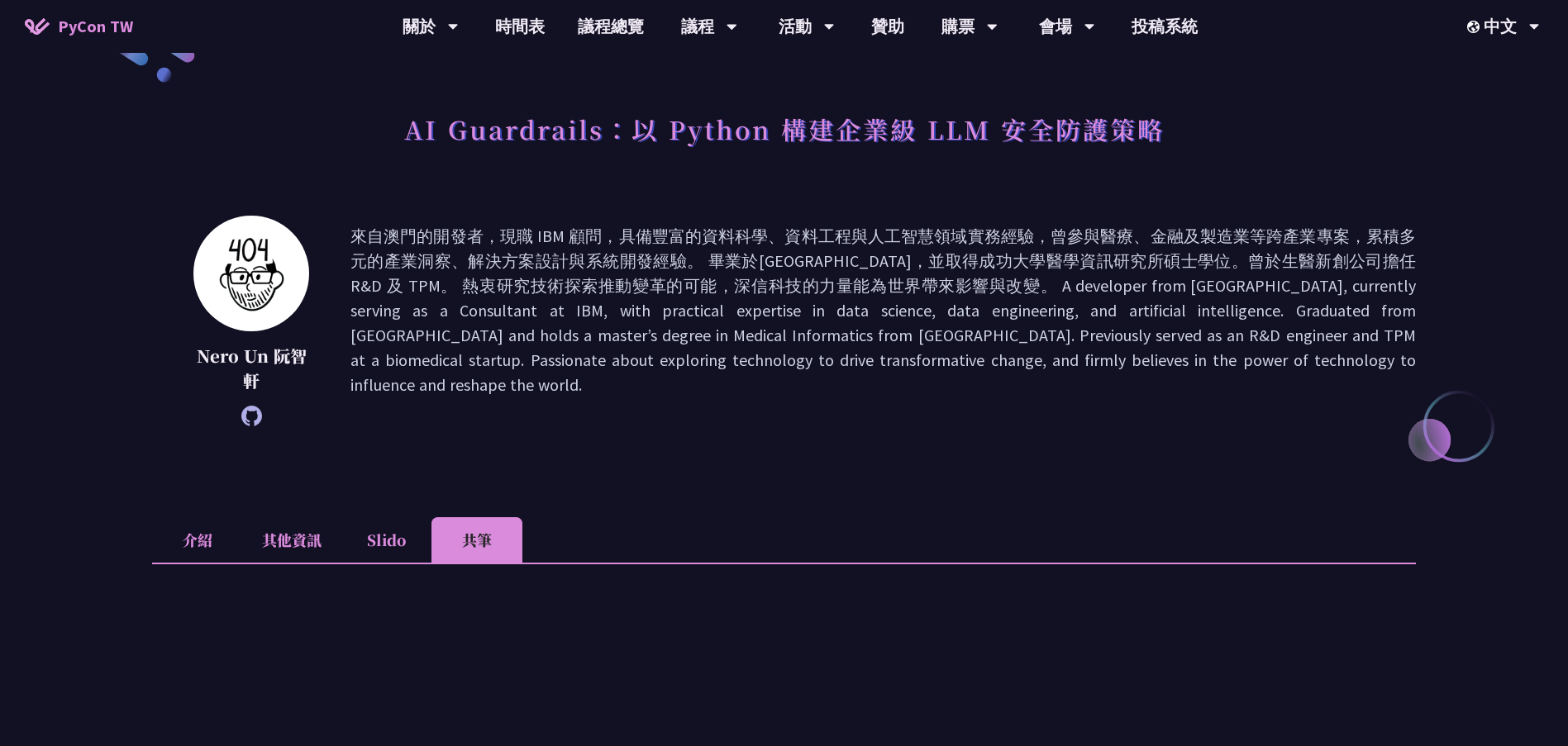
scroll to position [0, 0]
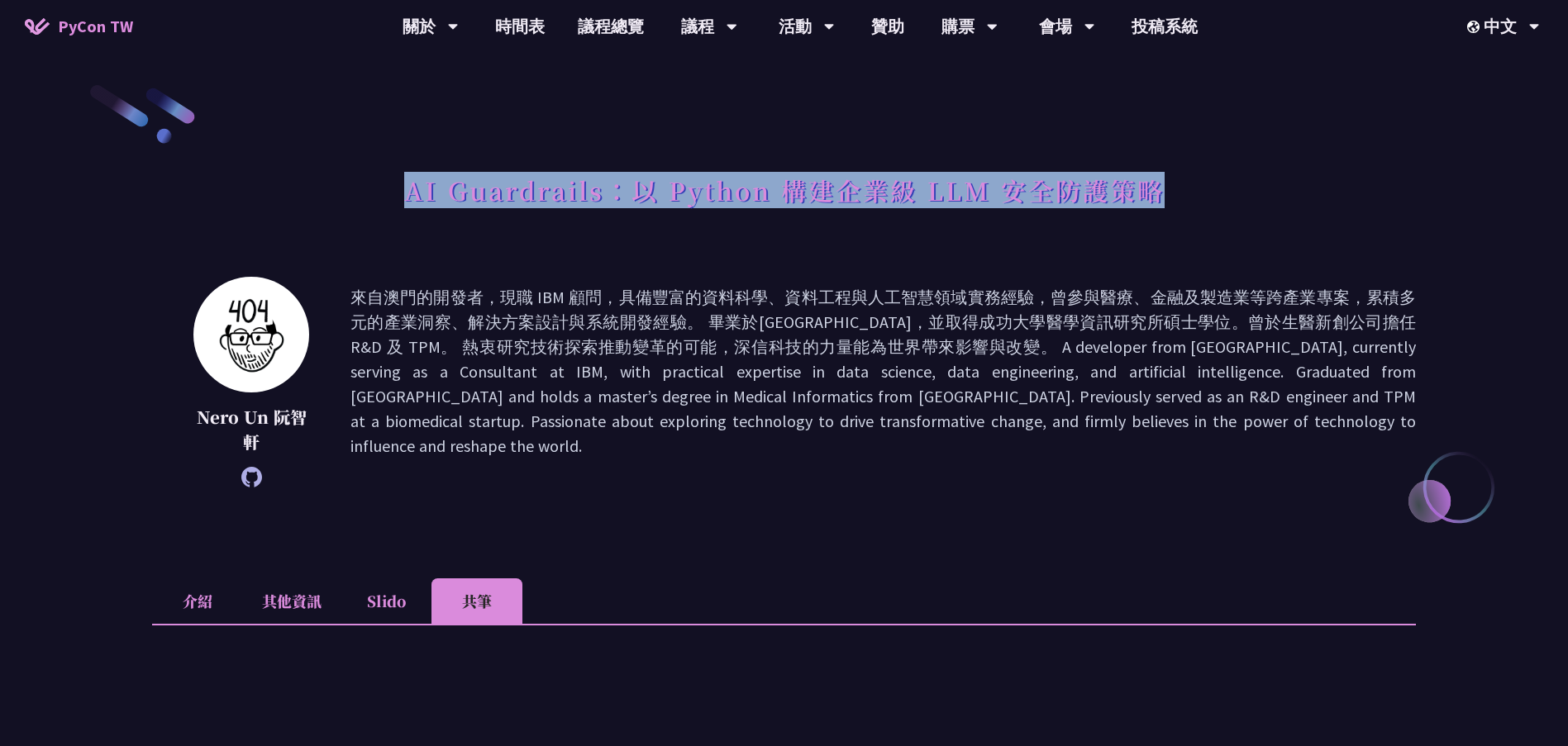
drag, startPoint x: 409, startPoint y: 194, endPoint x: 1158, endPoint y: 199, distance: 749.0
click at [1158, 199] on h1 "AI Guardrails：以 Python 構建企業級 LLM 安全防護策略" at bounding box center [784, 190] width 761 height 49
copy h1 "AI Guardrails：以 Python 構建企業級 LLM 安全防護策略"
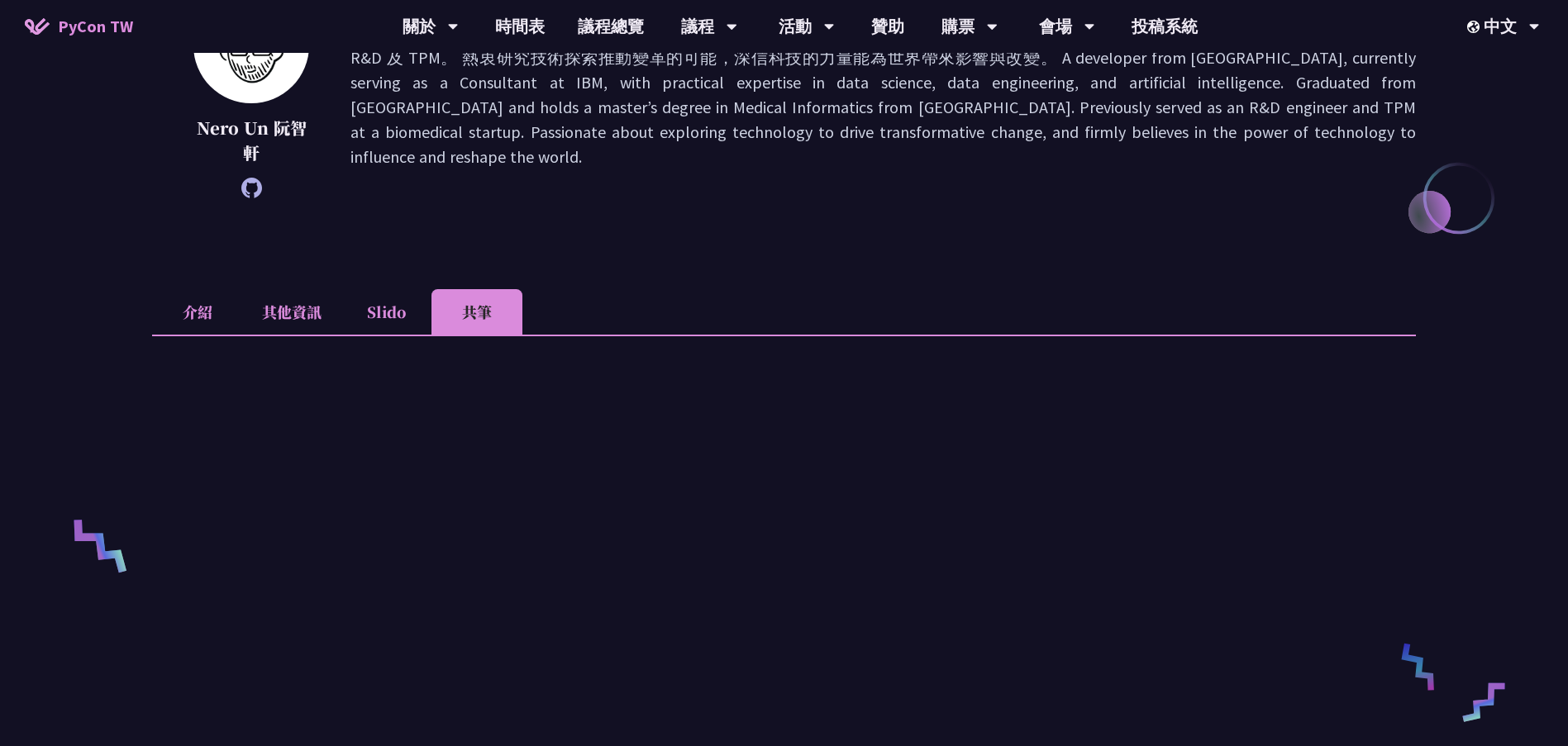
scroll to position [496, 0]
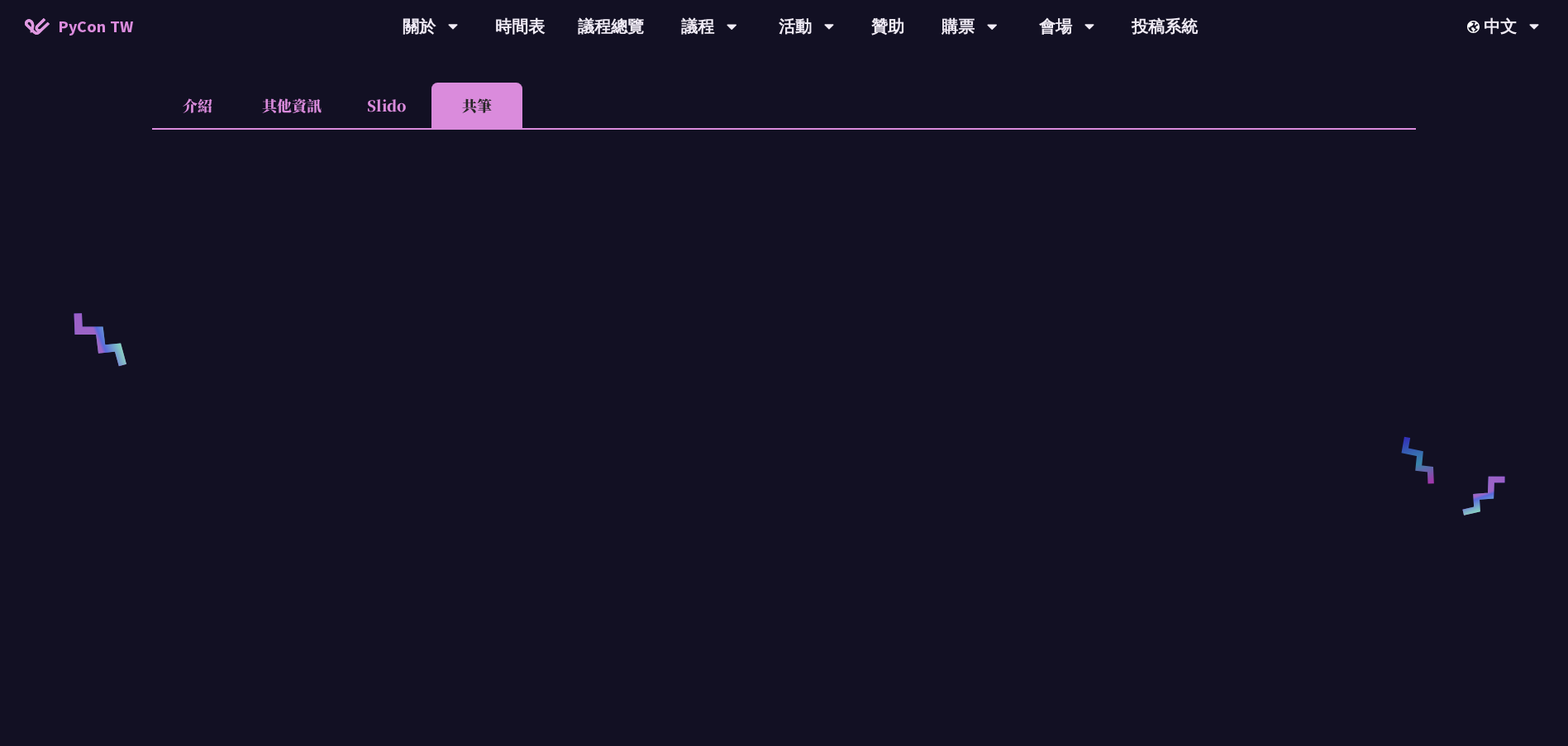
click at [394, 93] on li "Slido" at bounding box center [386, 105] width 91 height 46
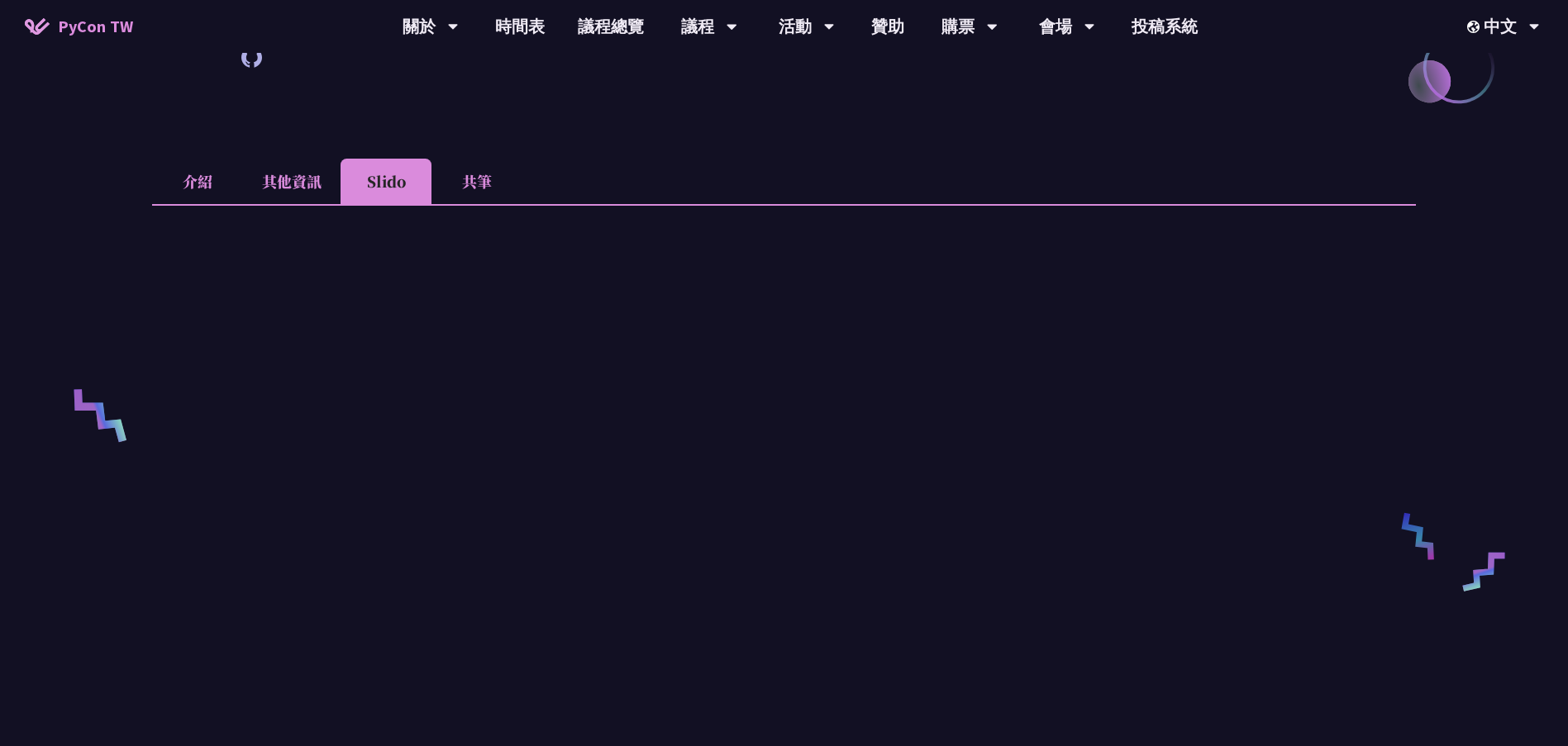
scroll to position [330, 0]
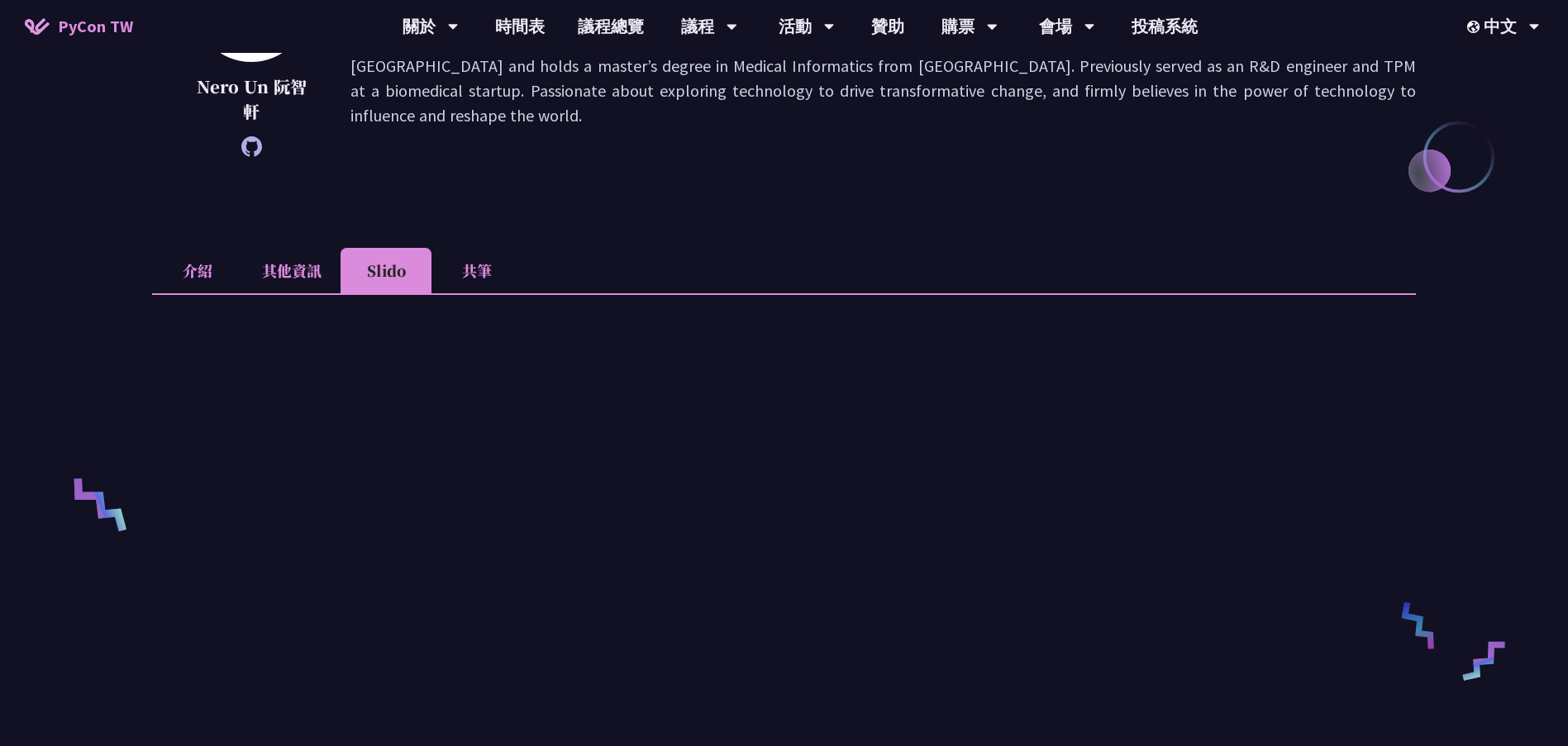
click at [494, 271] on li "共筆" at bounding box center [477, 270] width 91 height 46
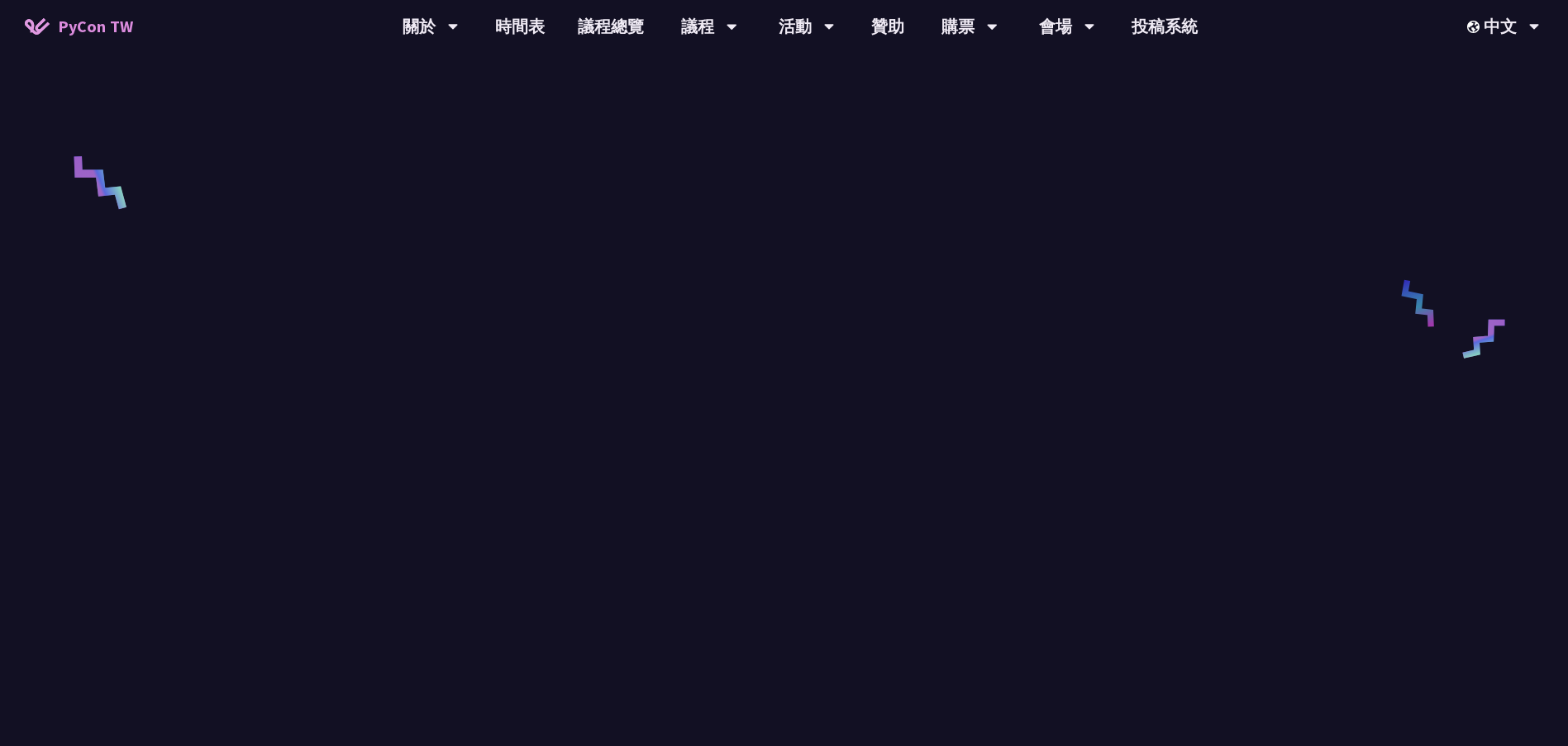
scroll to position [662, 0]
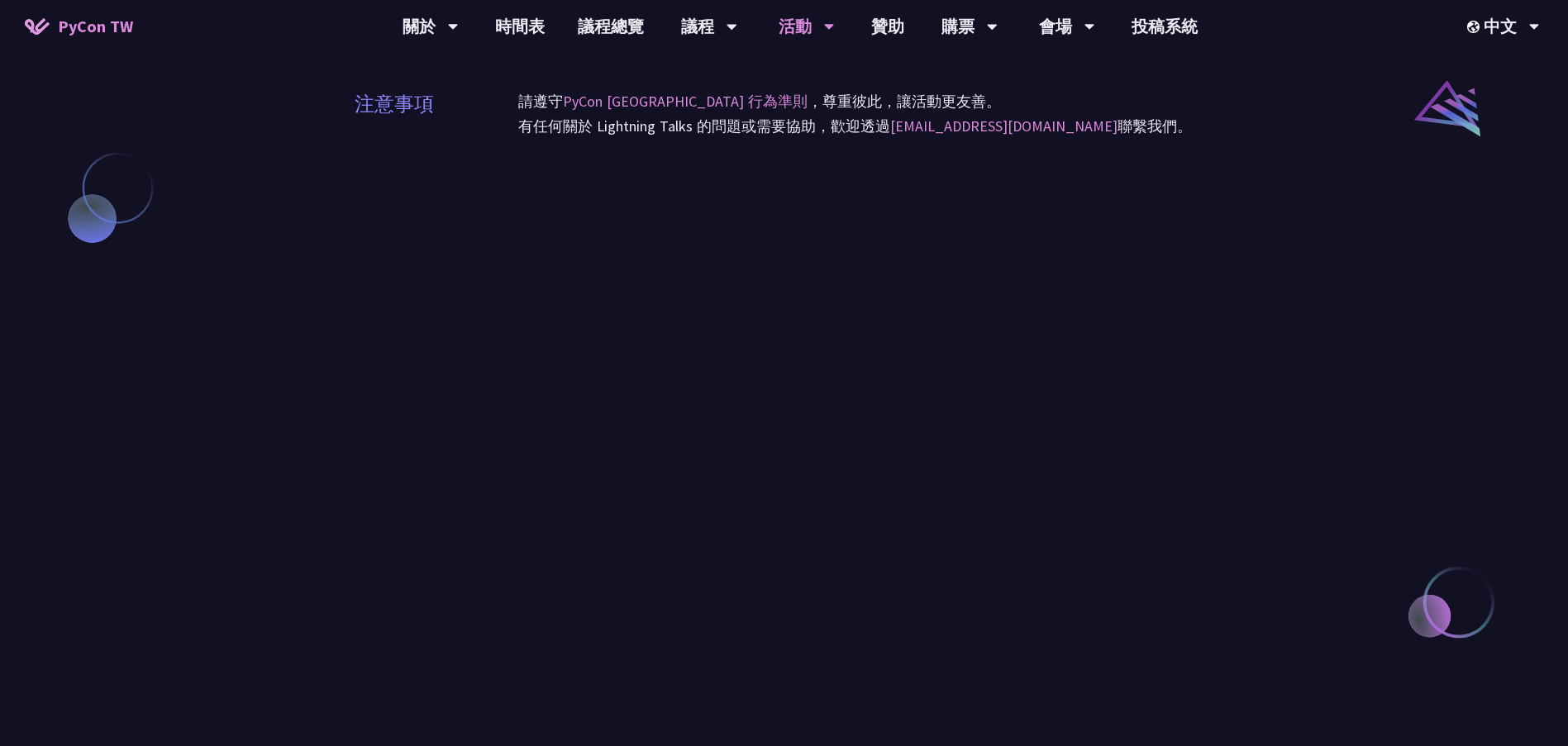
scroll to position [1488, 0]
